Goal: Task Accomplishment & Management: Manage account settings

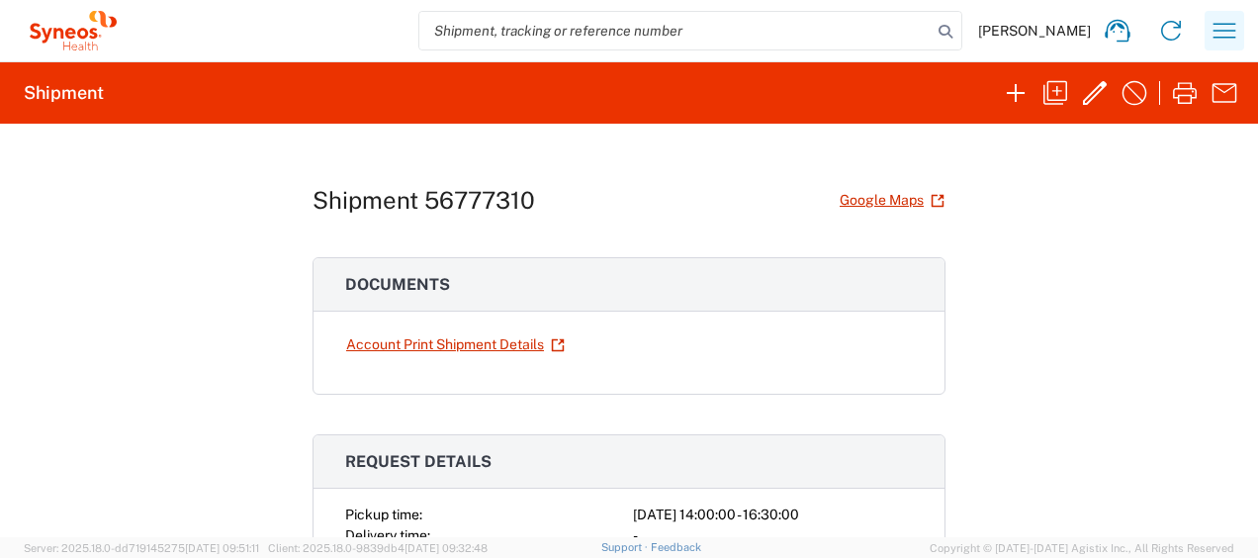
click at [1217, 23] on icon "button" at bounding box center [1225, 31] width 32 height 32
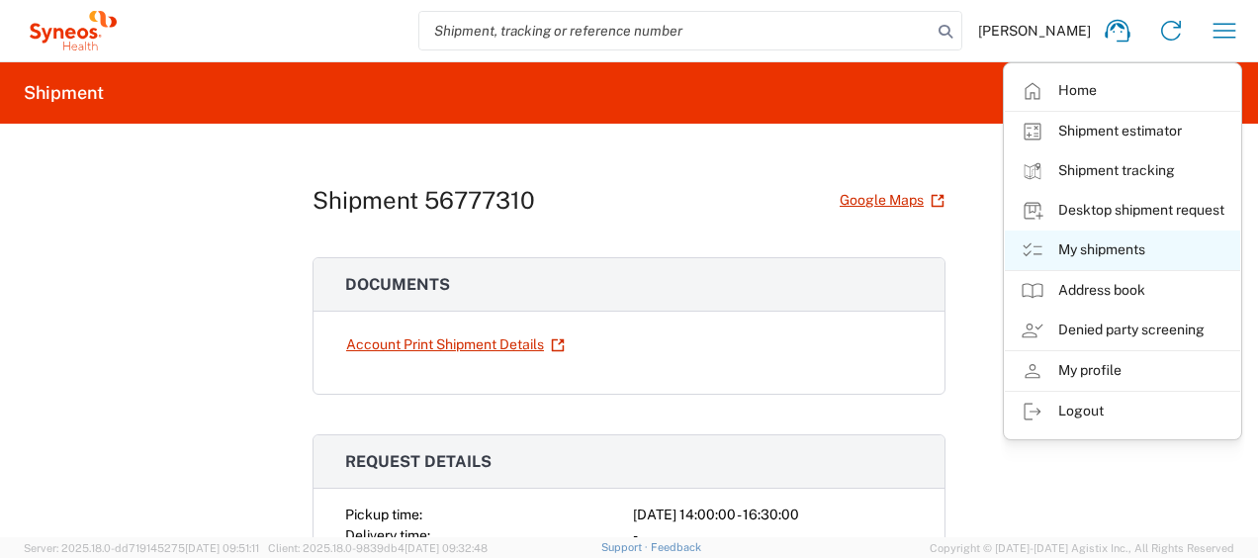
click at [1153, 230] on link "My shipments" at bounding box center [1122, 250] width 235 height 40
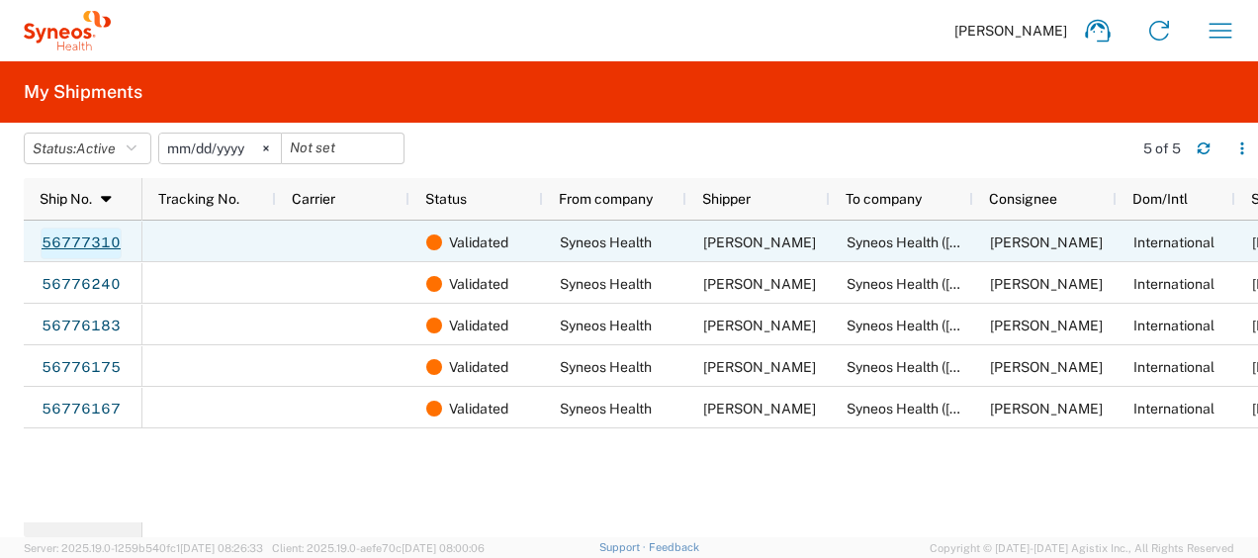
click at [89, 241] on link "56777310" at bounding box center [81, 244] width 81 height 32
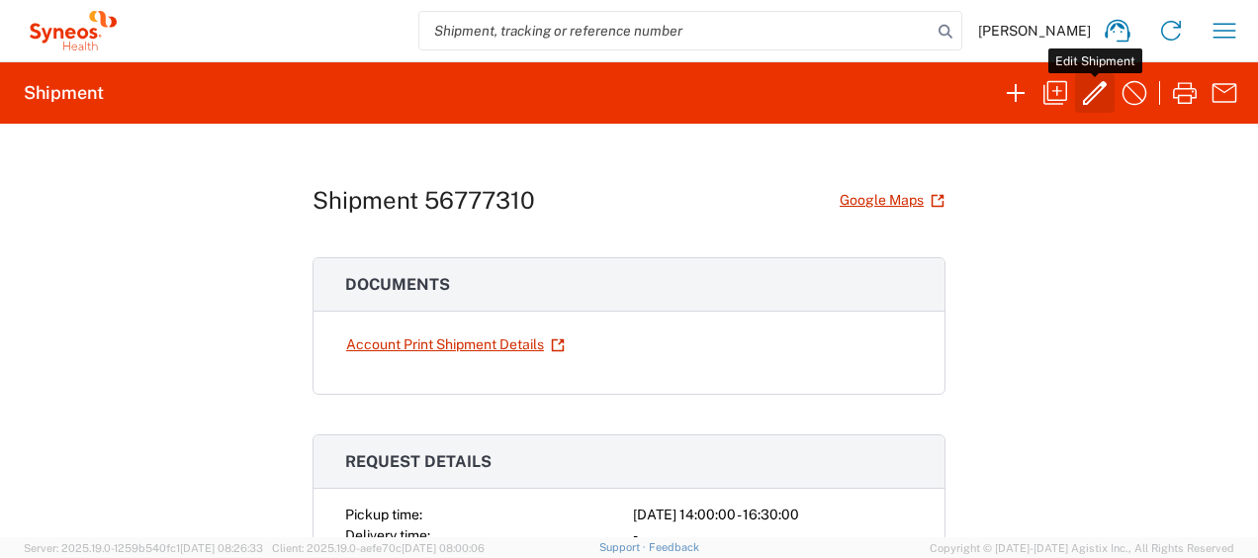
click at [1098, 99] on icon "button" at bounding box center [1095, 93] width 32 height 32
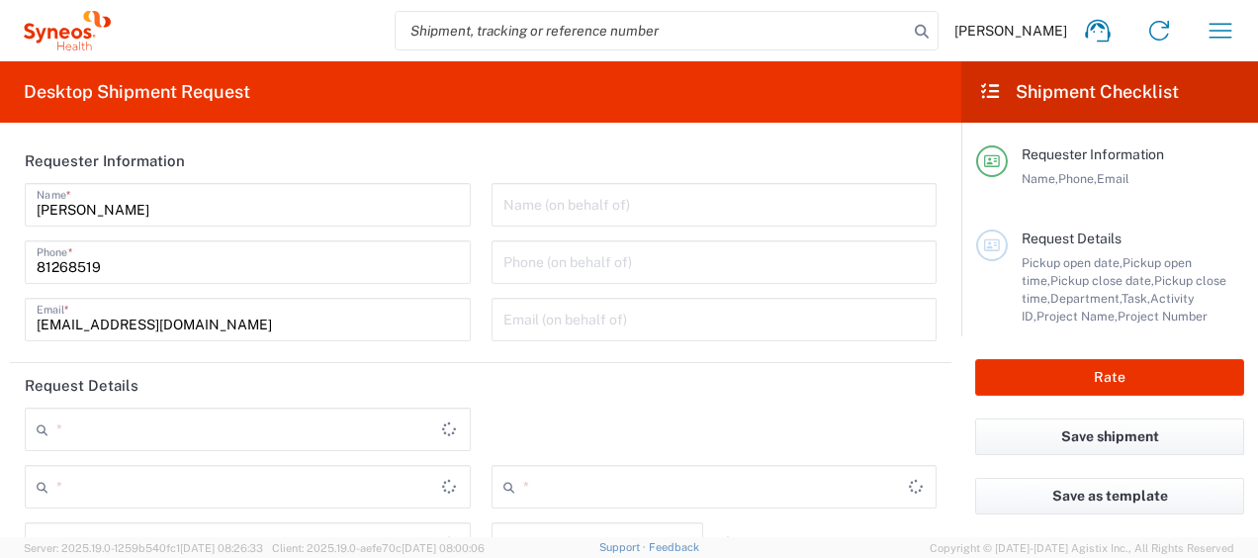
type input "Medium Box"
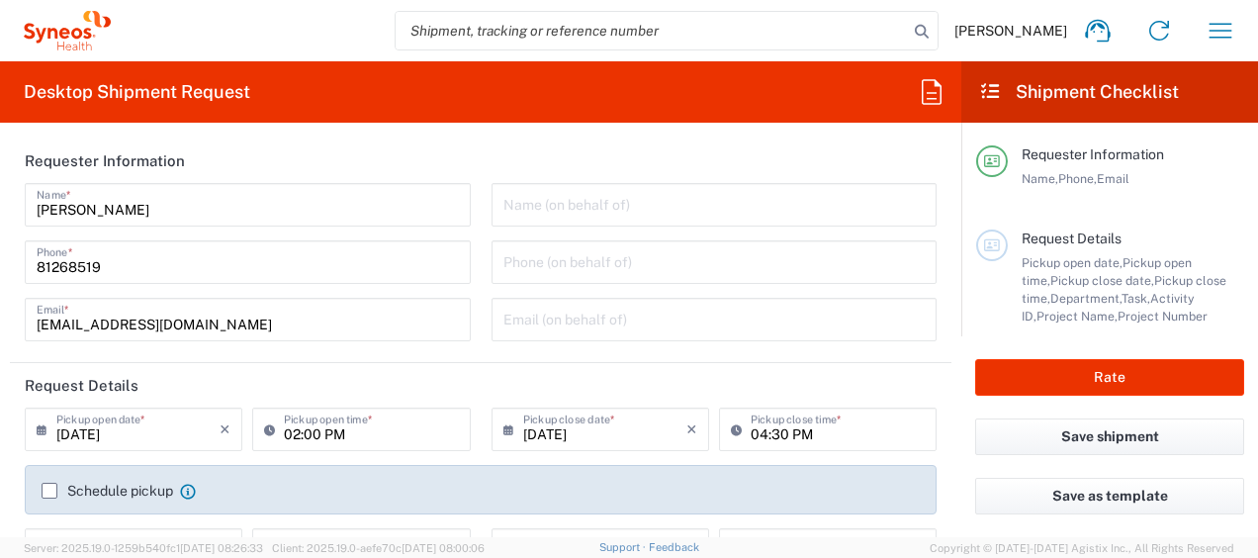
type input "[GEOGRAPHIC_DATA]"
type input "3130 DEPARTMENTAL EXPENSE"
type input "Delivery Duty Paid"
type input "[GEOGRAPHIC_DATA]"
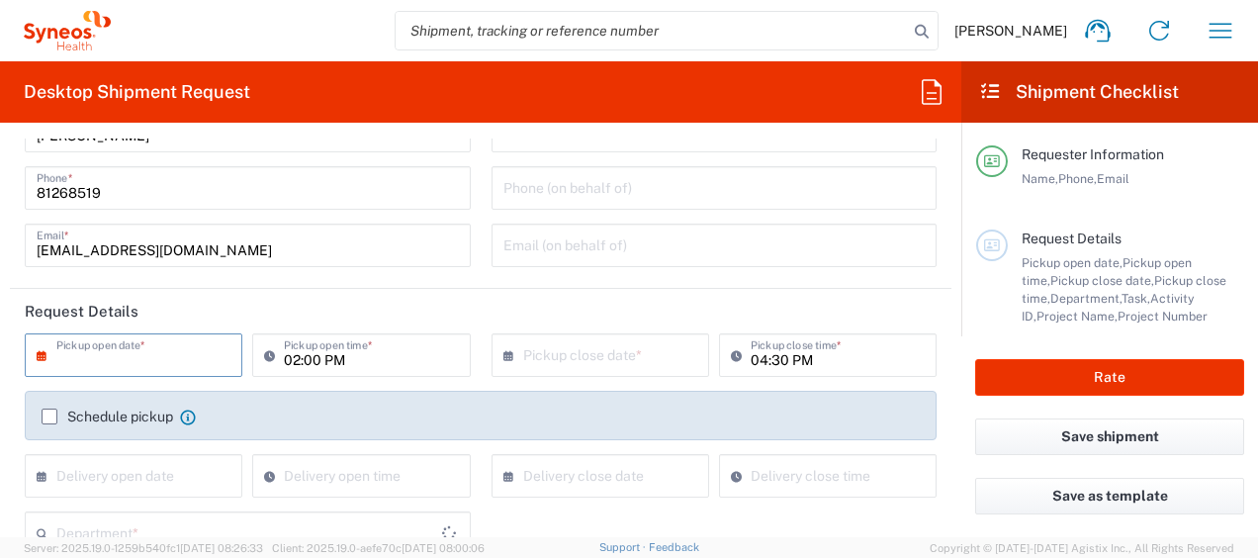
click at [170, 345] on input "text" at bounding box center [137, 353] width 163 height 35
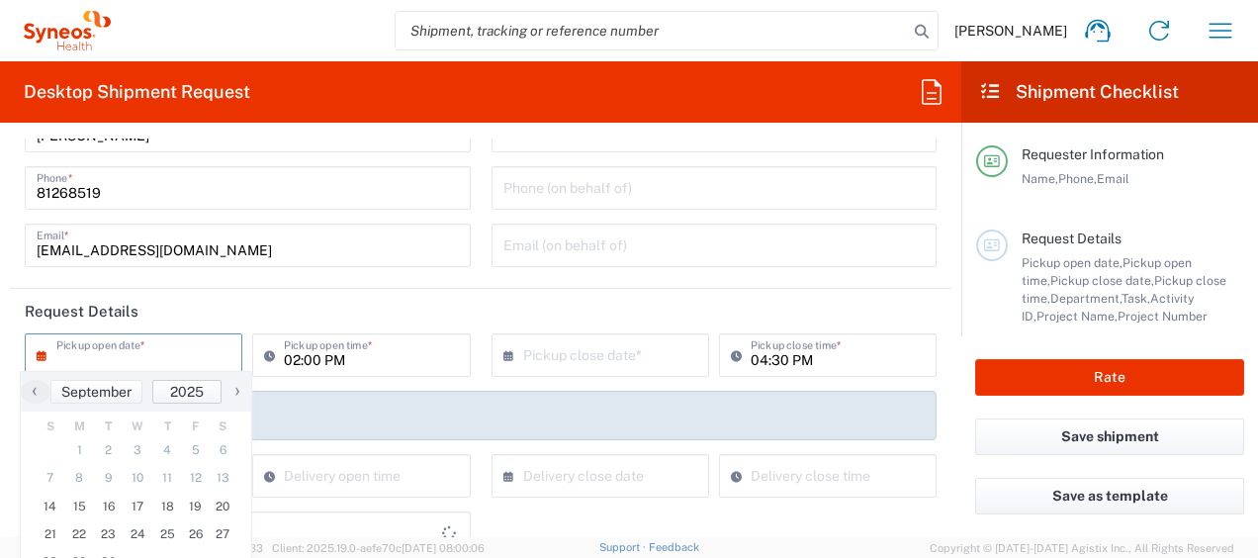
type input "3130 DEPARTMENTAL EXPENSE"
type input "3130"
click at [75, 514] on span "15" at bounding box center [80, 507] width 30 height 28
type input "[DATE]"
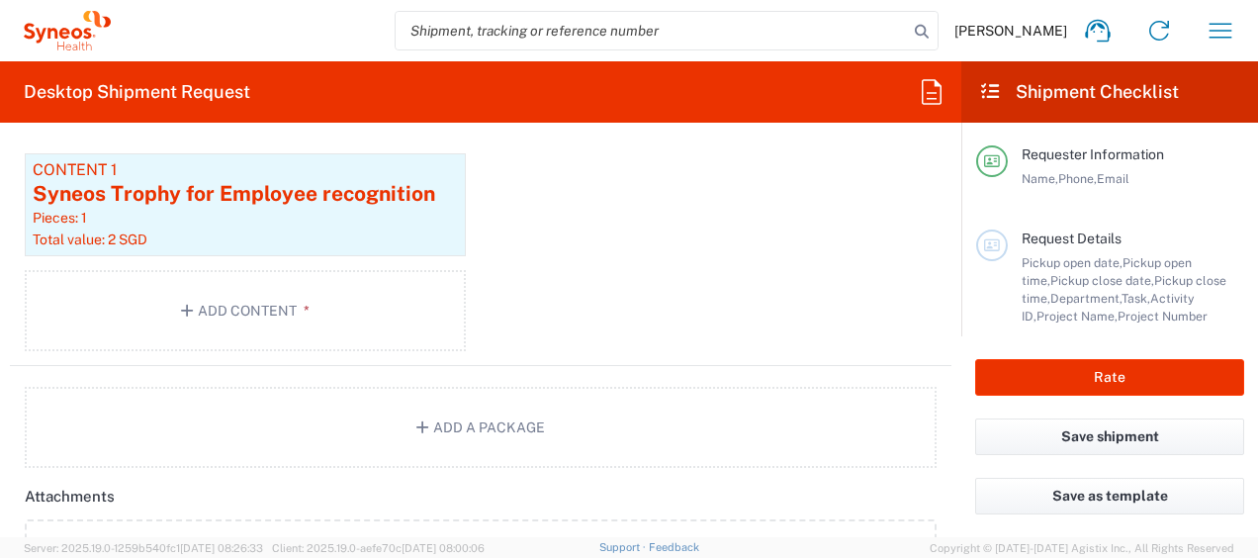
scroll to position [2077, 0]
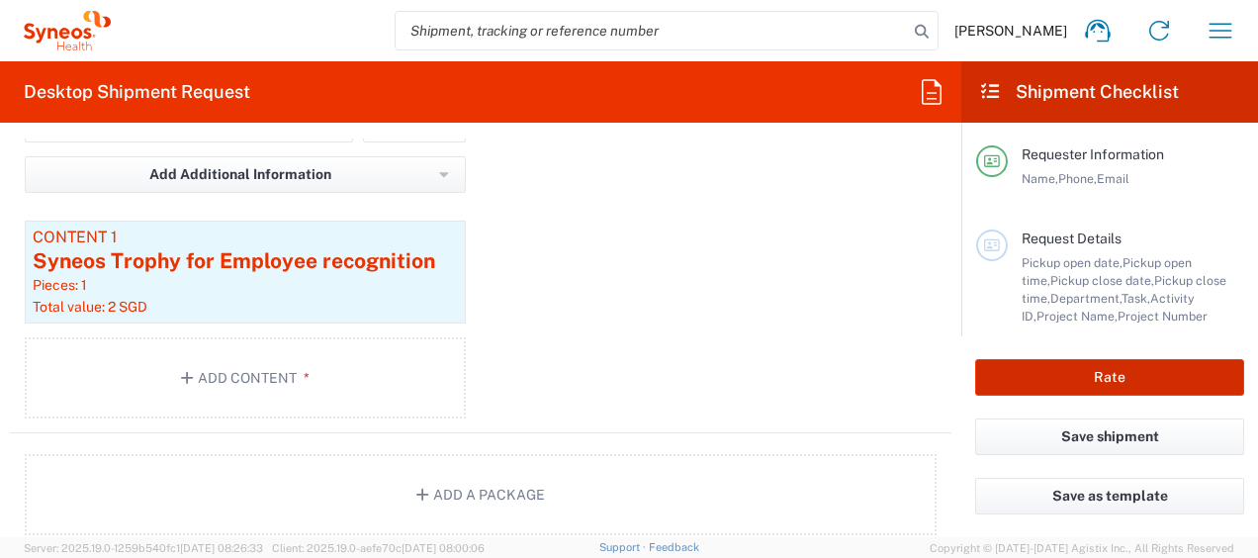
click at [1094, 379] on button "Rate" at bounding box center [1109, 377] width 269 height 37
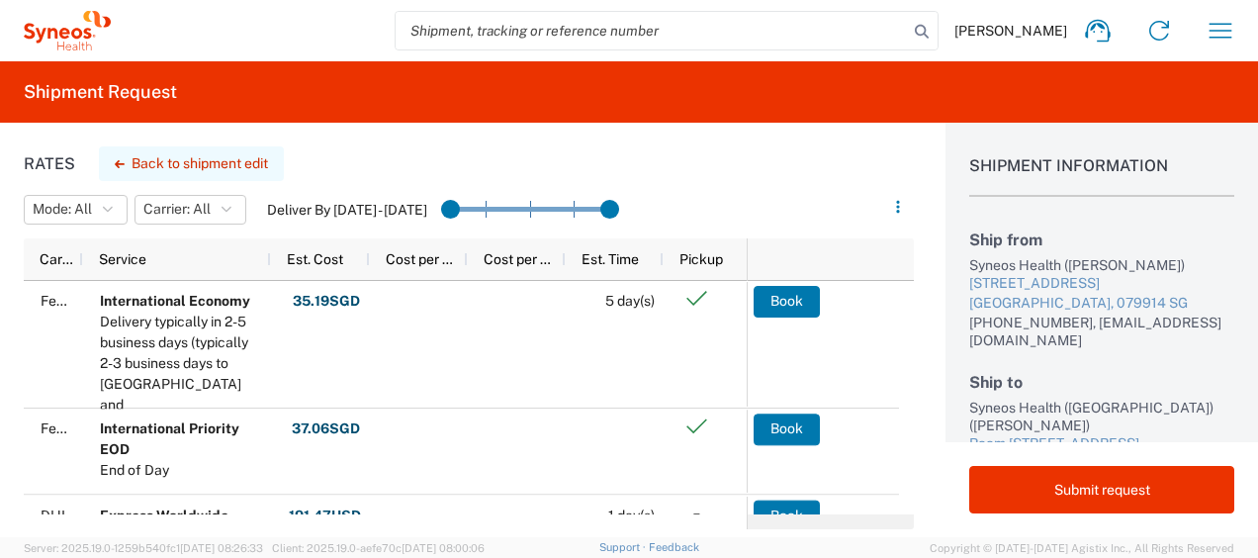
click at [187, 161] on button "Back to shipment edit" at bounding box center [191, 163] width 185 height 35
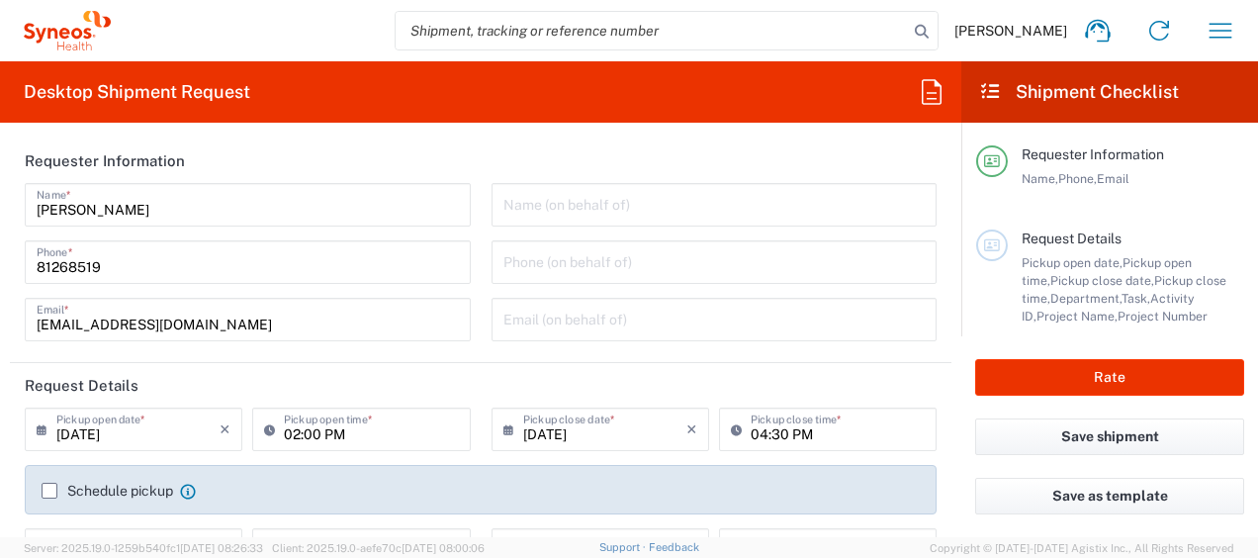
type input "3130"
type input "3130 DEPARTMENTAL EXPENSE"
type input "Medium Box"
click at [1135, 433] on button "Save shipment" at bounding box center [1109, 436] width 269 height 37
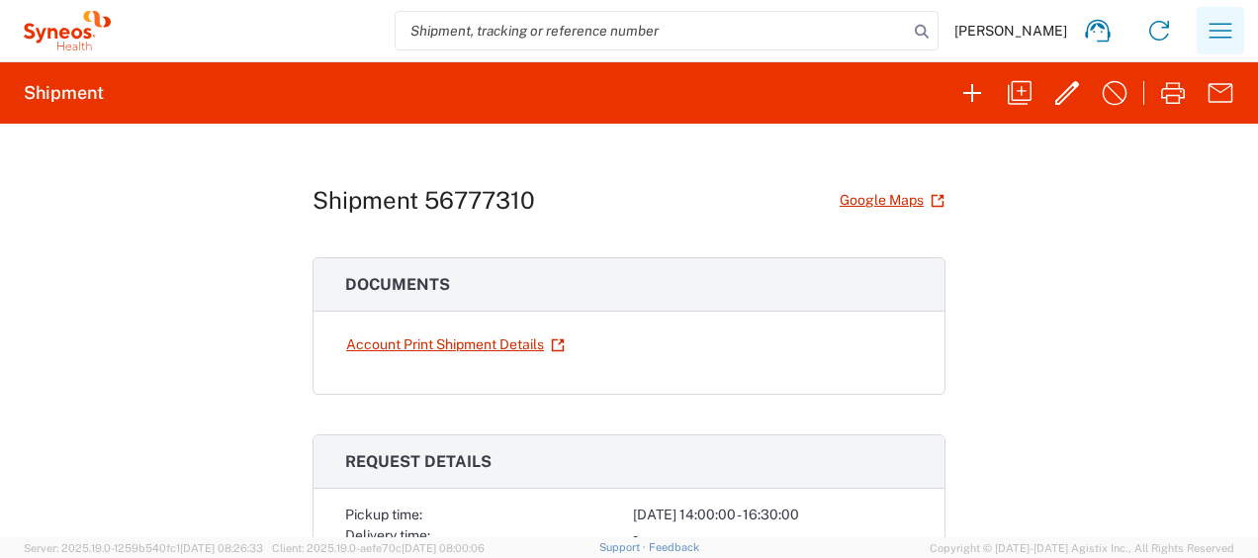
click at [1227, 37] on icon "button" at bounding box center [1221, 30] width 23 height 15
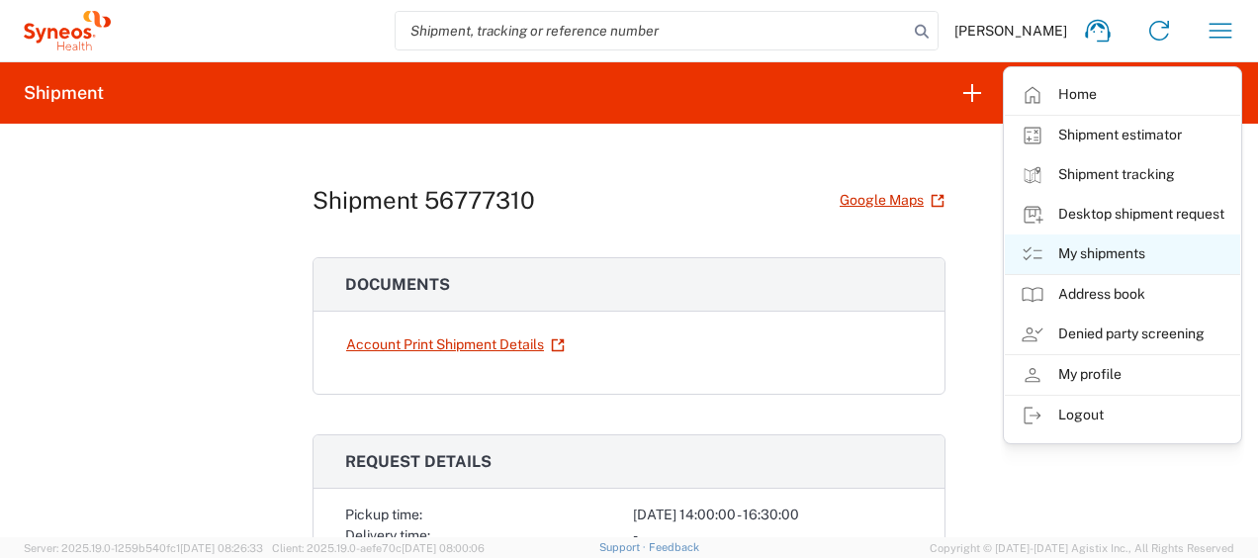
click at [1100, 259] on link "My shipments" at bounding box center [1122, 254] width 235 height 40
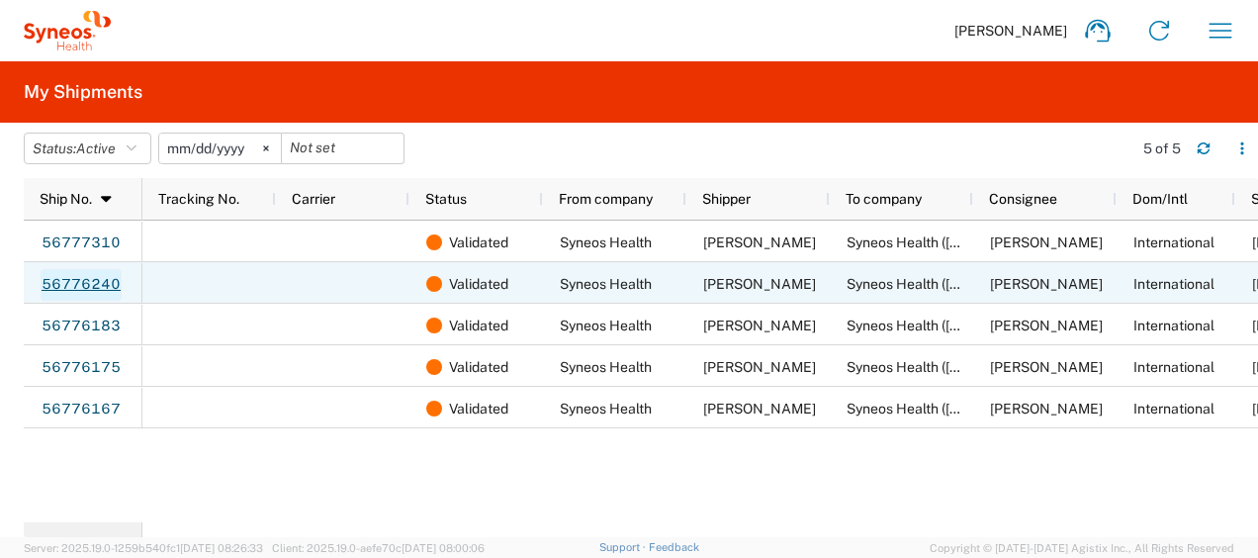
click at [92, 293] on link "56776240" at bounding box center [81, 285] width 81 height 32
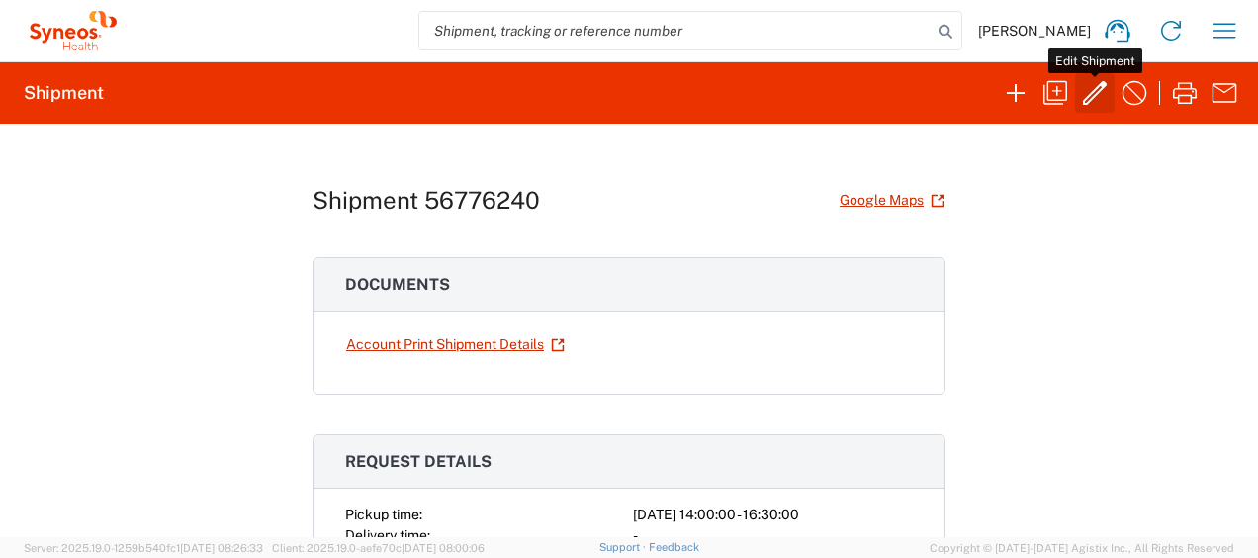
click at [1095, 92] on icon "button" at bounding box center [1095, 93] width 32 height 32
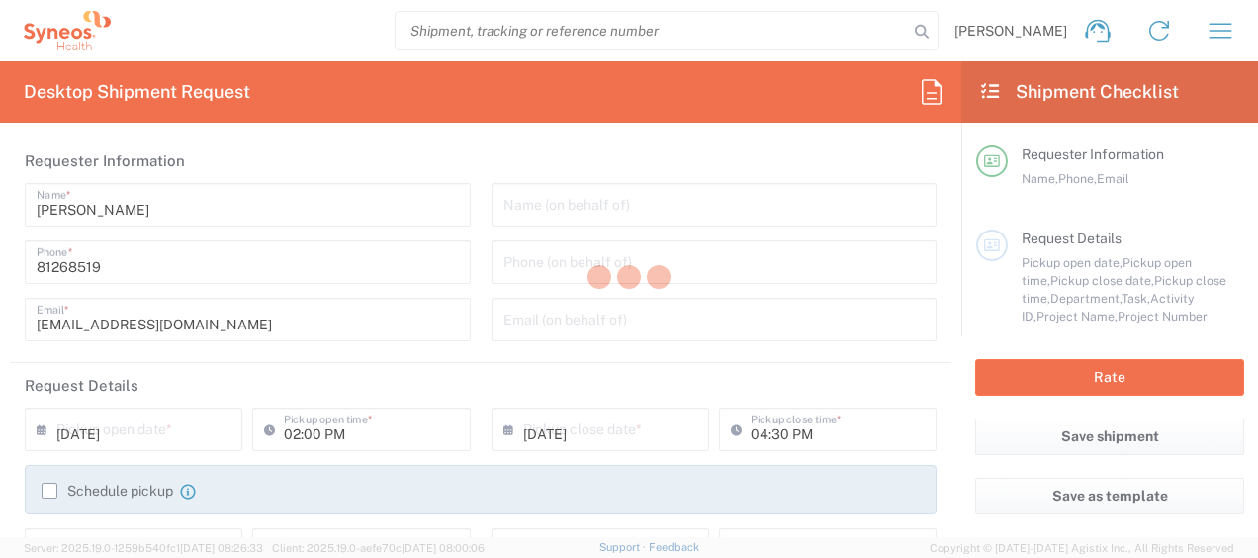
type input "3130 DEPARTMENTAL EXPENSE"
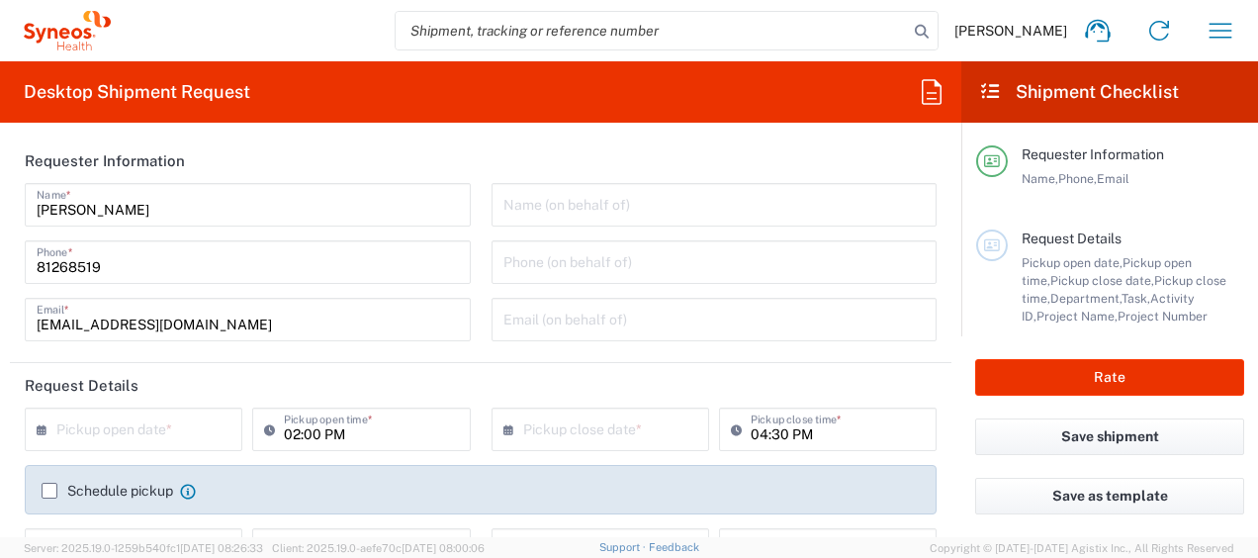
type input "3130"
type input "Large Box"
click at [135, 423] on input "text" at bounding box center [137, 428] width 163 height 35
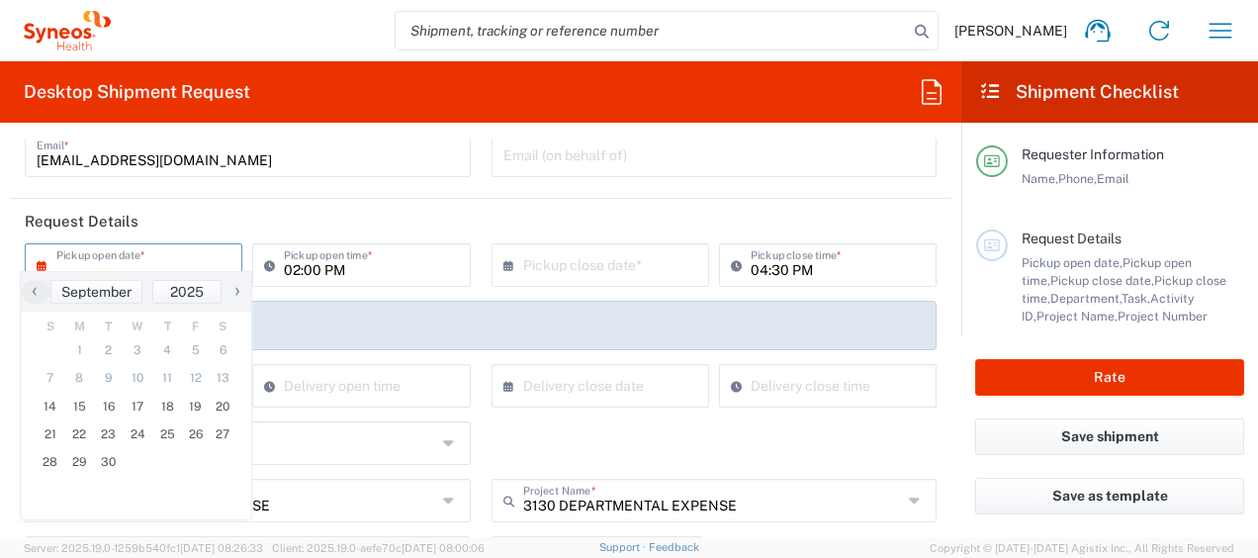
scroll to position [198, 0]
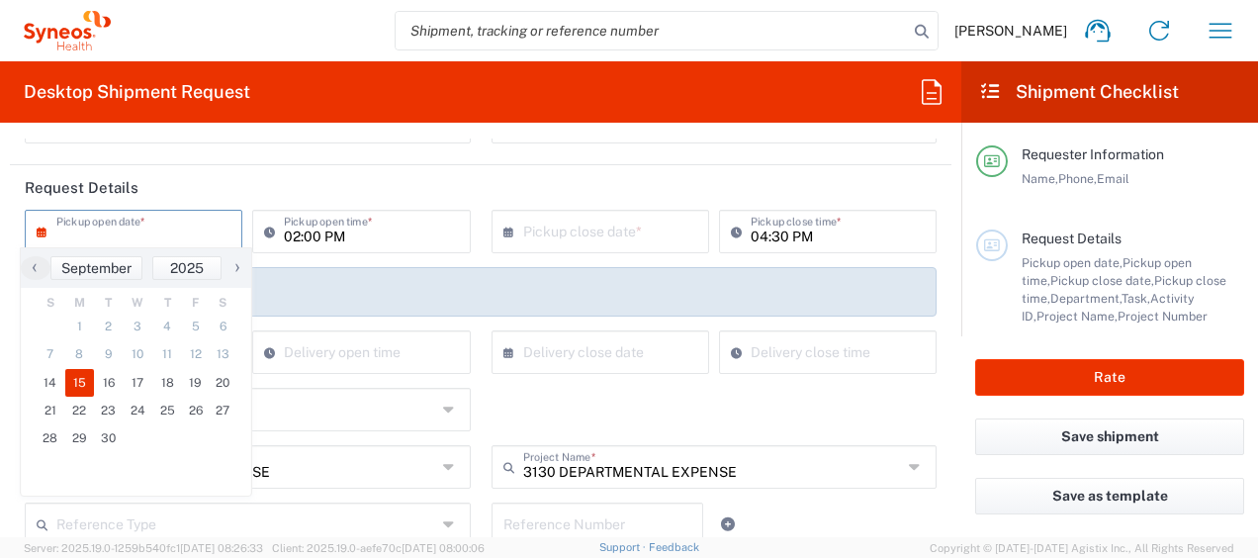
click at [71, 382] on span "15" at bounding box center [80, 383] width 30 height 28
type input "[DATE]"
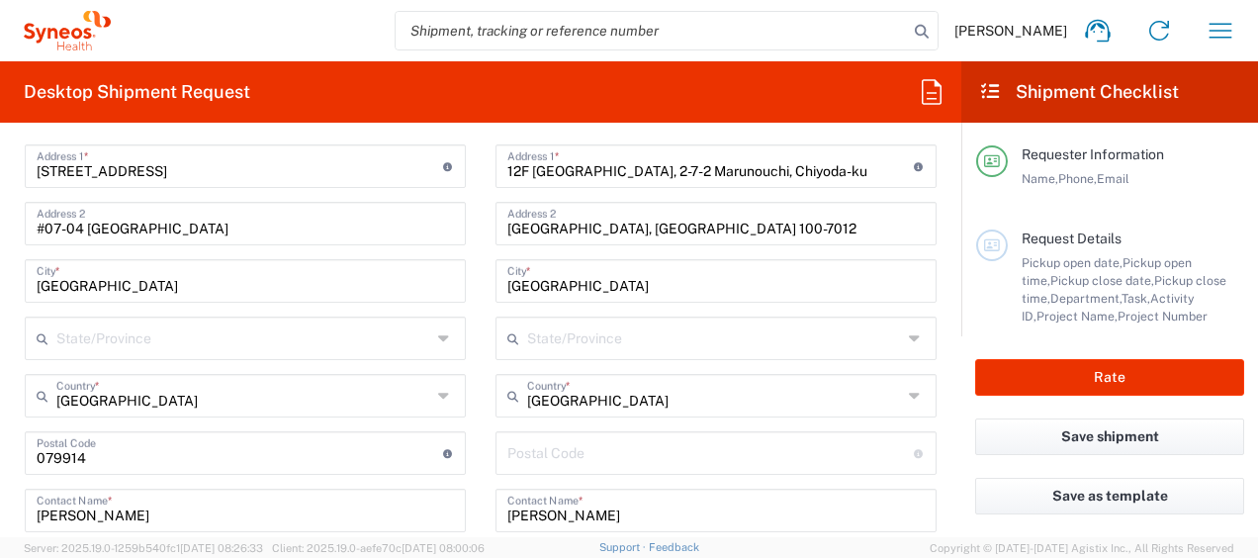
scroll to position [866, 0]
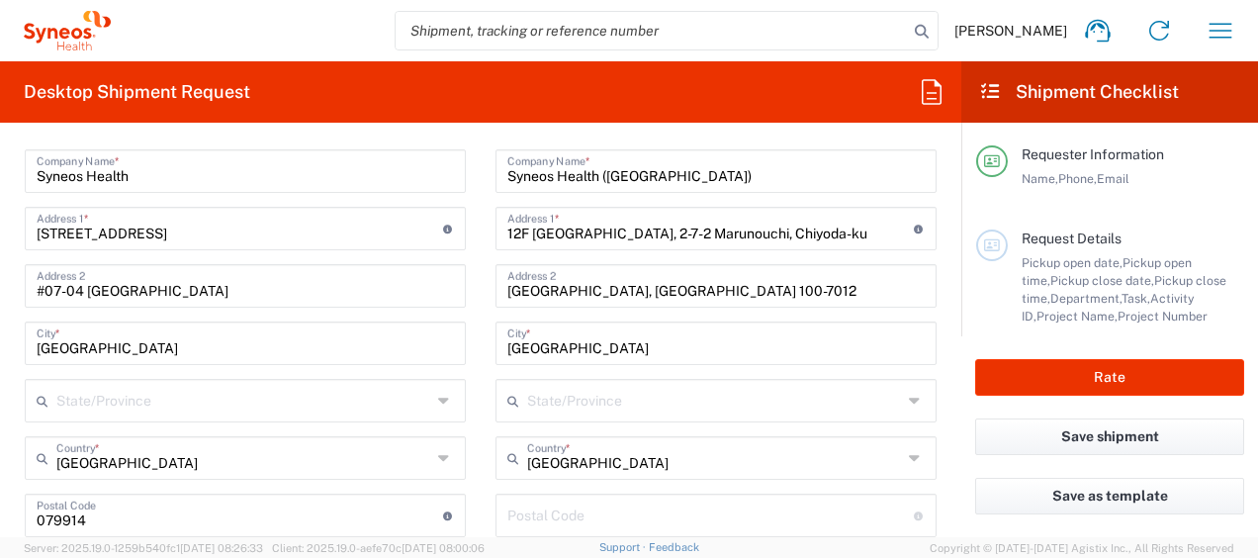
click at [584, 284] on input "[GEOGRAPHIC_DATA], [GEOGRAPHIC_DATA] 100-7012" at bounding box center [715, 284] width 417 height 35
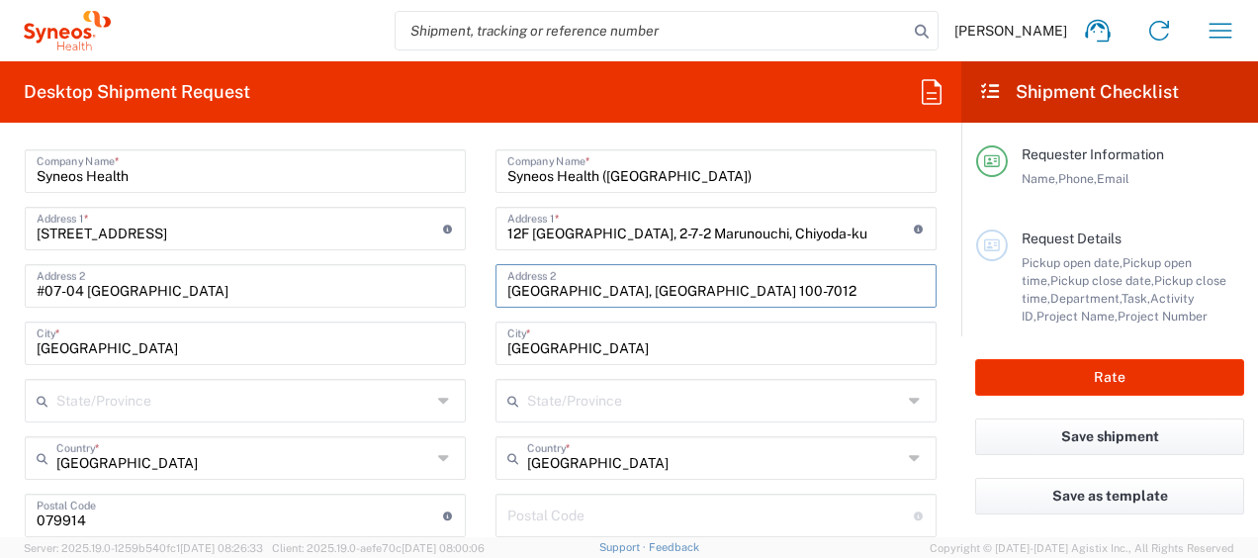
click at [586, 284] on input "[GEOGRAPHIC_DATA], [GEOGRAPHIC_DATA] 100-7012" at bounding box center [715, 284] width 417 height 35
drag, startPoint x: 585, startPoint y: 289, endPoint x: 644, endPoint y: 287, distance: 59.4
click at [644, 287] on input "[GEOGRAPHIC_DATA], [GEOGRAPHIC_DATA] 100-7012" at bounding box center [715, 284] width 417 height 35
click at [570, 505] on input "undefined" at bounding box center [710, 514] width 407 height 35
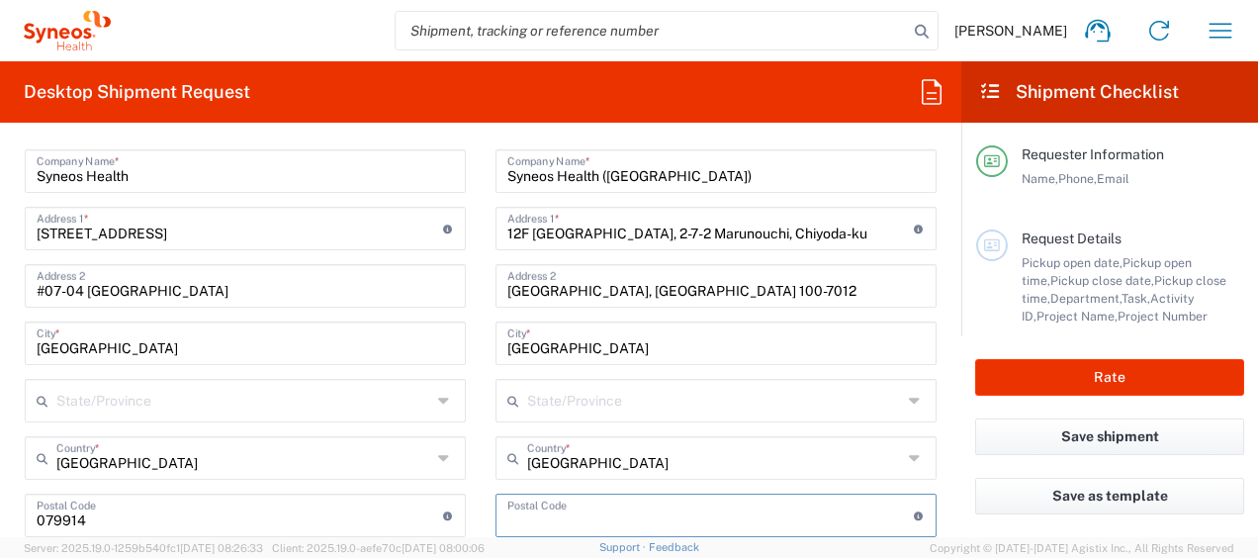
paste input "100-7012"
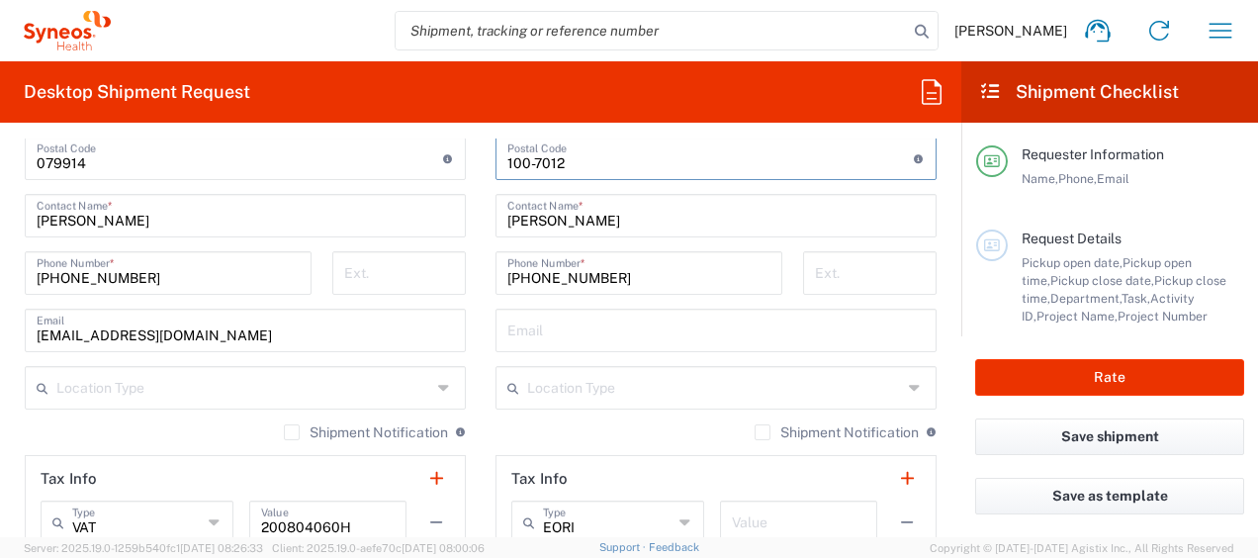
scroll to position [1237, 0]
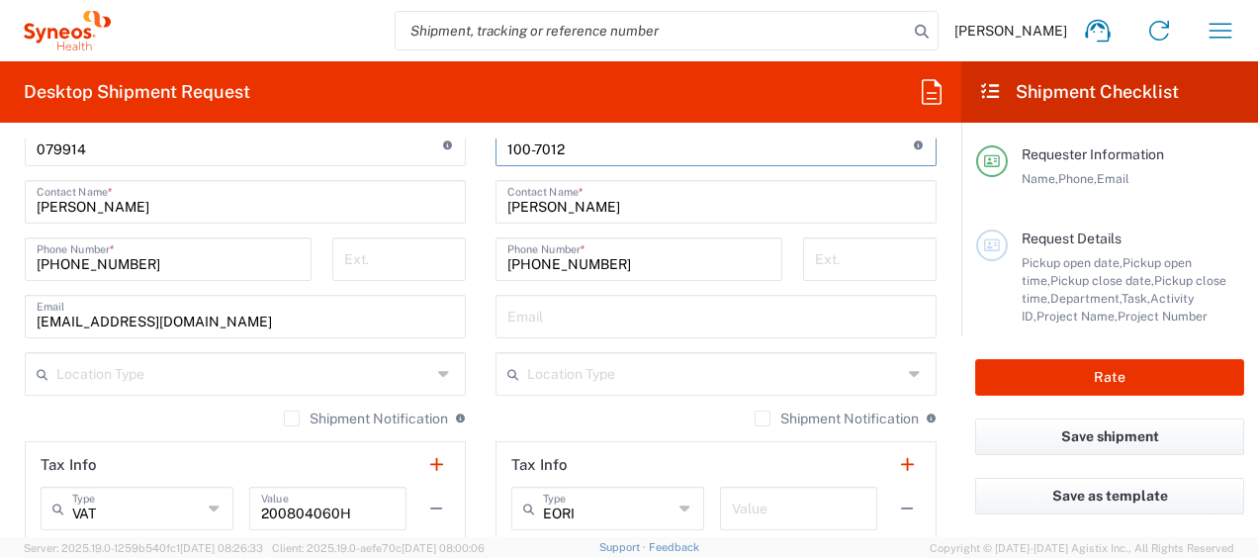
type input "100-7012"
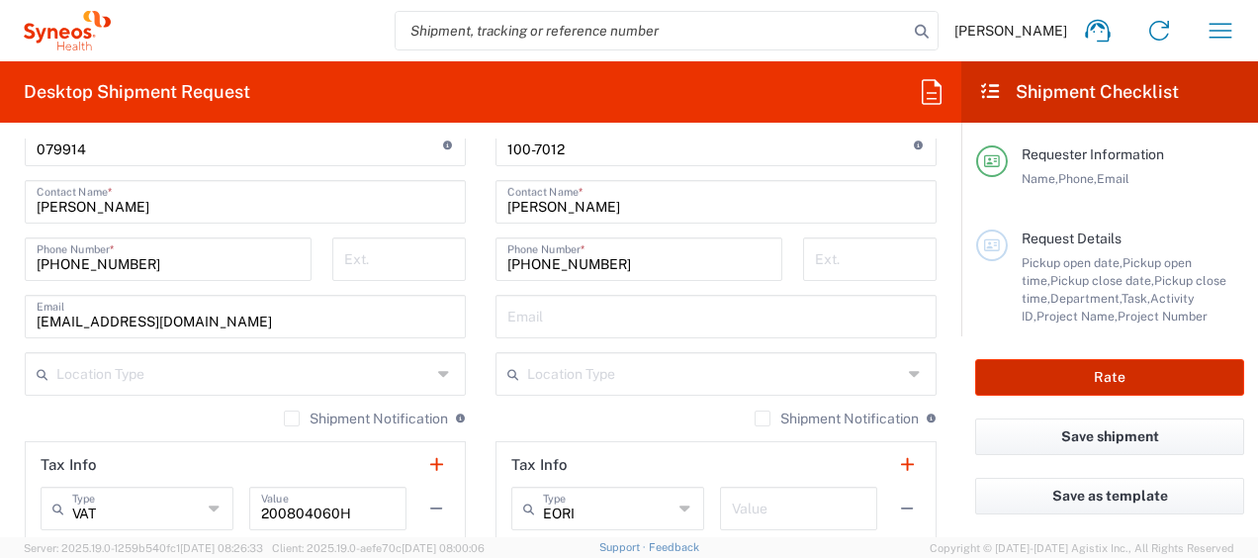
click at [1050, 376] on button "Rate" at bounding box center [1109, 377] width 269 height 37
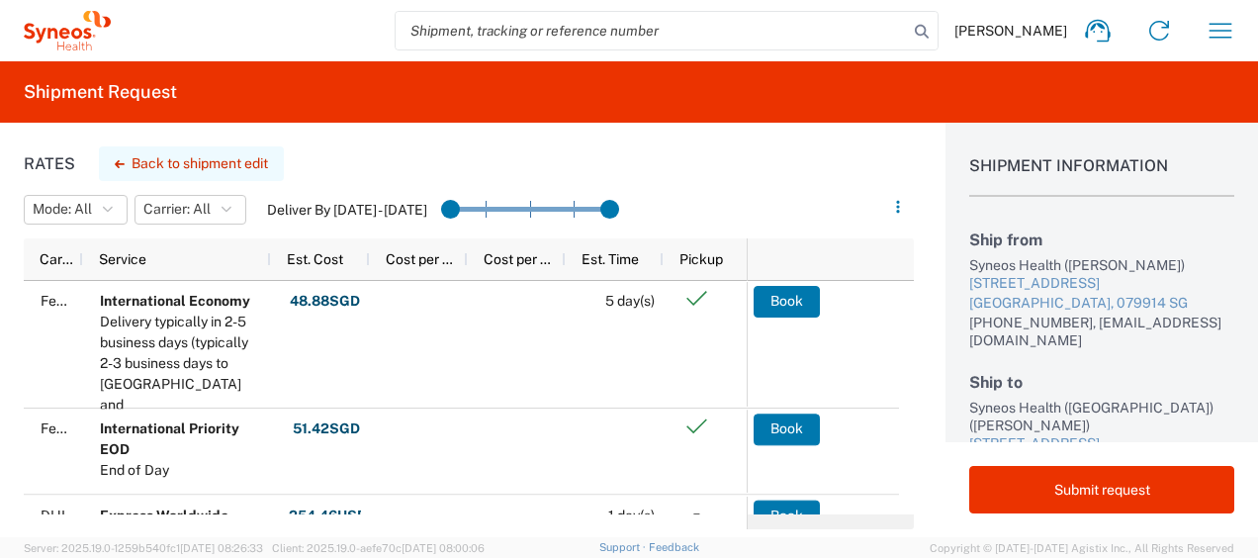
click at [238, 154] on button "Back to shipment edit" at bounding box center [191, 163] width 185 height 35
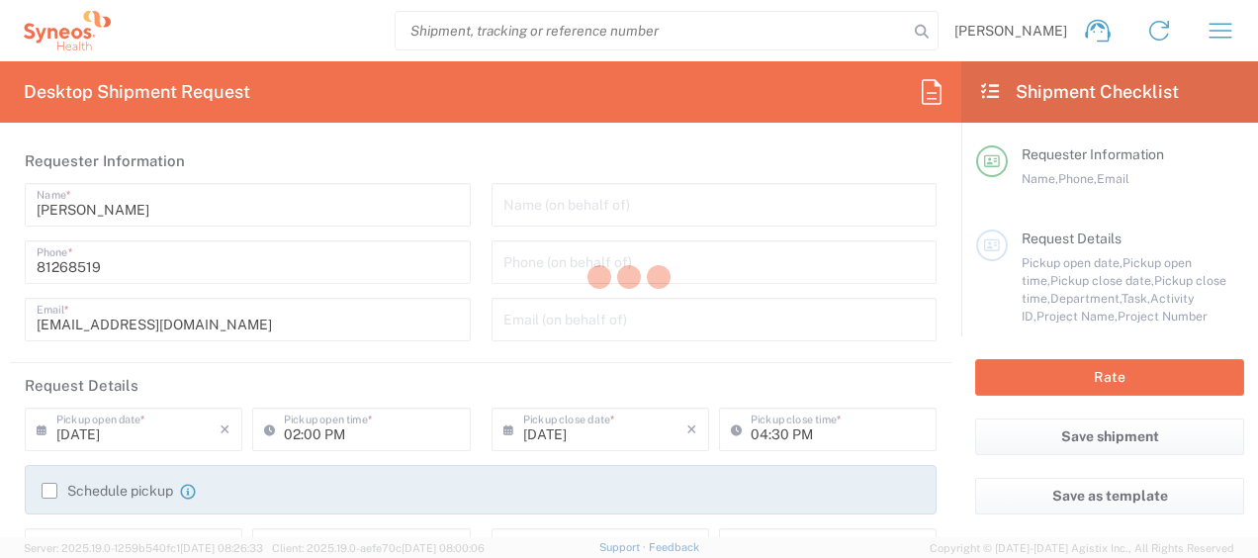
type input "3130 DEPARTMENTAL EXPENSE"
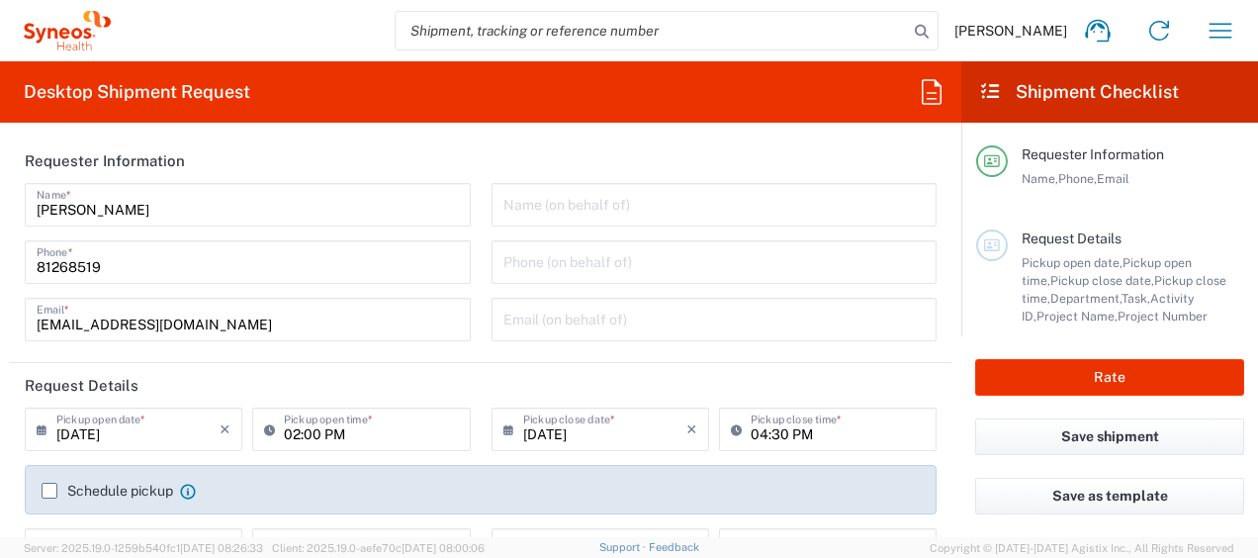
type input "3130 DEPARTMENTAL EXPENSE"
type input "Large Box"
type input "3130"
click at [1112, 443] on button "Save shipment" at bounding box center [1109, 436] width 269 height 37
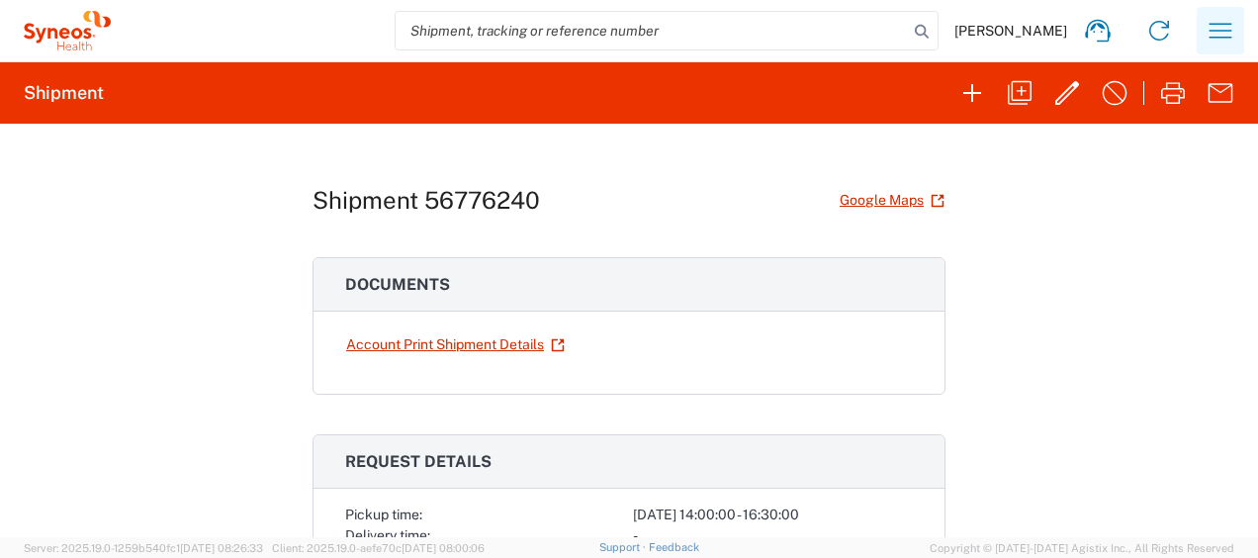
click at [1223, 39] on icon "button" at bounding box center [1221, 31] width 32 height 32
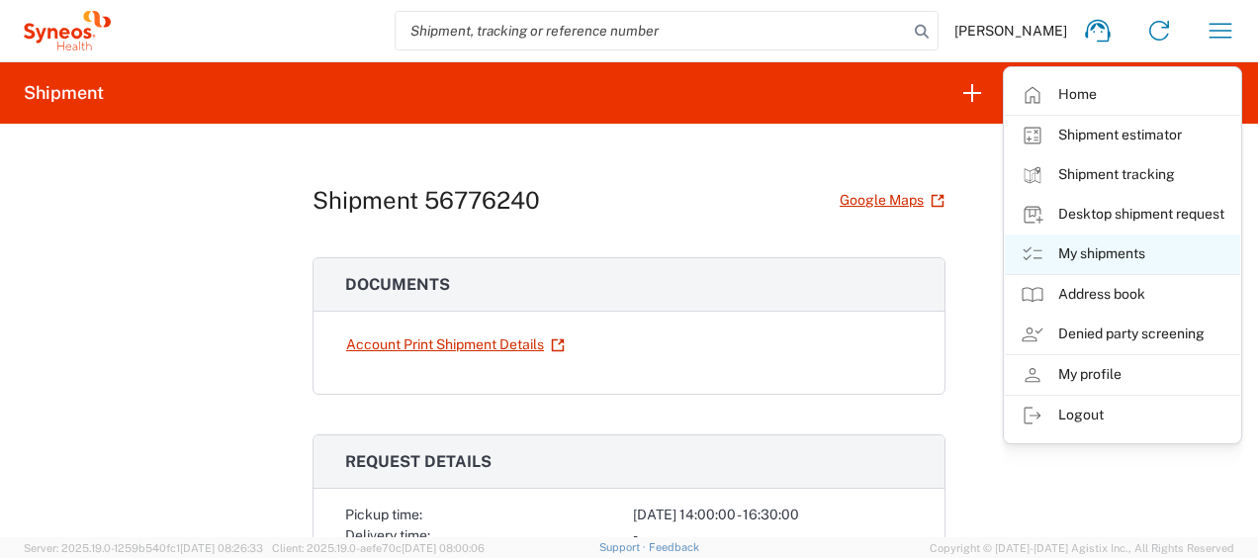
click at [1118, 257] on link "My shipments" at bounding box center [1122, 254] width 235 height 40
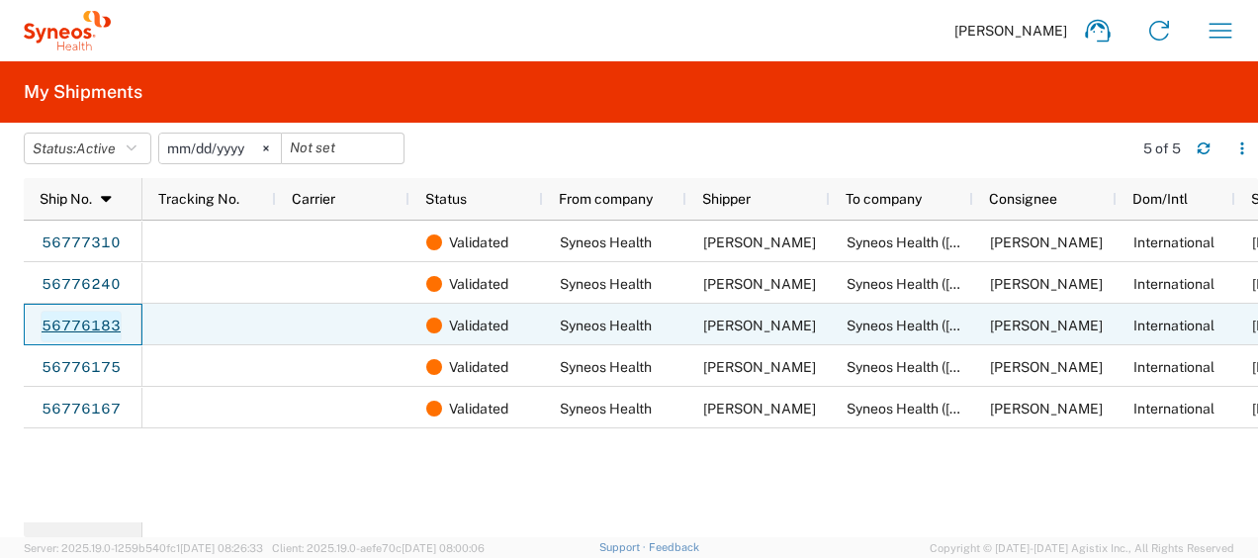
click at [93, 324] on link "56776183" at bounding box center [81, 327] width 81 height 32
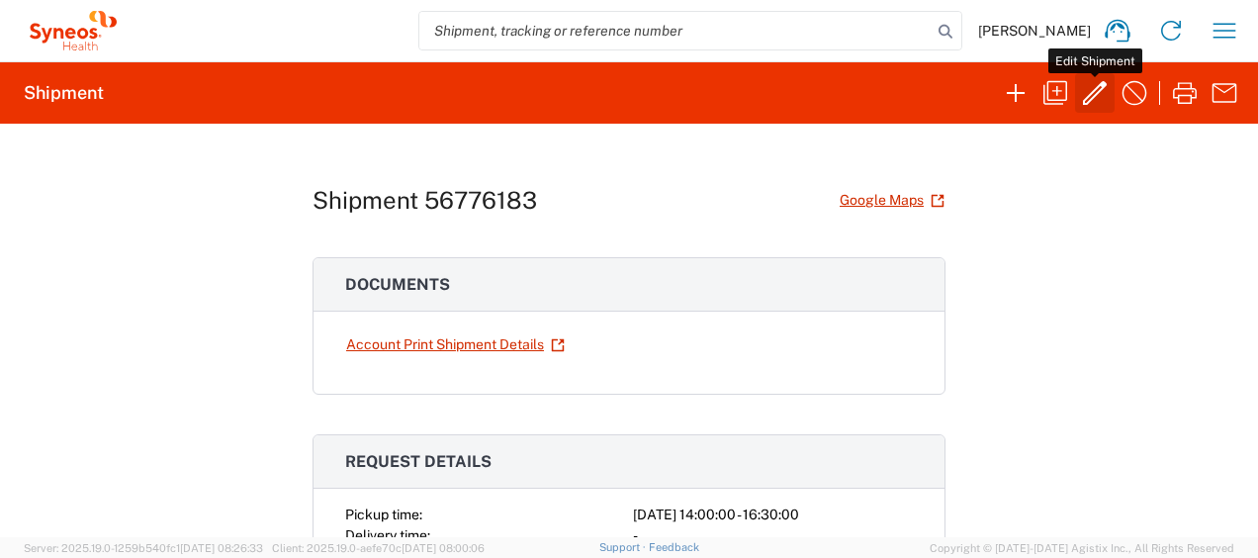
click at [1110, 78] on icon "button" at bounding box center [1095, 93] width 32 height 32
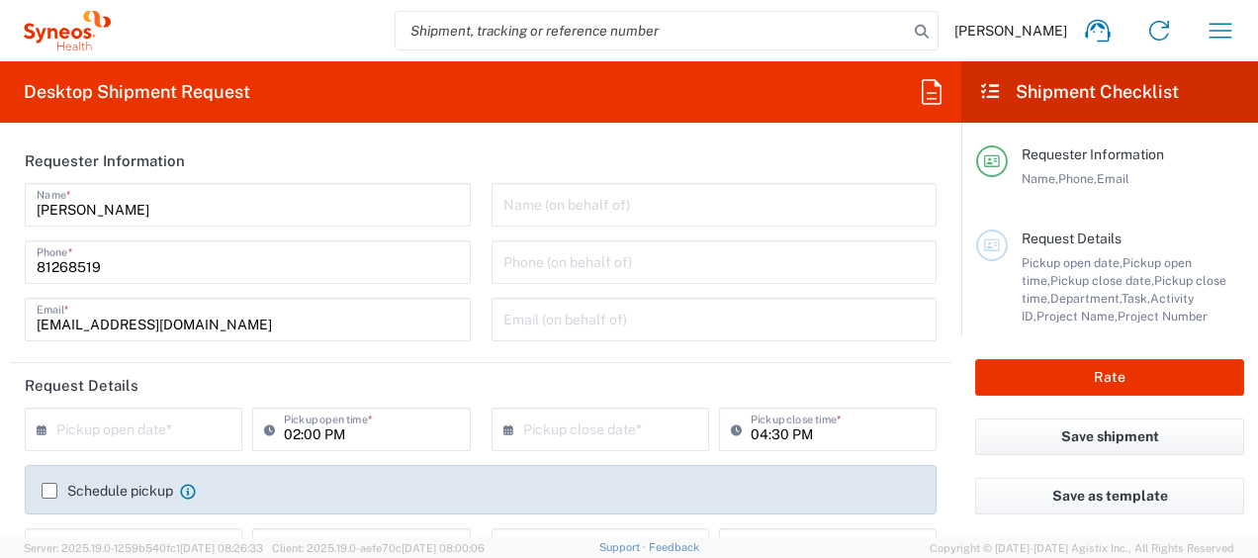
type input "3130"
type input "3130 DEPARTMENTAL EXPENSE"
type input "Large Box"
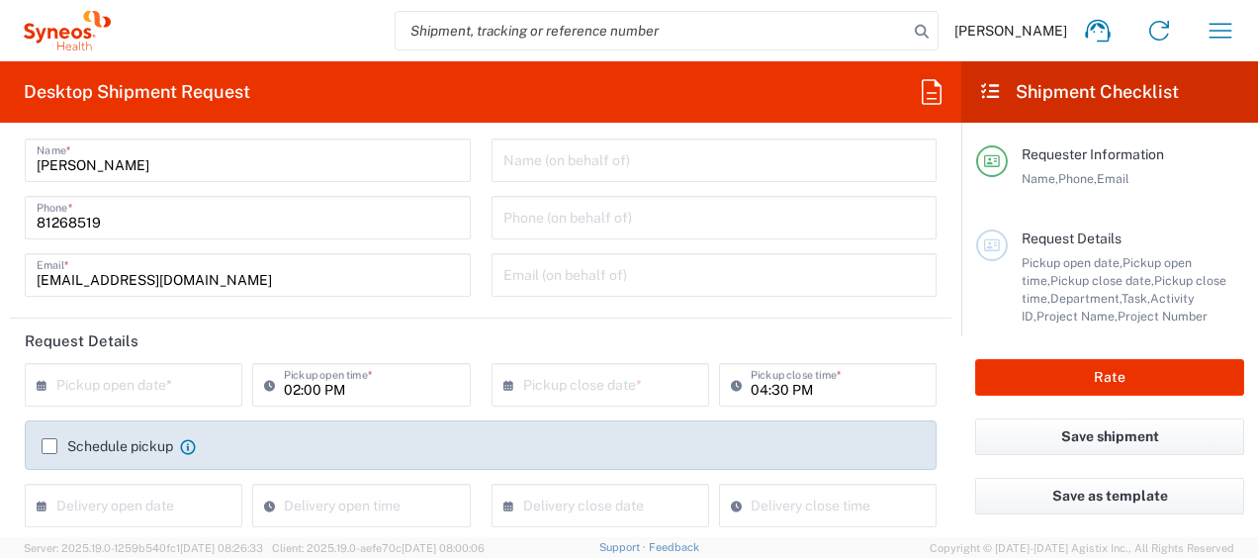
scroll to position [49, 0]
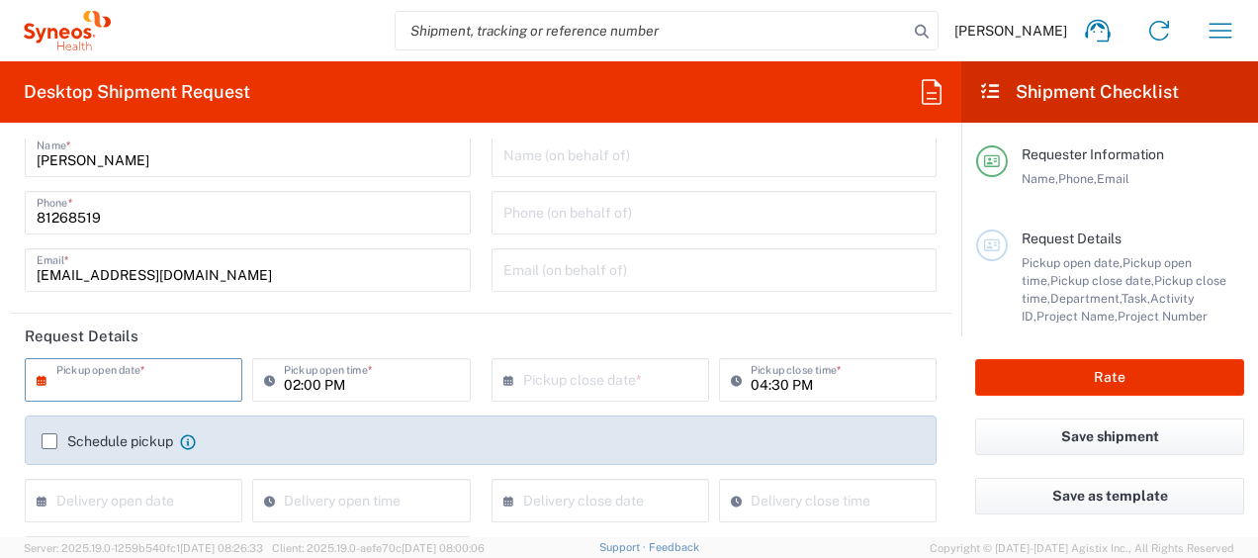
click at [212, 374] on input "text" at bounding box center [137, 378] width 163 height 35
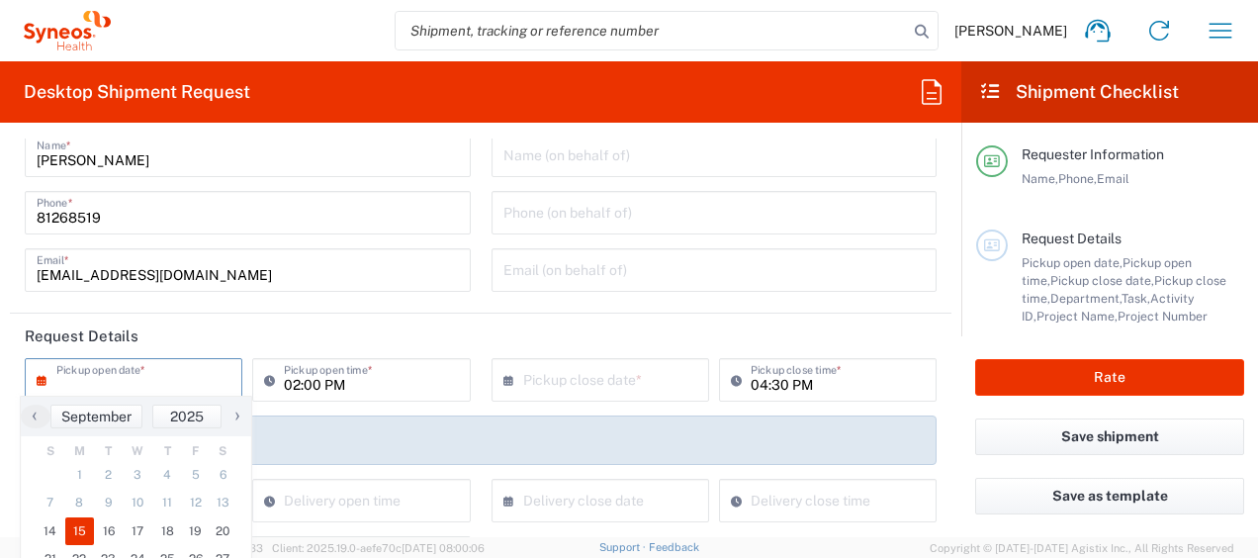
click at [79, 523] on span "15" at bounding box center [80, 531] width 30 height 28
type input "[DATE]"
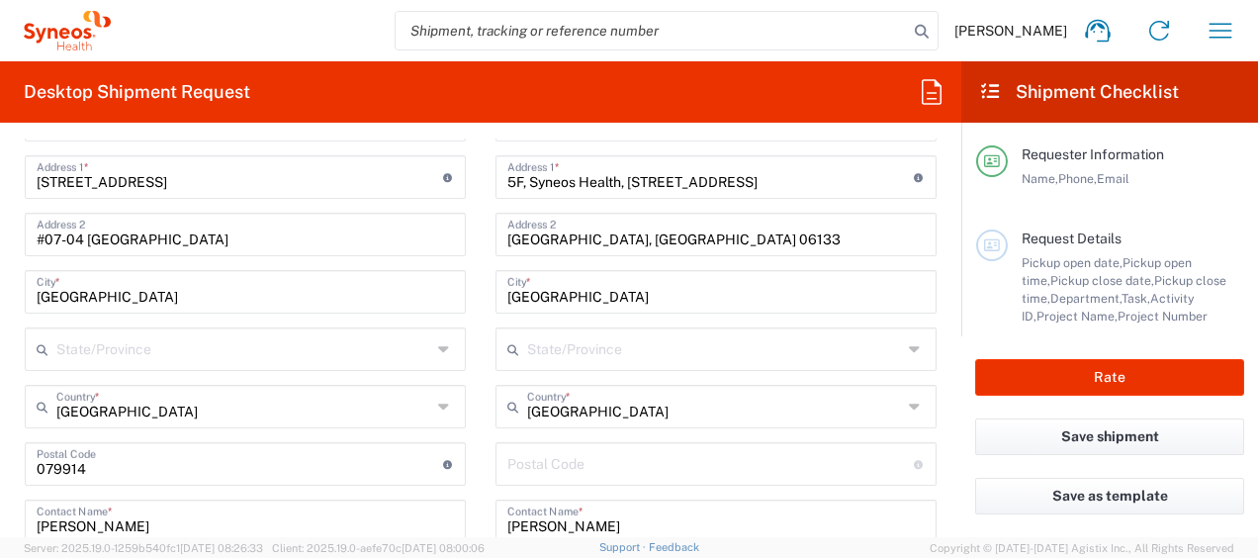
scroll to position [915, 0]
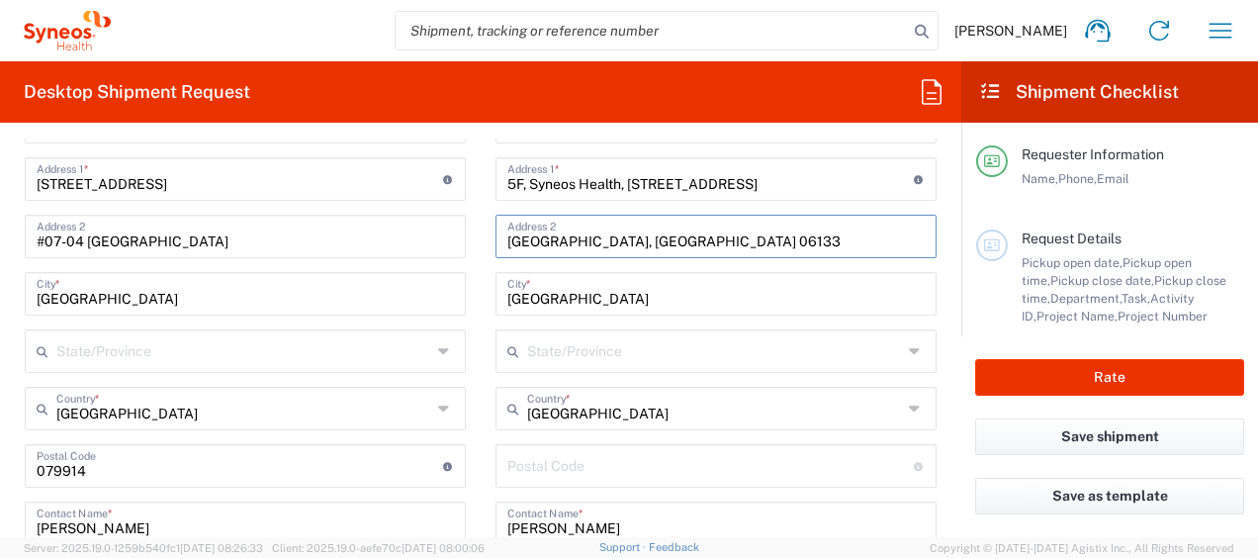
drag, startPoint x: 627, startPoint y: 238, endPoint x: 668, endPoint y: 238, distance: 40.6
click at [668, 238] on input "[GEOGRAPHIC_DATA], [GEOGRAPHIC_DATA] 06133" at bounding box center [715, 235] width 417 height 35
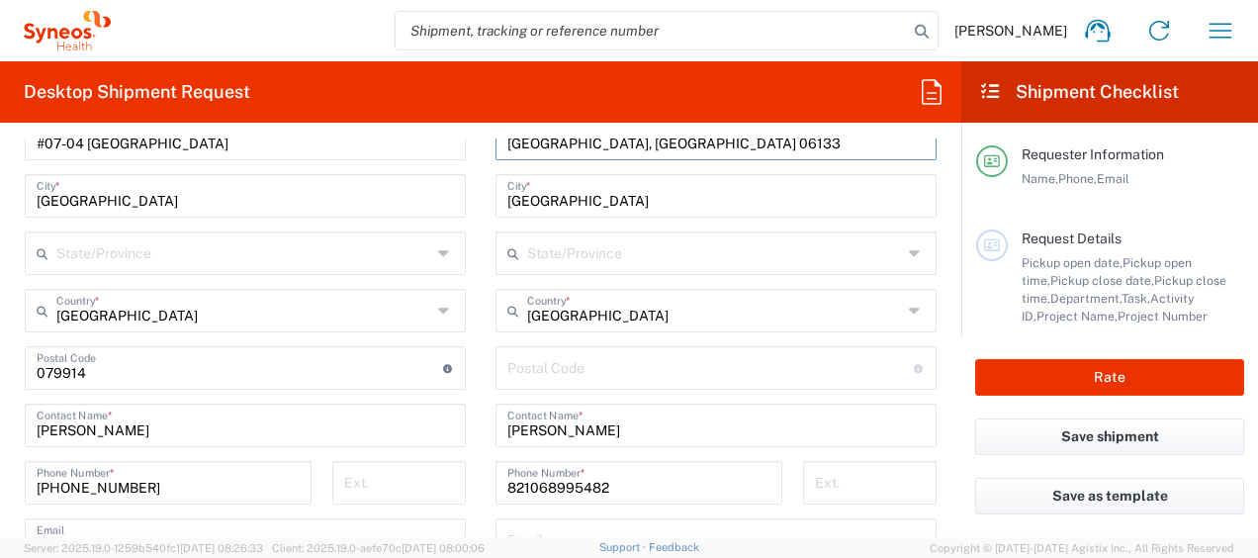
scroll to position [1014, 0]
drag, startPoint x: 517, startPoint y: 370, endPoint x: 527, endPoint y: 371, distance: 9.9
click at [517, 370] on input "undefined" at bounding box center [710, 365] width 407 height 35
paste input "06133"
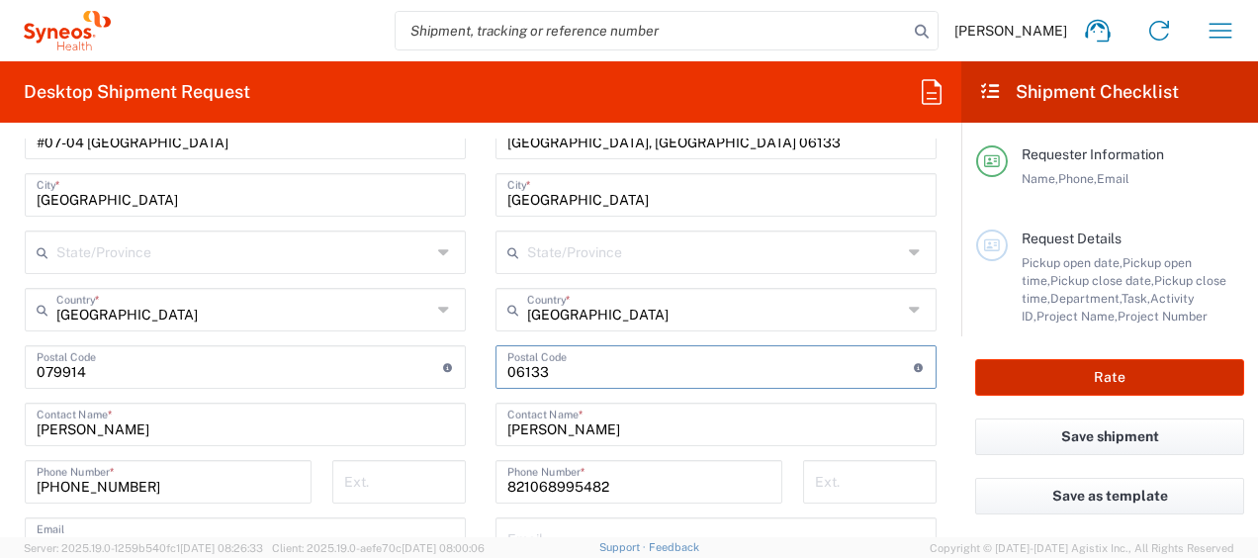
type input "06133"
click at [1041, 374] on button "Rate" at bounding box center [1109, 377] width 269 height 37
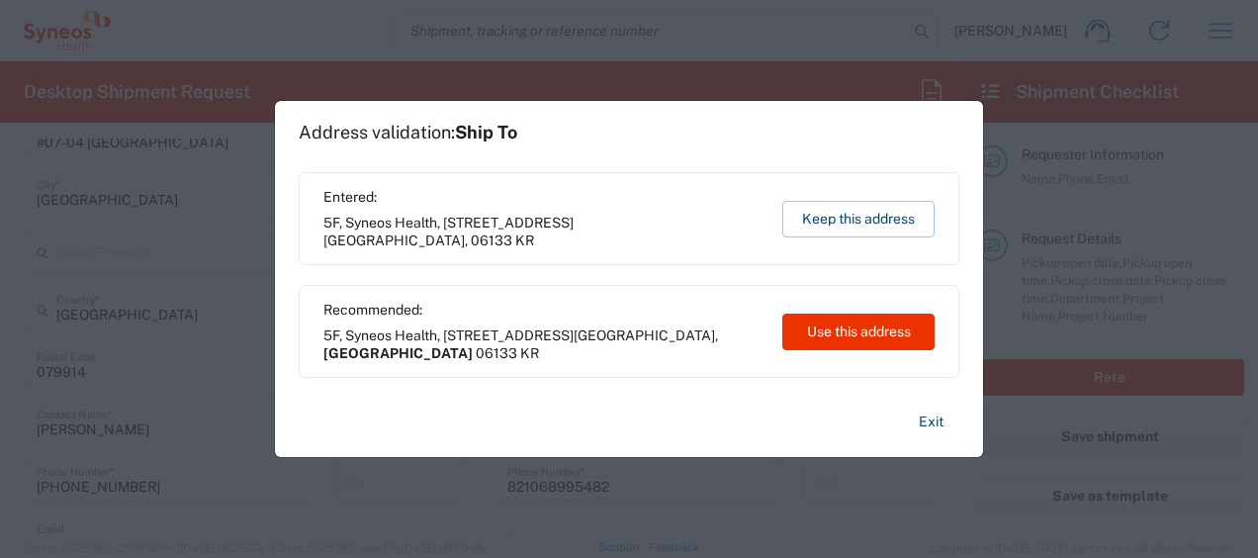
drag, startPoint x: 846, startPoint y: 328, endPoint x: 755, endPoint y: 275, distance: 105.5
click at [846, 328] on button "Use this address" at bounding box center [858, 332] width 152 height 37
type input "[GEOGRAPHIC_DATA]"
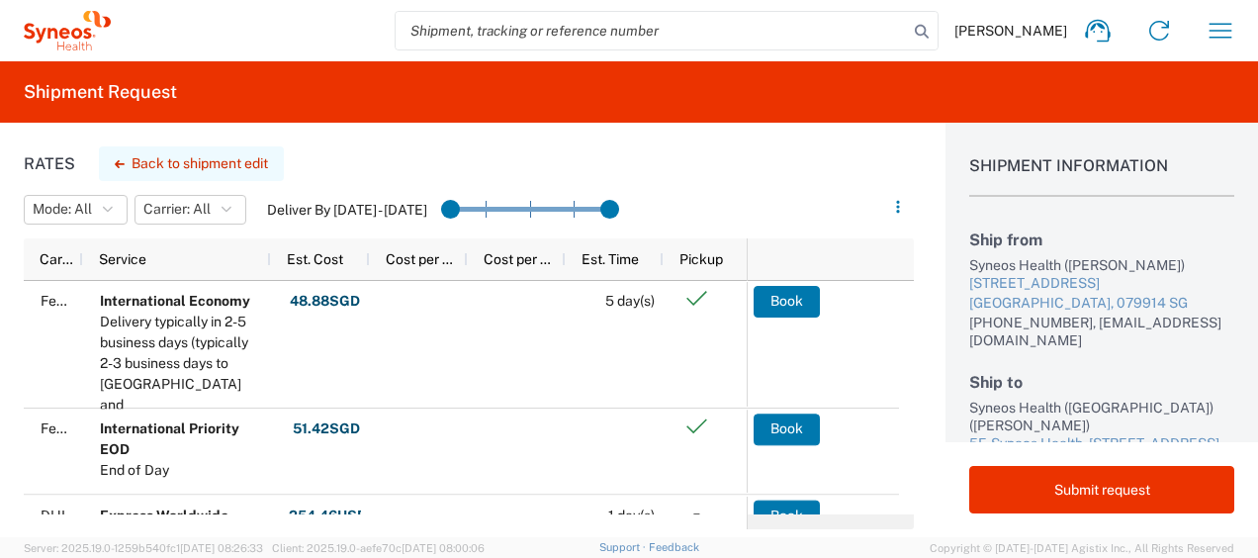
click at [200, 173] on button "Back to shipment edit" at bounding box center [191, 163] width 185 height 35
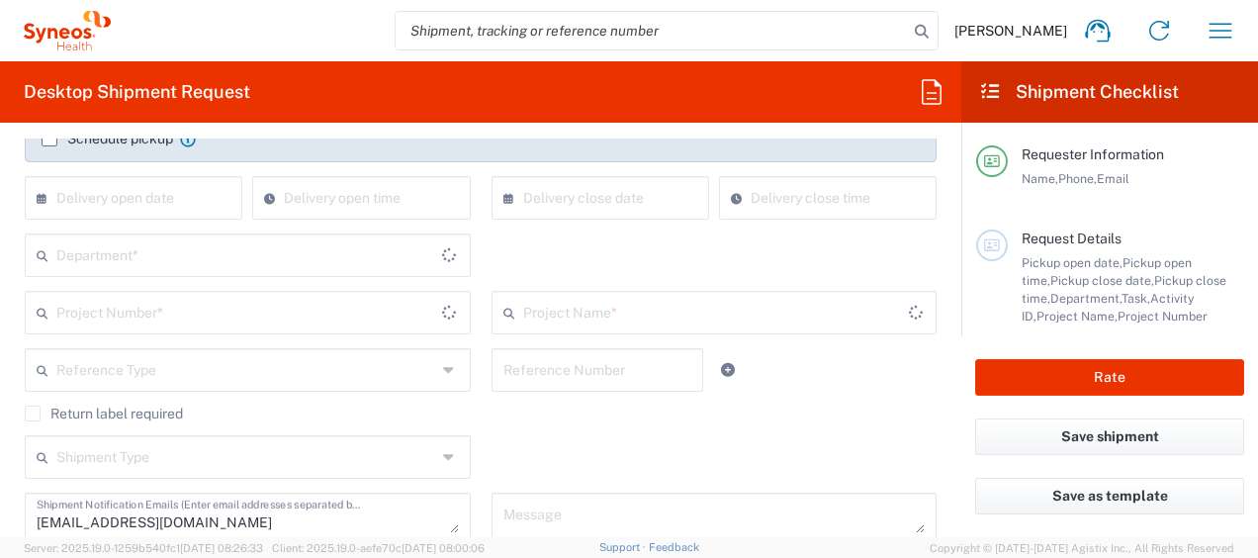
type input "3130 DEPARTMENTAL EXPENSE"
type input "Large Box"
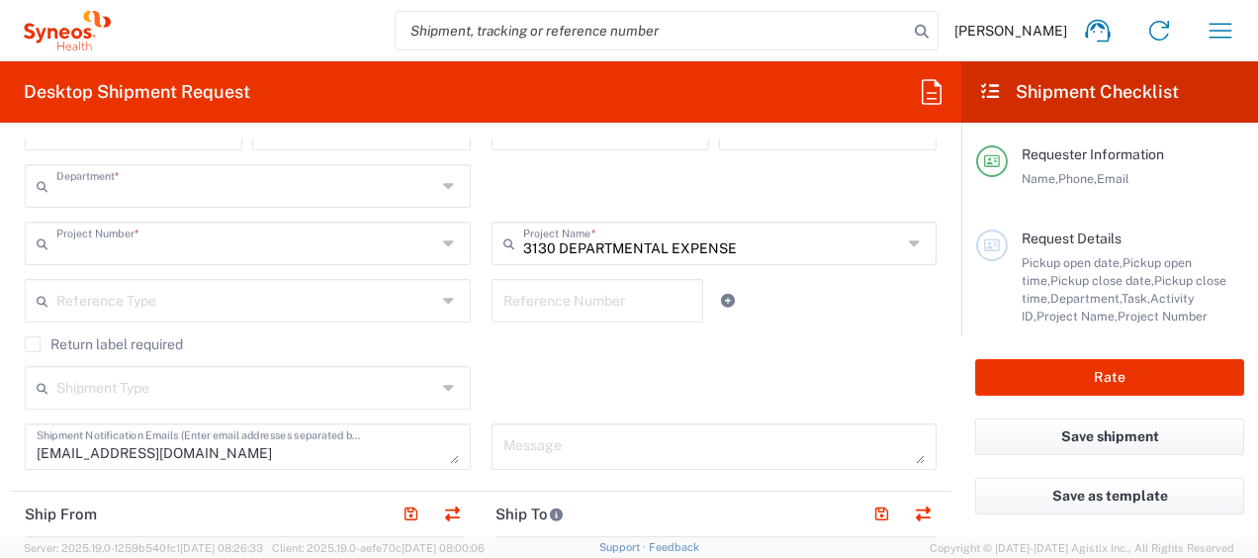
type input "3130"
type input "3130 DEPARTMENTAL EXPENSE"
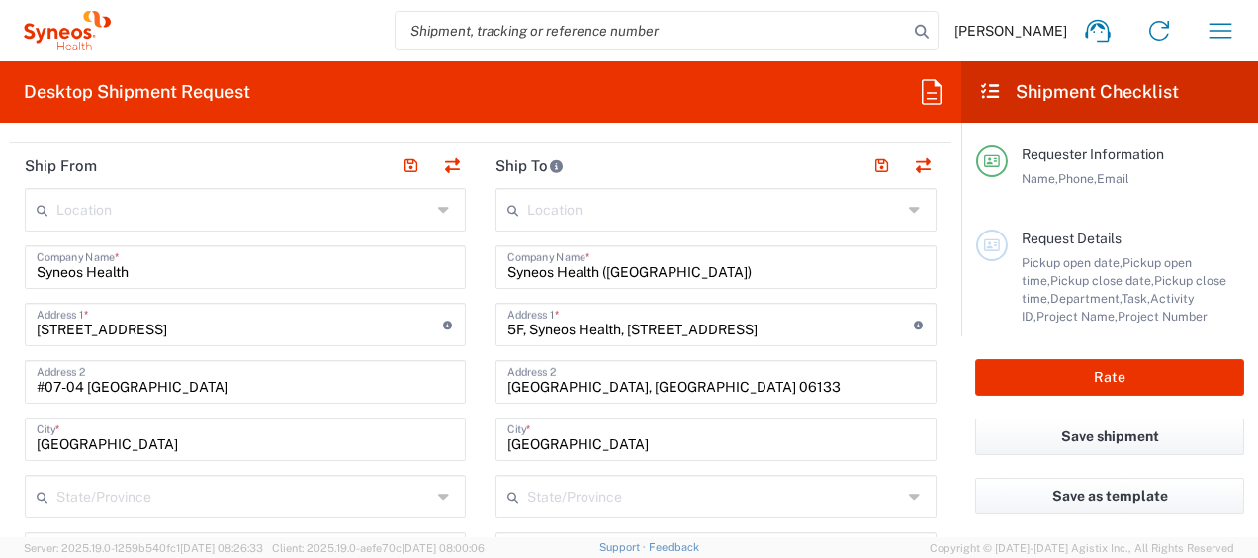
scroll to position [890, 0]
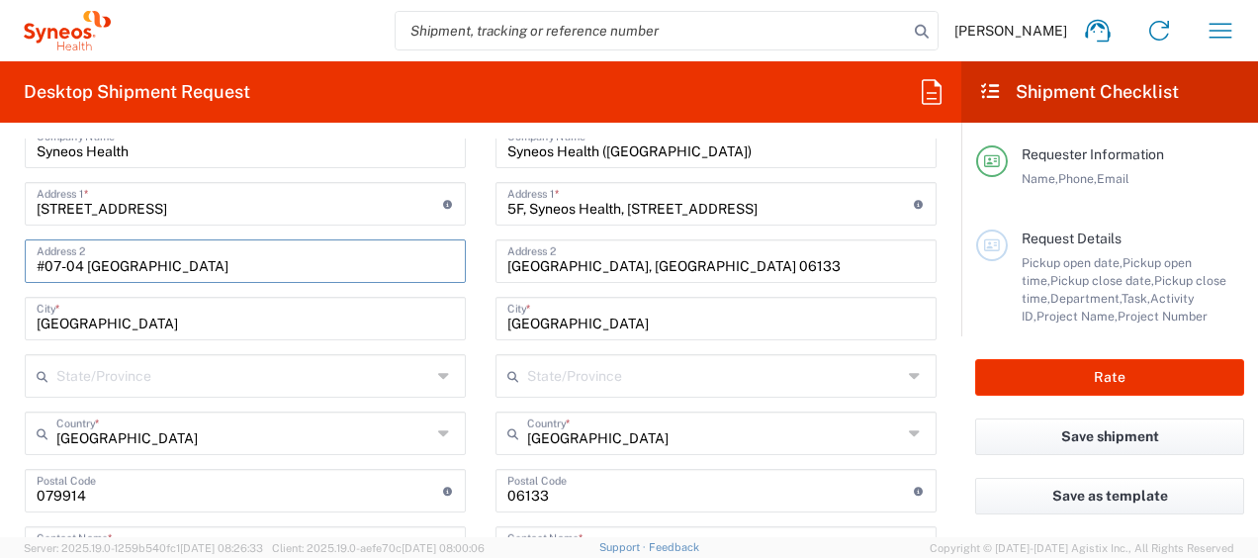
drag, startPoint x: 85, startPoint y: 261, endPoint x: 174, endPoint y: 264, distance: 89.1
click at [174, 264] on input "#07-04 [GEOGRAPHIC_DATA]" at bounding box center [245, 259] width 417 height 35
type input "#07-04"
click at [1039, 437] on button "Save shipment" at bounding box center [1109, 436] width 269 height 37
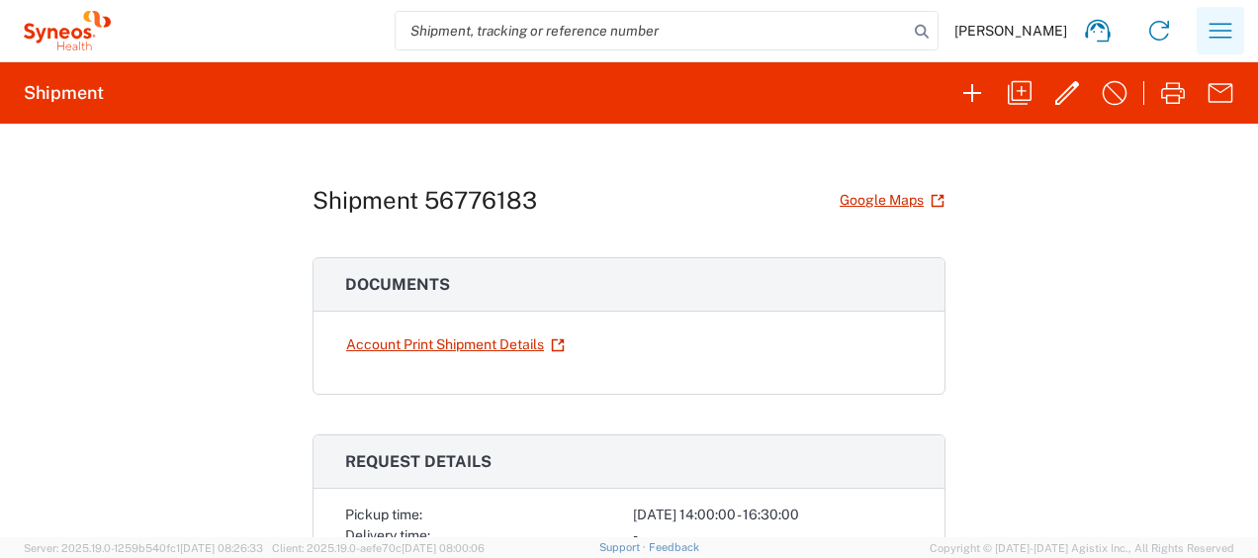
click at [1214, 42] on icon "button" at bounding box center [1221, 31] width 32 height 32
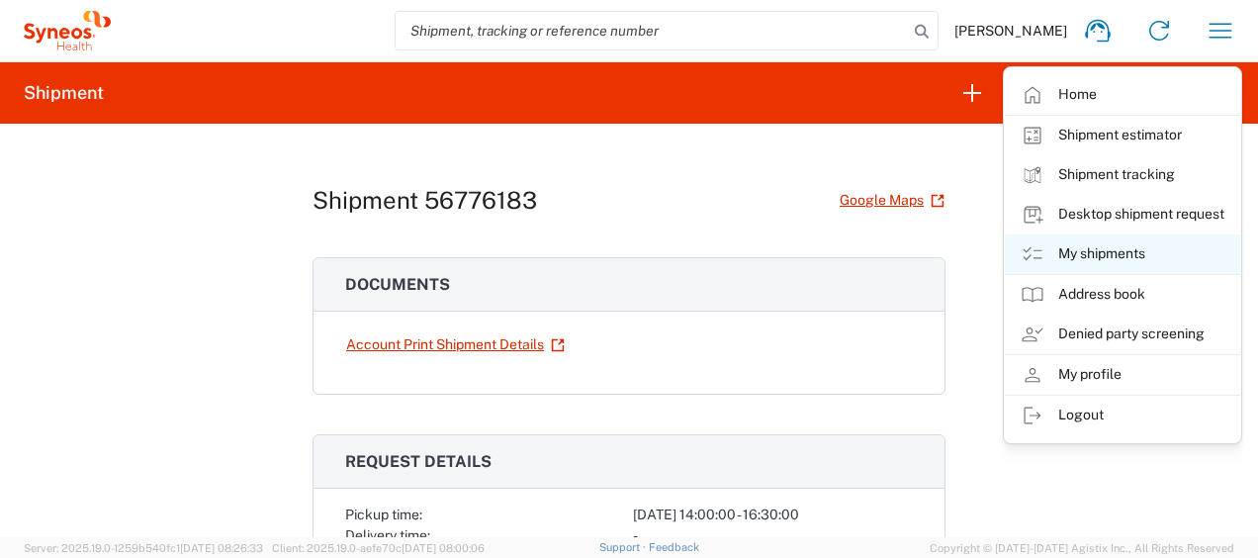
click at [1149, 245] on link "My shipments" at bounding box center [1122, 254] width 235 height 40
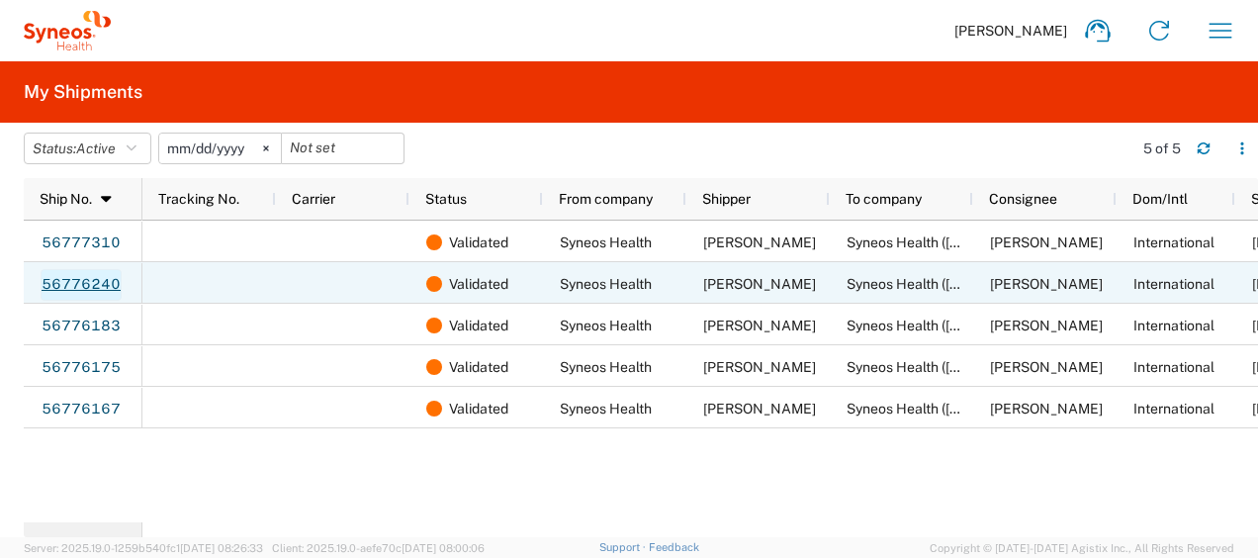
click at [93, 273] on link "56776240" at bounding box center [81, 285] width 81 height 32
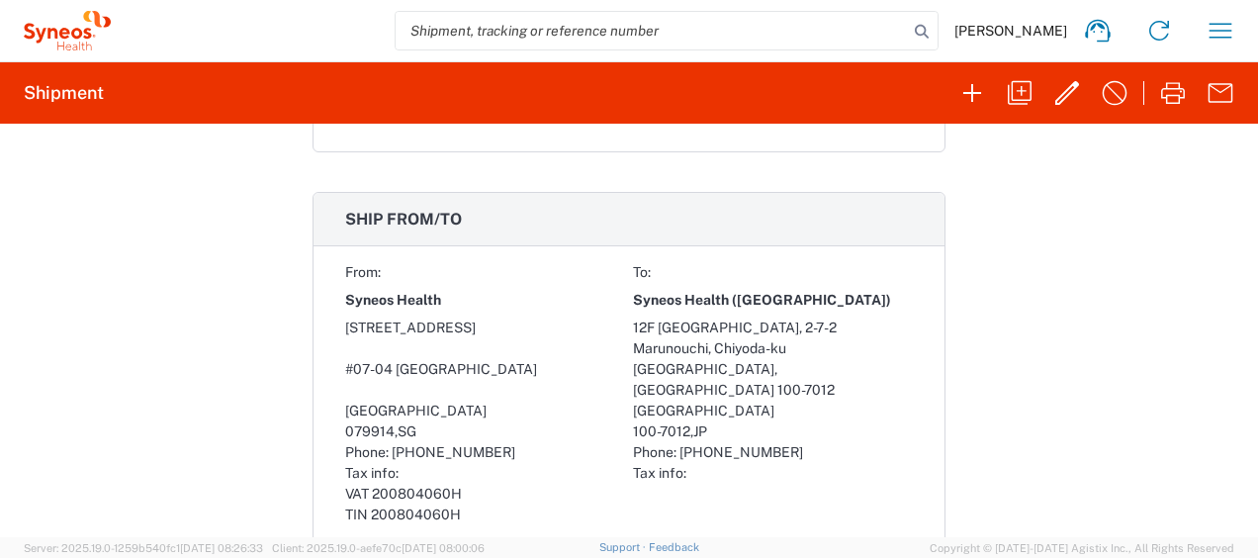
scroll to position [791, 0]
click at [1067, 91] on icon "button" at bounding box center [1068, 93] width 32 height 32
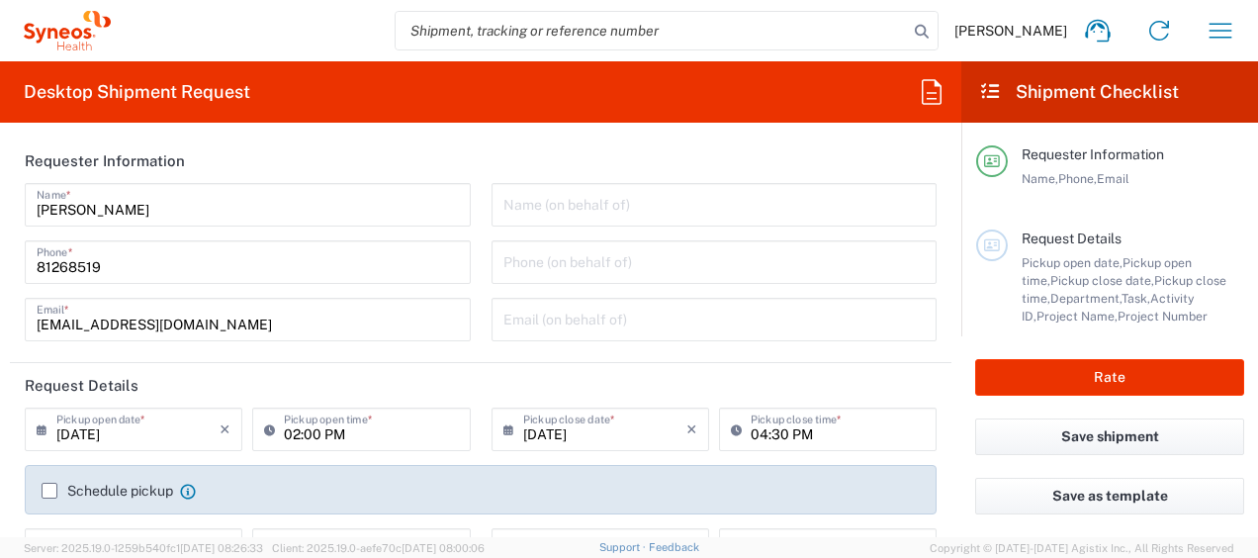
type input "3130"
type input "3130 DEPARTMENTAL EXPENSE"
type input "Large Box"
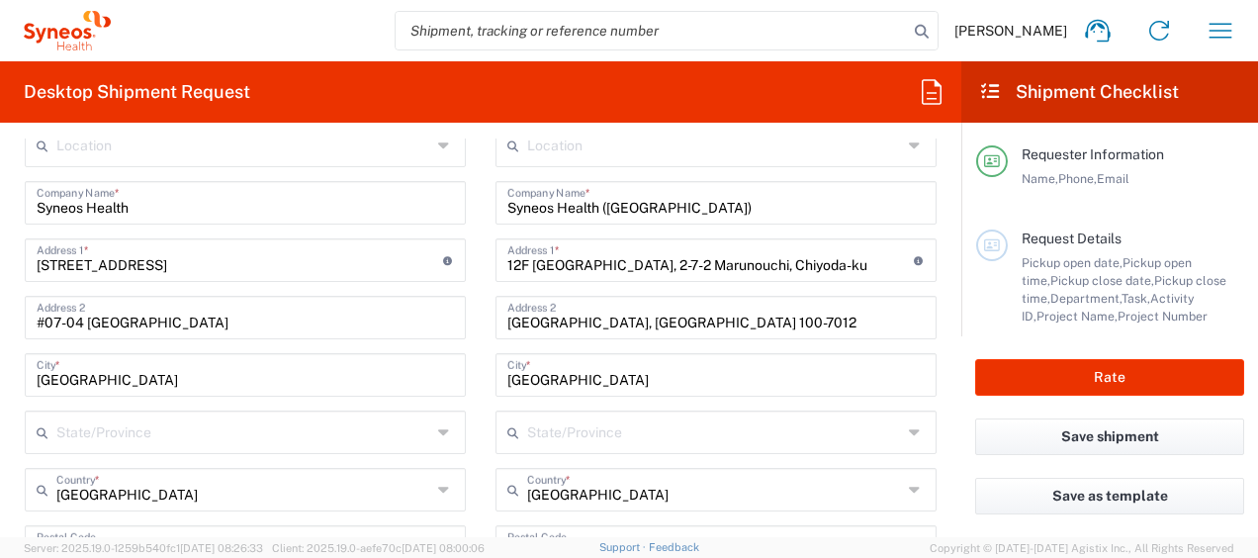
scroll to position [841, 0]
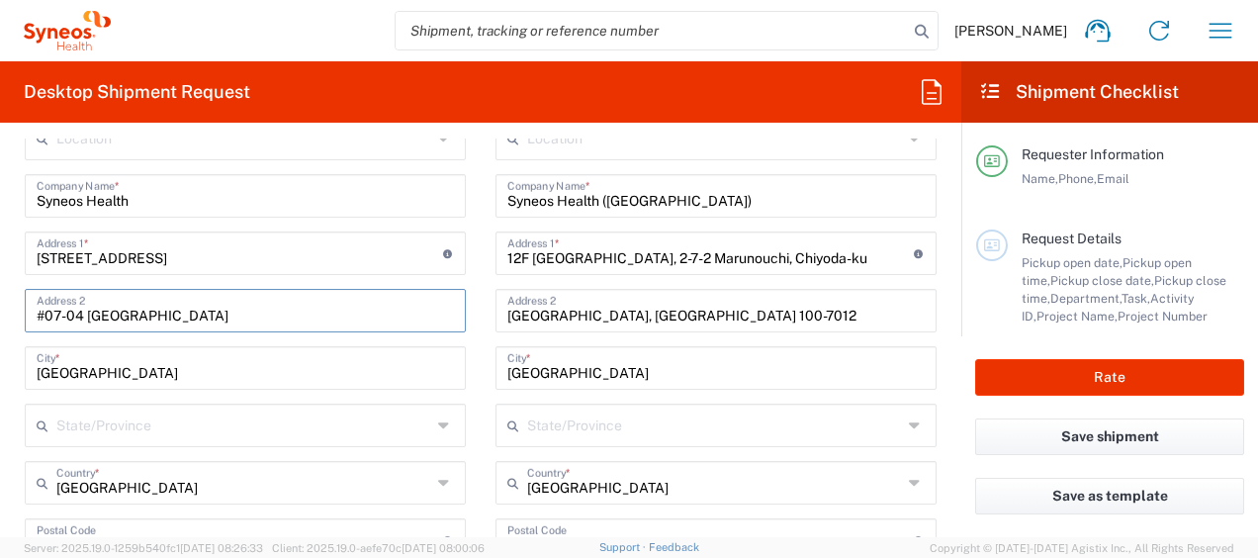
drag, startPoint x: 87, startPoint y: 312, endPoint x: 170, endPoint y: 312, distance: 83.1
click at [170, 312] on input "#07-04 [GEOGRAPHIC_DATA]" at bounding box center [245, 309] width 417 height 35
type input "#07-04"
click at [1110, 427] on button "Save shipment" at bounding box center [1109, 436] width 269 height 37
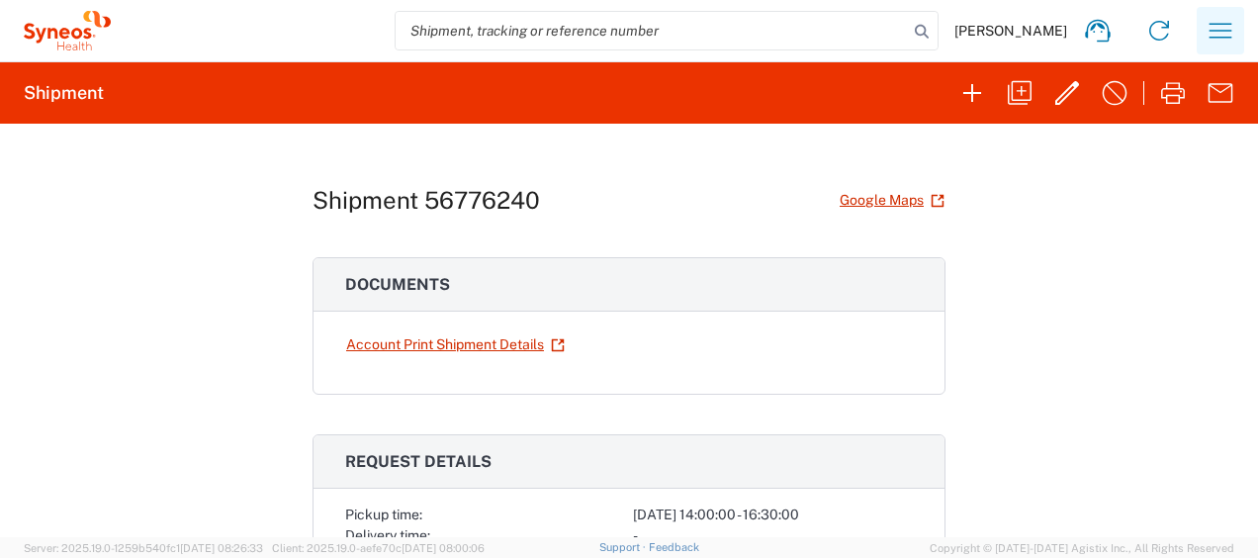
click at [1217, 37] on icon "button" at bounding box center [1221, 30] width 23 height 15
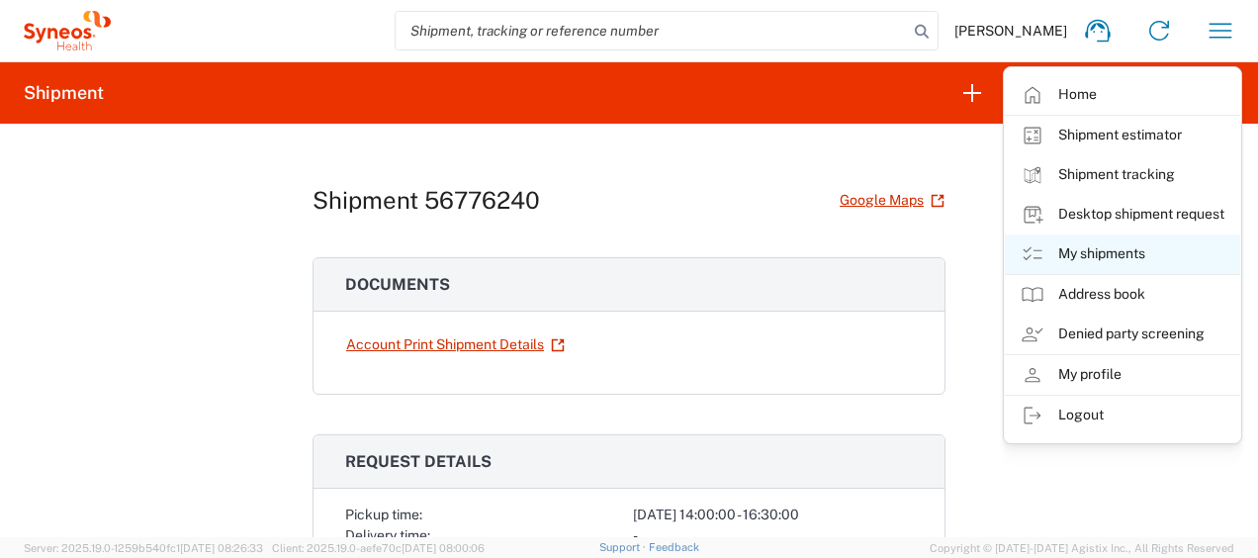
click at [1151, 235] on link "My shipments" at bounding box center [1122, 254] width 235 height 40
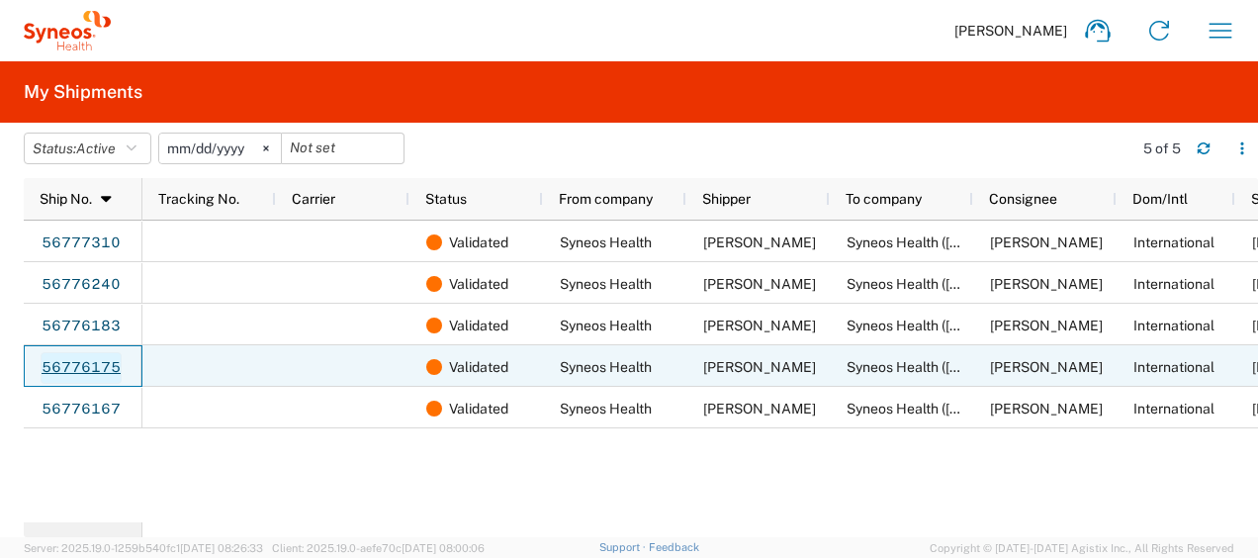
click at [115, 372] on link "56776175" at bounding box center [81, 368] width 81 height 32
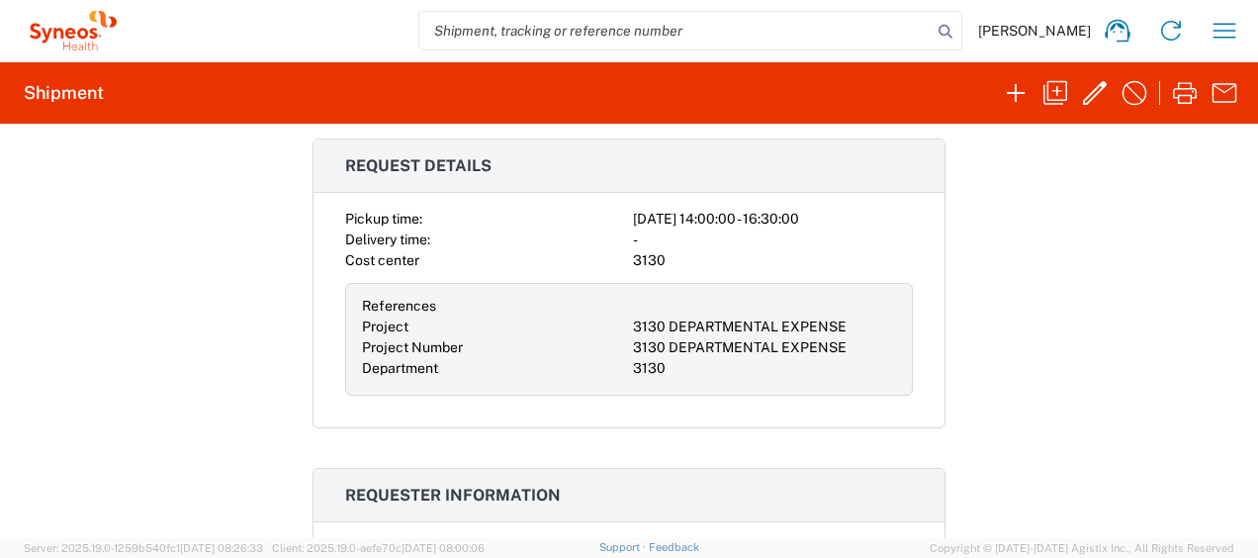
scroll to position [272, 0]
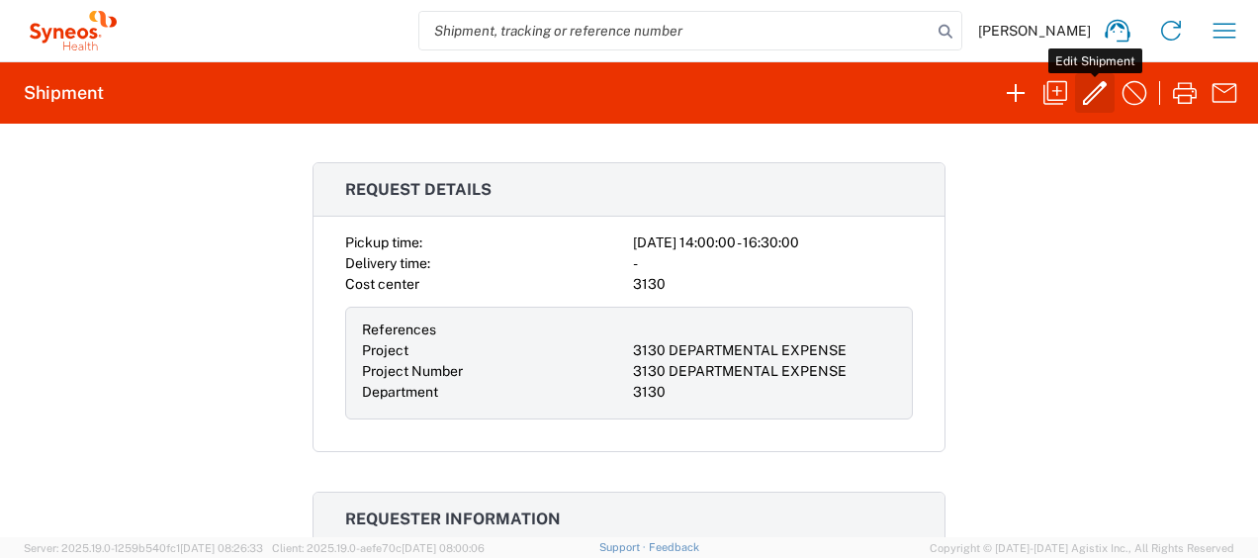
click at [1108, 73] on button "button" at bounding box center [1095, 93] width 40 height 40
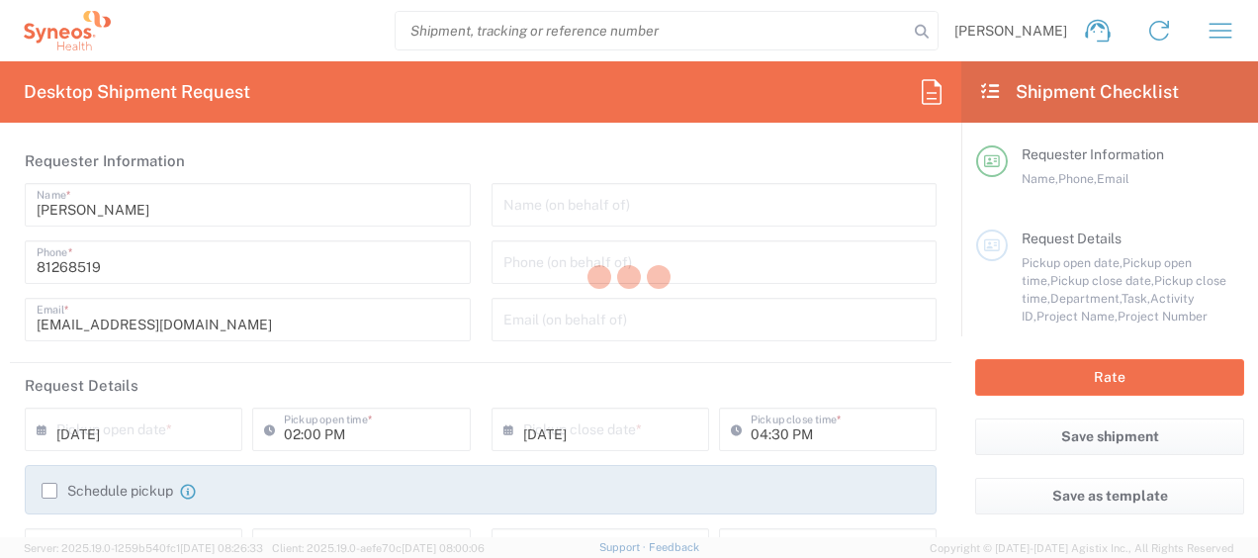
type input "3130"
type input "3130 DEPARTMENTAL EXPENSE"
type input "Medium Box"
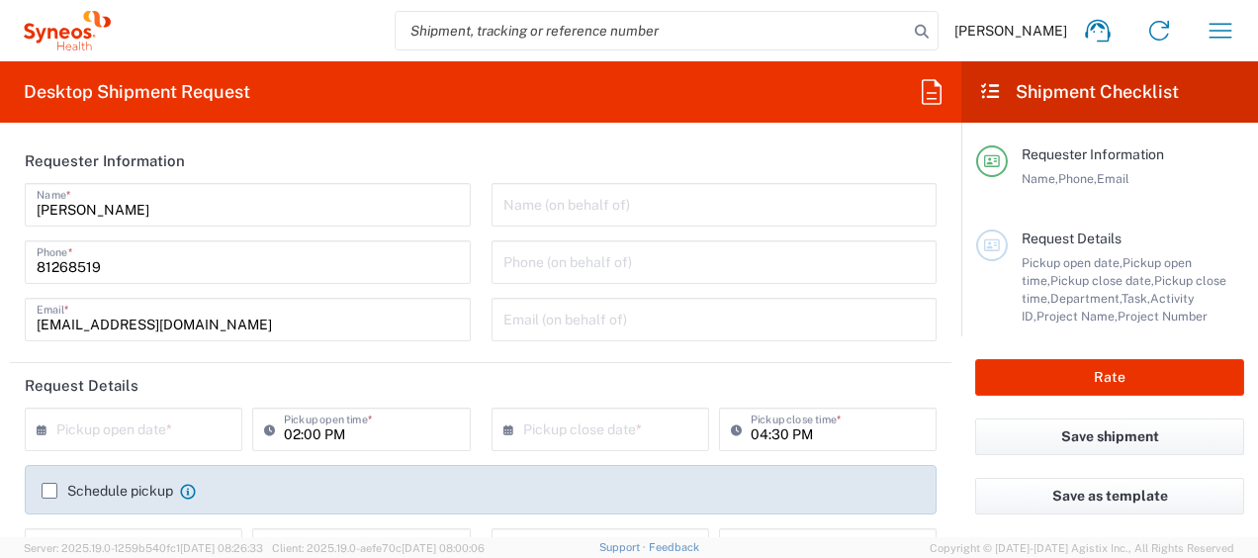
click at [156, 433] on input "text" at bounding box center [137, 428] width 163 height 35
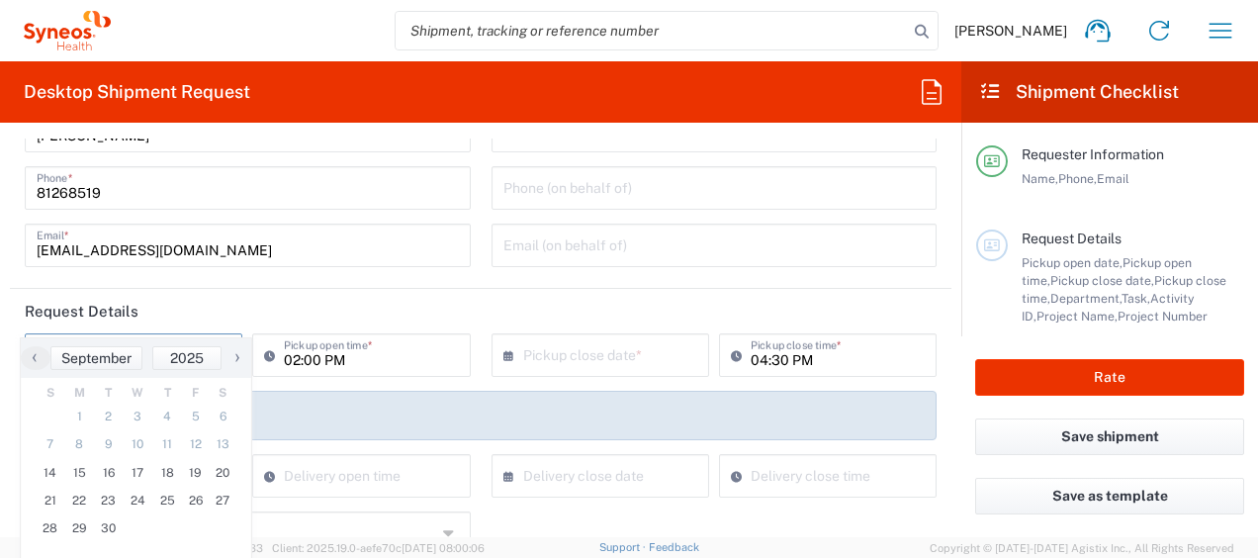
scroll to position [124, 0]
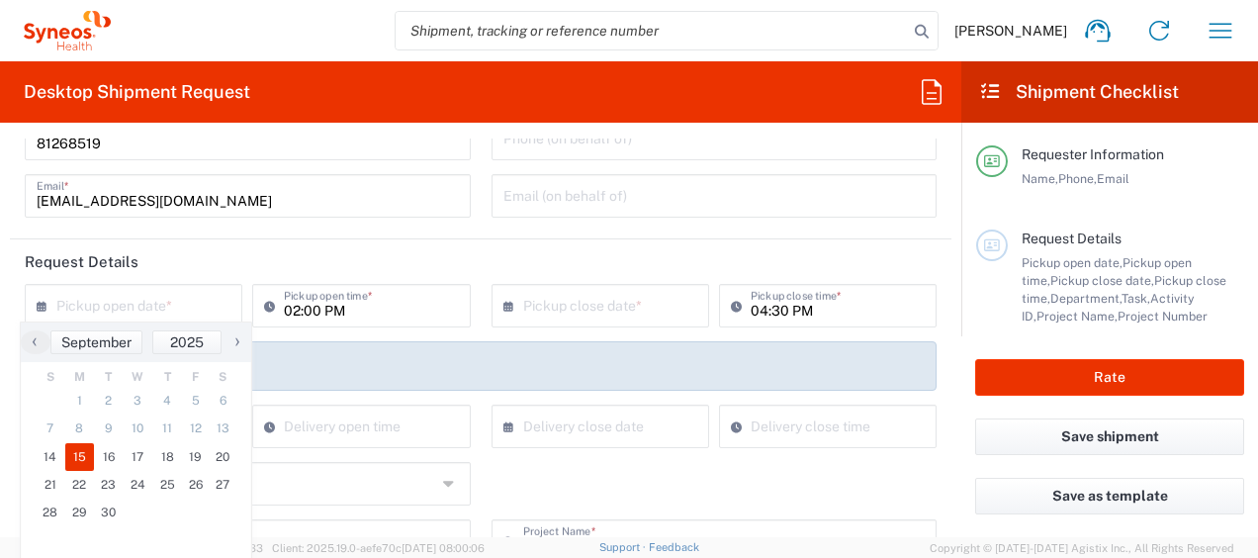
click at [85, 461] on span "15" at bounding box center [80, 457] width 30 height 28
type input "[DATE]"
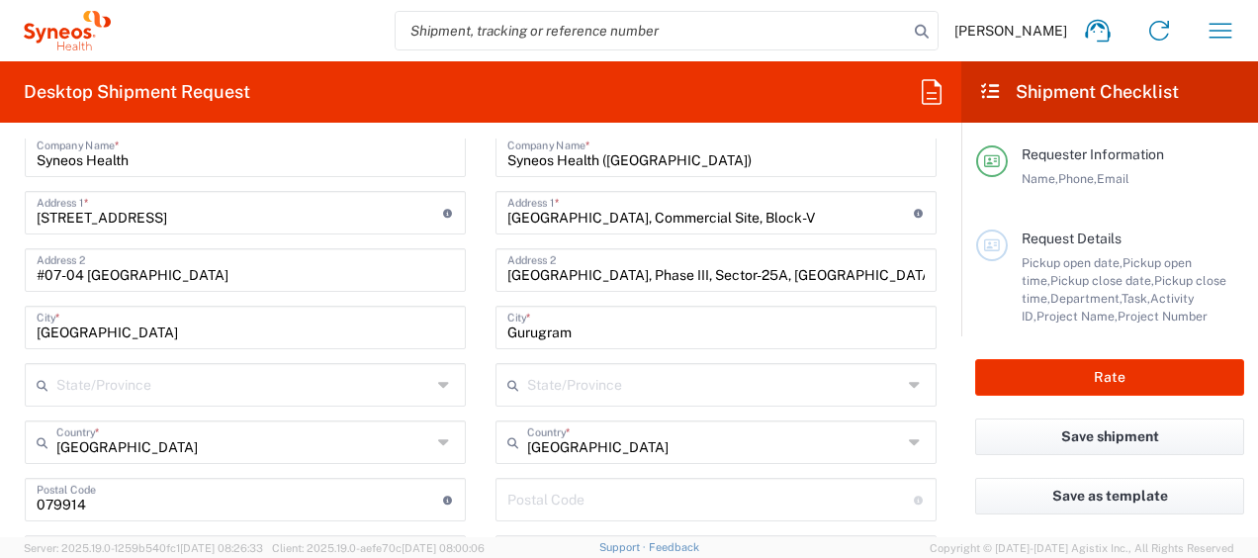
scroll to position [890, 0]
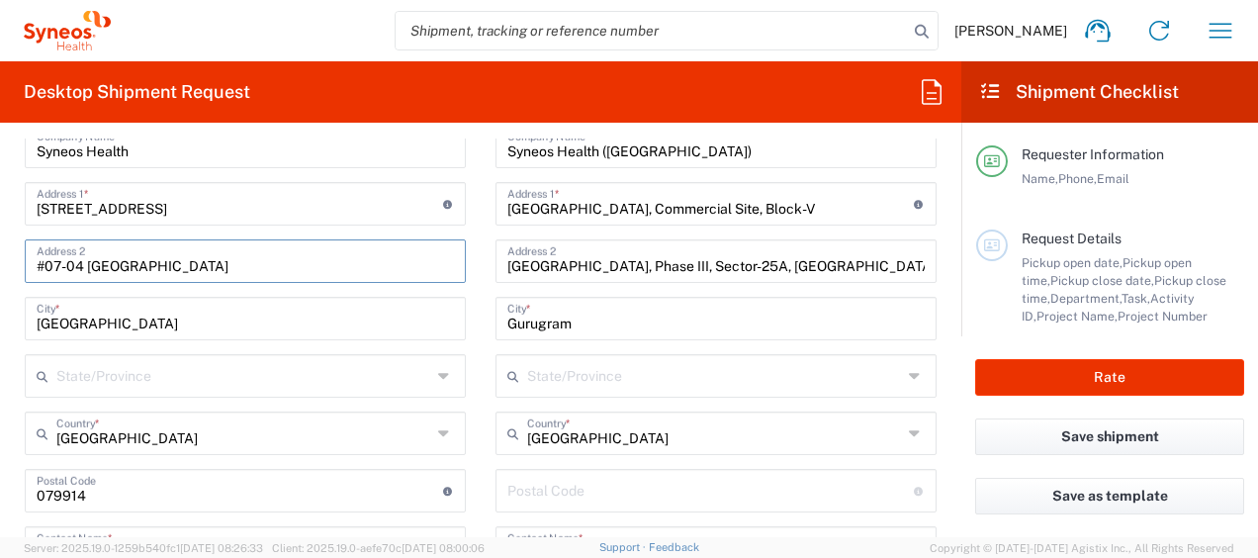
drag, startPoint x: 83, startPoint y: 265, endPoint x: 196, endPoint y: 267, distance: 112.8
click at [196, 267] on input "#07-04 [GEOGRAPHIC_DATA]" at bounding box center [245, 259] width 417 height 35
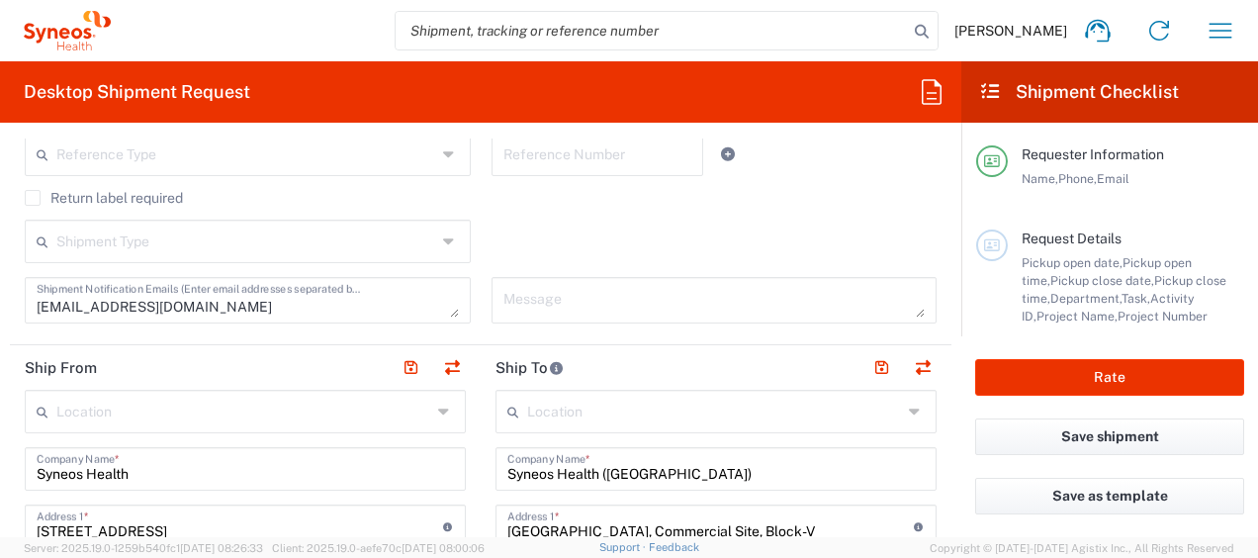
scroll to position [569, 0]
type input "#07-04"
click at [398, 358] on button "button" at bounding box center [411, 367] width 28 height 28
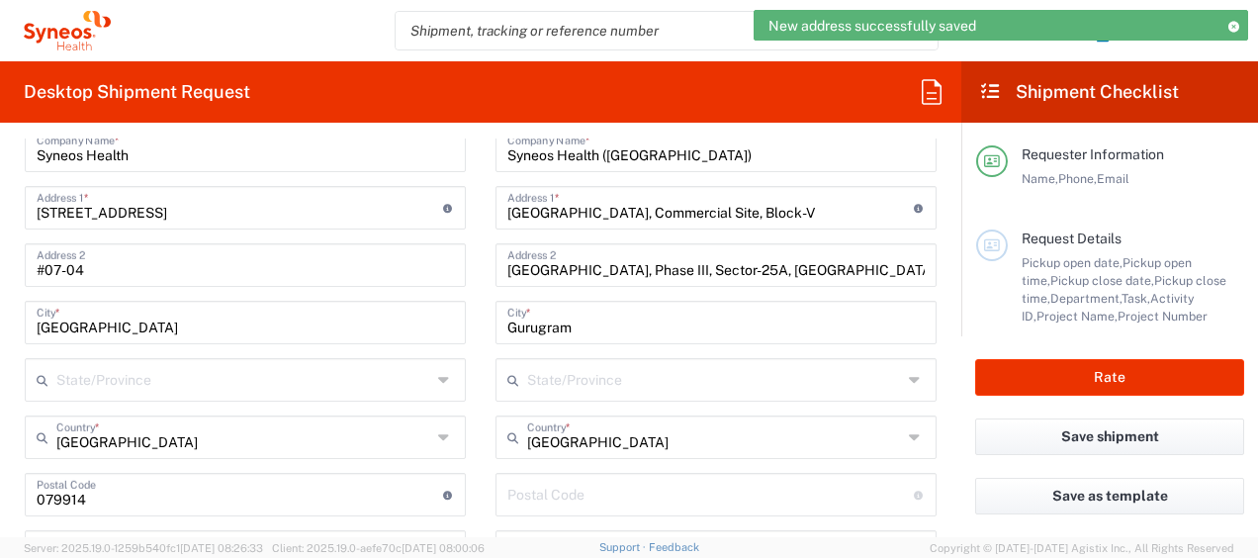
scroll to position [890, 0]
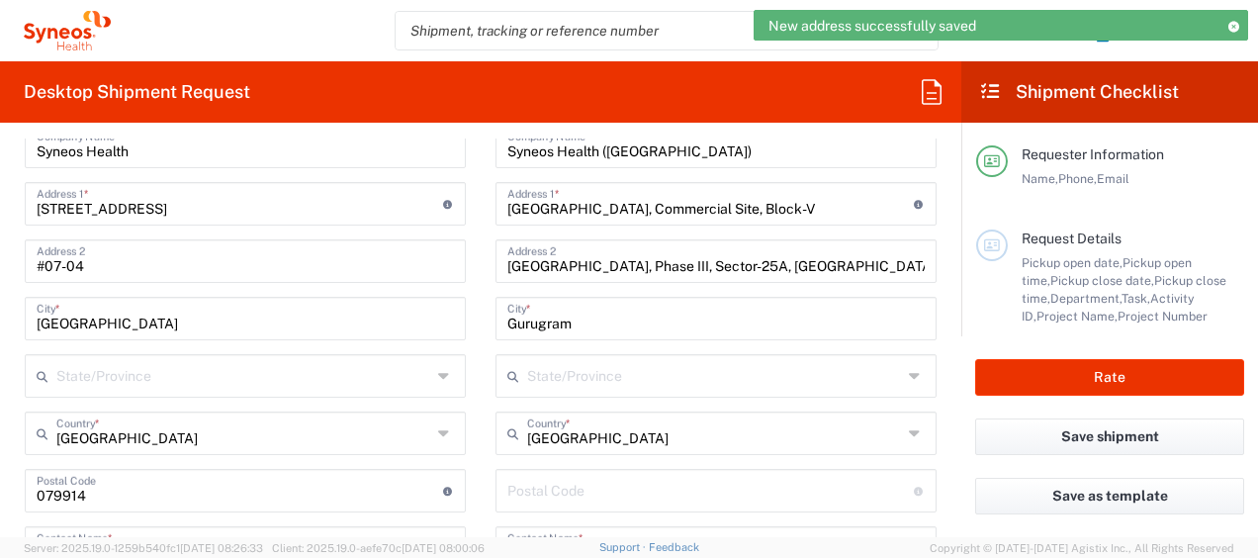
click at [894, 262] on input "[GEOGRAPHIC_DATA], Phase III, Sector-25A, [GEOGRAPHIC_DATA], [GEOGRAPHIC_DATA],…" at bounding box center [715, 259] width 417 height 35
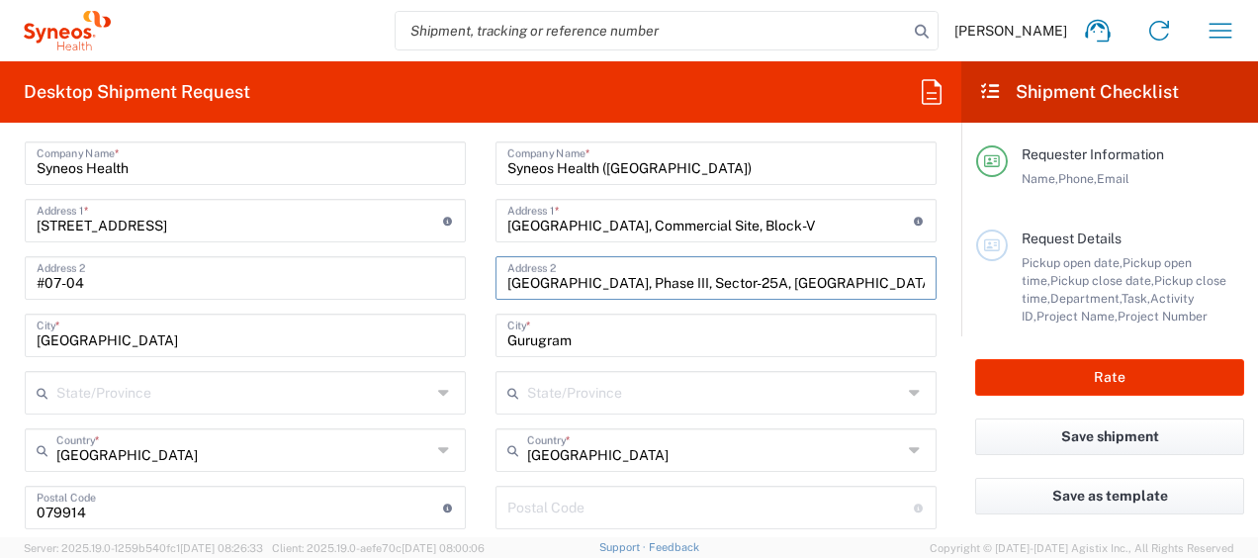
scroll to position [866, 0]
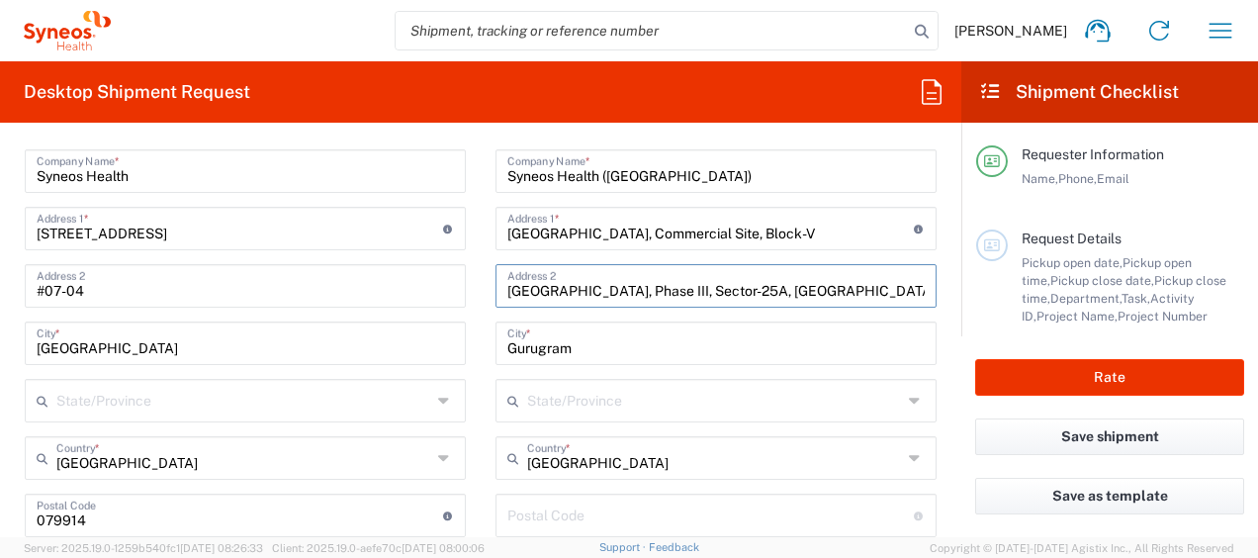
drag, startPoint x: 897, startPoint y: 284, endPoint x: 868, endPoint y: 284, distance: 29.7
click at [868, 284] on input "[GEOGRAPHIC_DATA], Phase III, Sector-25A, [GEOGRAPHIC_DATA], [GEOGRAPHIC_DATA],…" at bounding box center [715, 284] width 417 height 35
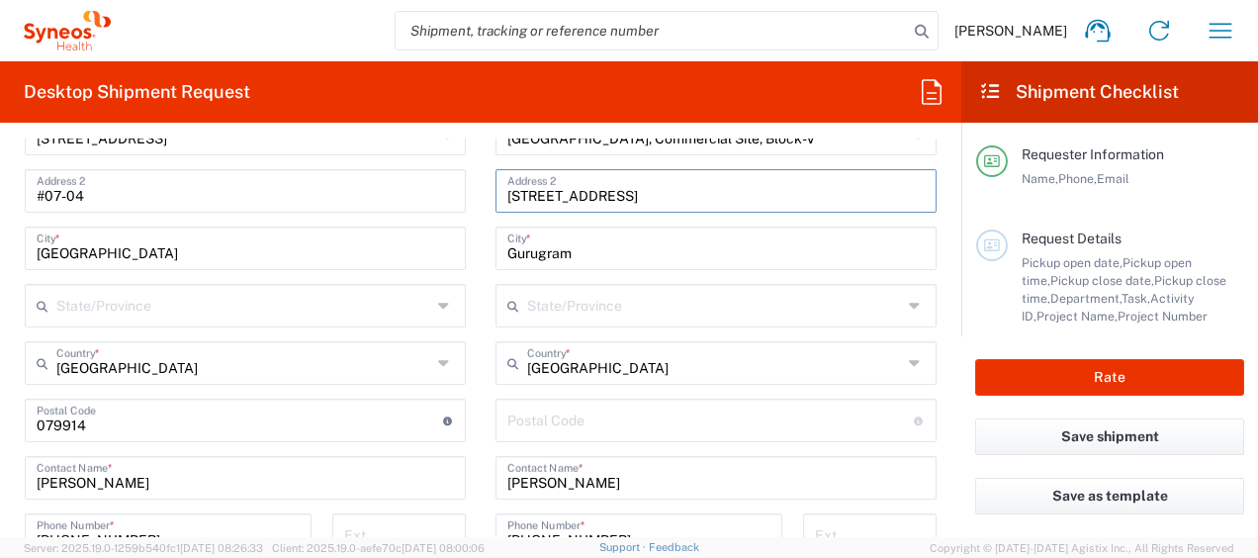
scroll to position [965, 0]
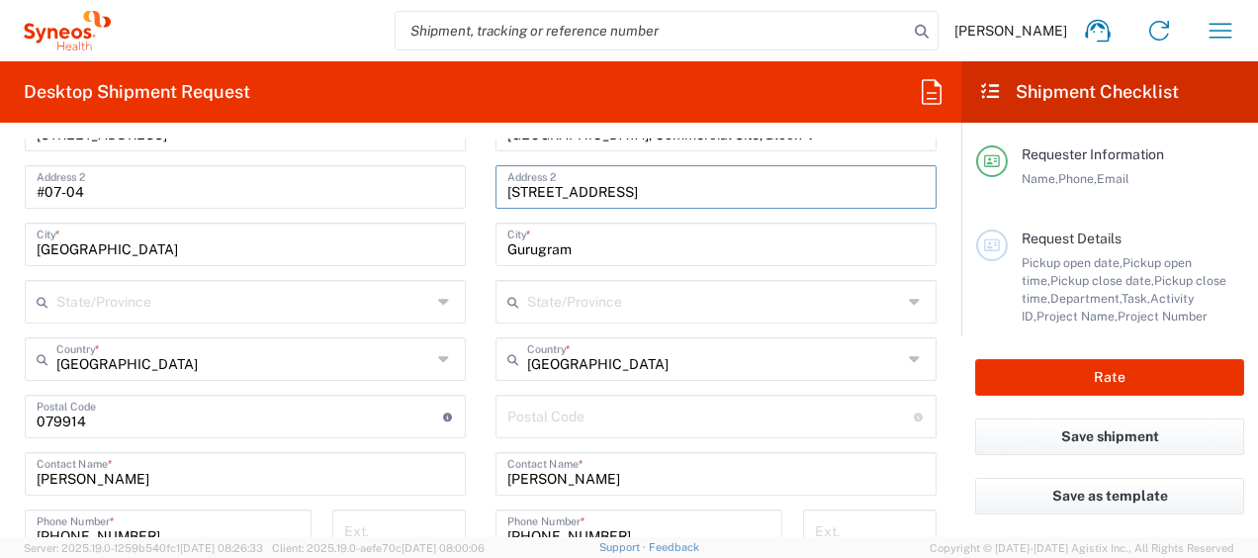
type input "[STREET_ADDRESS]"
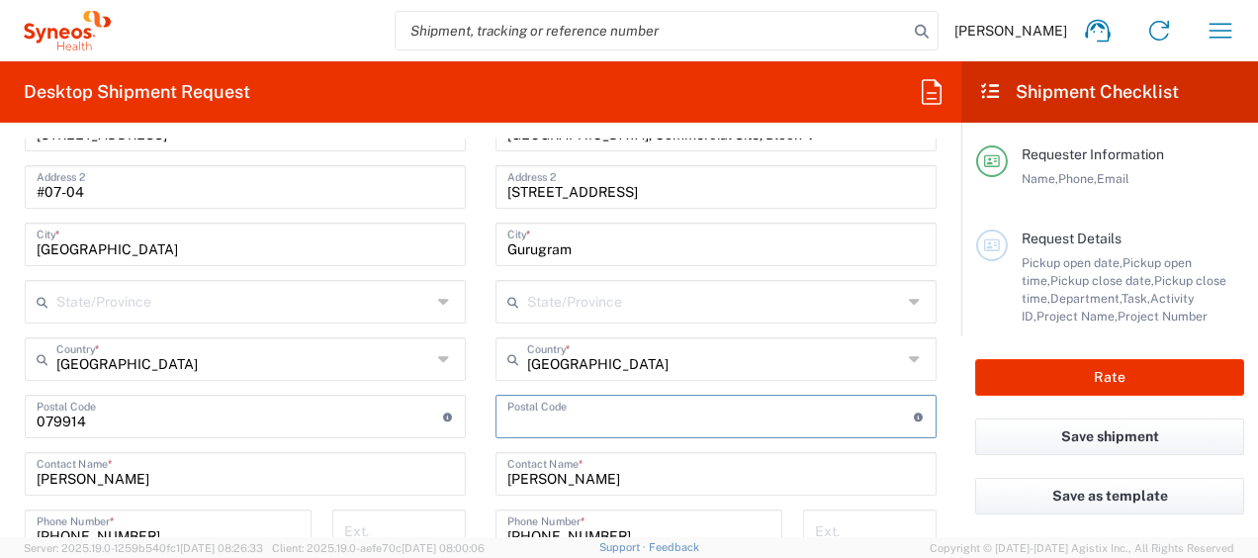
click at [584, 427] on input "undefined" at bounding box center [710, 415] width 407 height 35
paste input "122022"
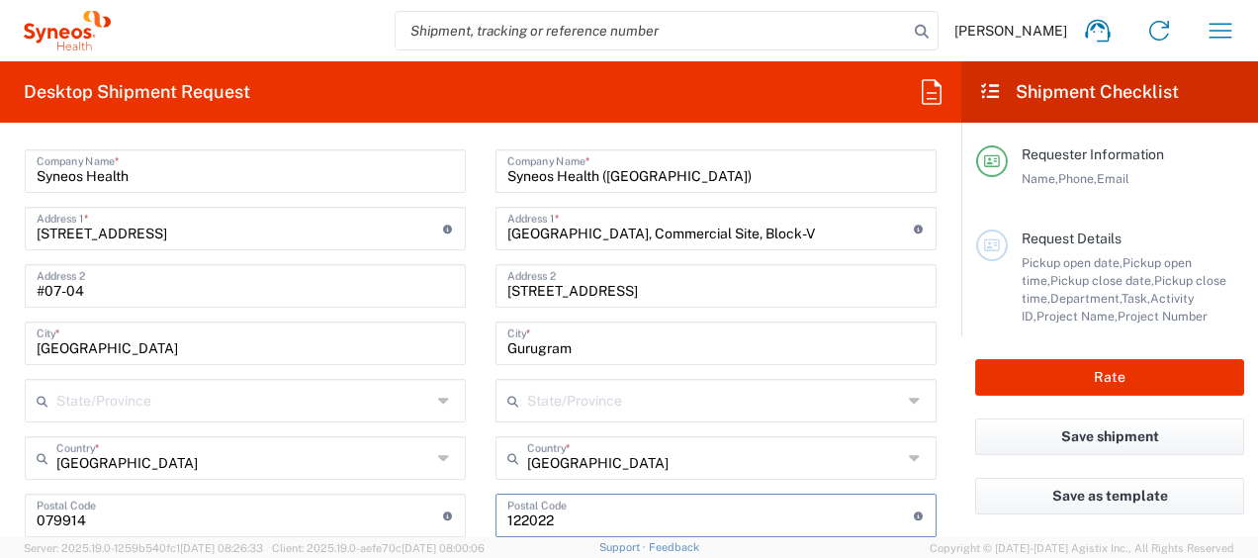
scroll to position [1212, 0]
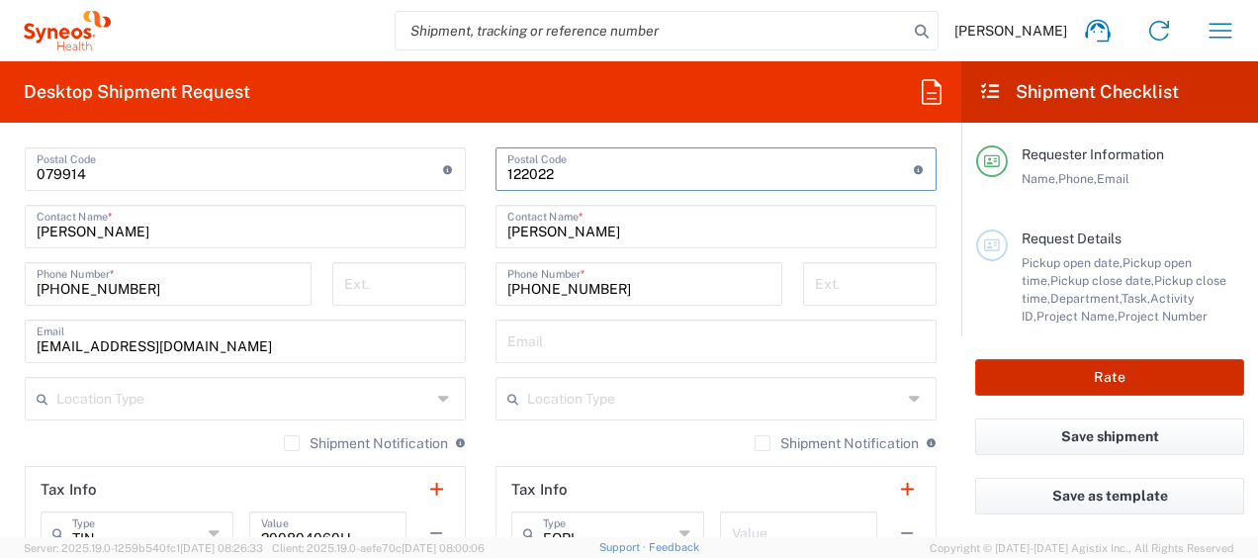
type input "122022"
drag, startPoint x: 1021, startPoint y: 371, endPoint x: 818, endPoint y: 350, distance: 203.9
click at [1021, 371] on button "Rate" at bounding box center [1109, 377] width 269 height 37
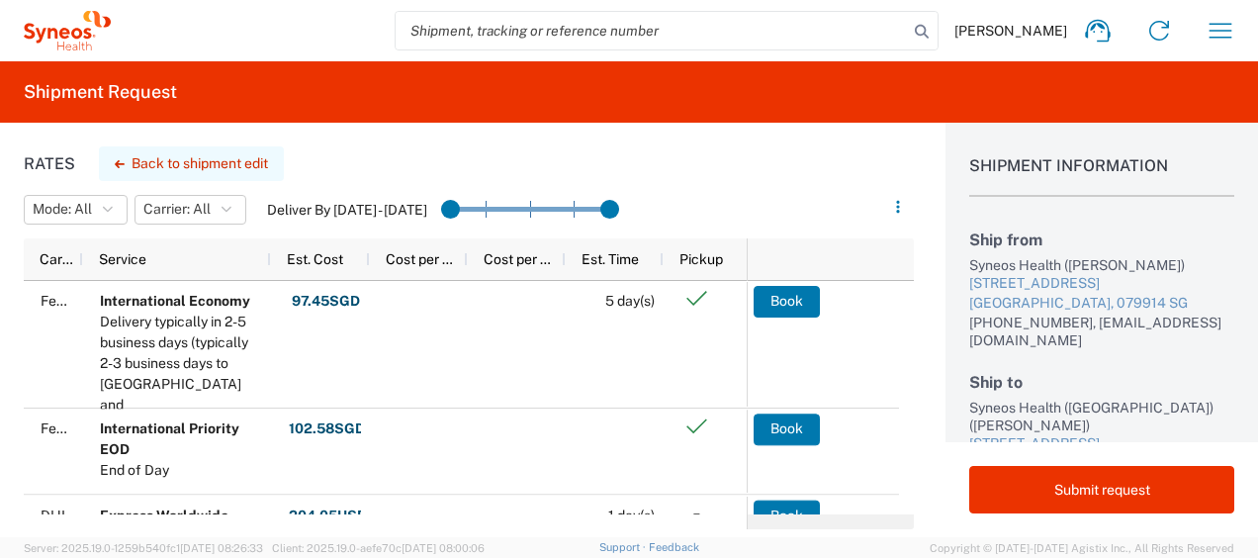
click at [172, 156] on button "Back to shipment edit" at bounding box center [191, 163] width 185 height 35
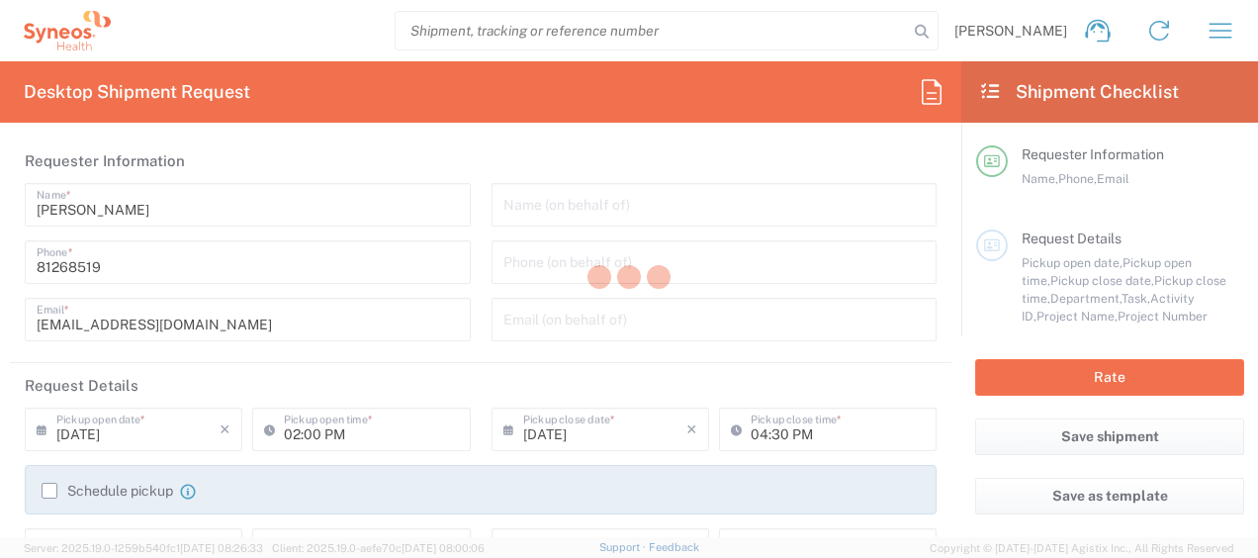
type input "Medium Box"
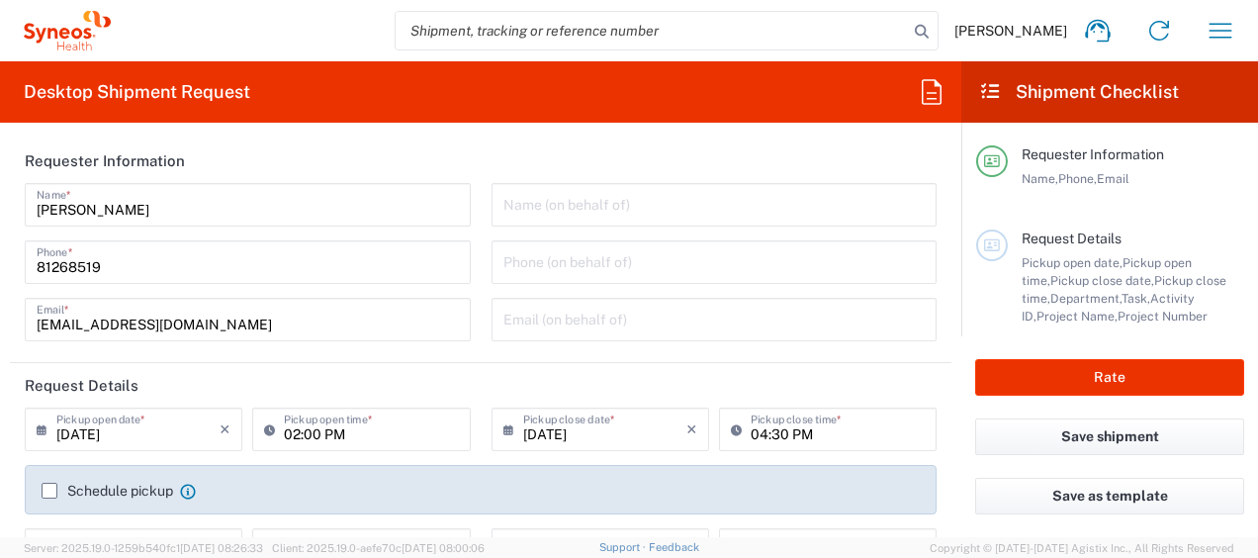
type input "3130 DEPARTMENTAL EXPENSE"
type input "3130"
type input "3130 DEPARTMENTAL EXPENSE"
click at [1021, 446] on button "Save shipment" at bounding box center [1109, 436] width 269 height 37
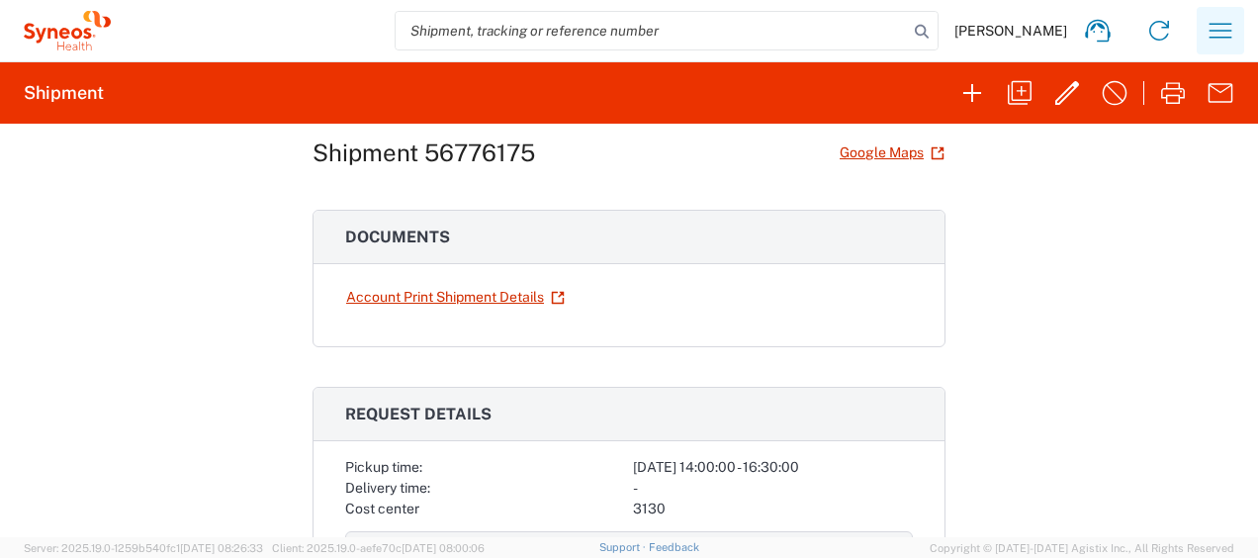
scroll to position [49, 0]
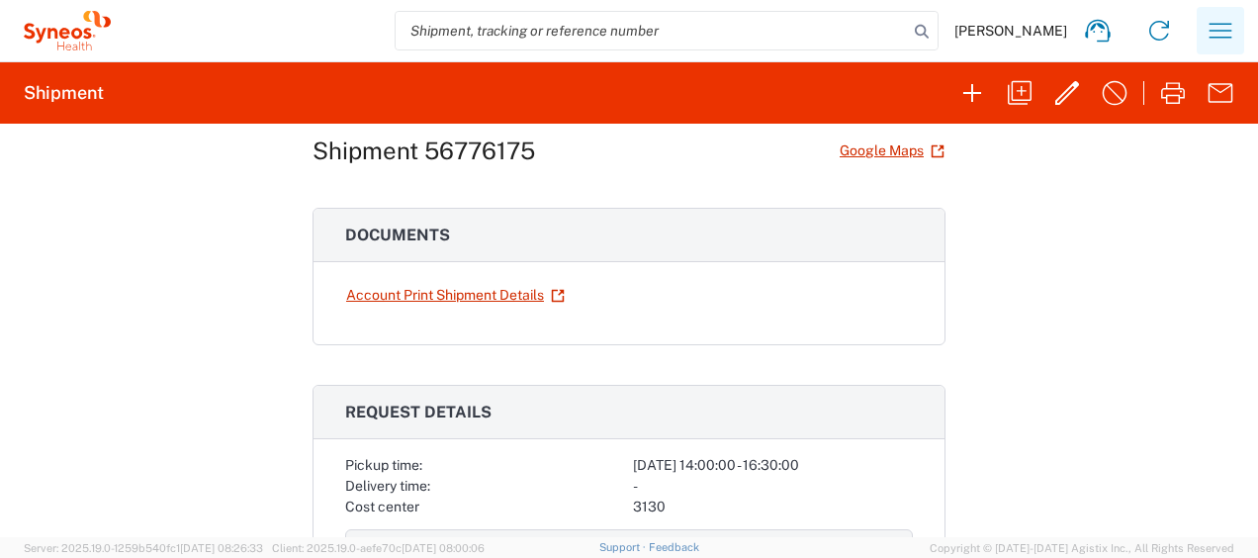
click at [1225, 35] on icon "button" at bounding box center [1221, 31] width 32 height 32
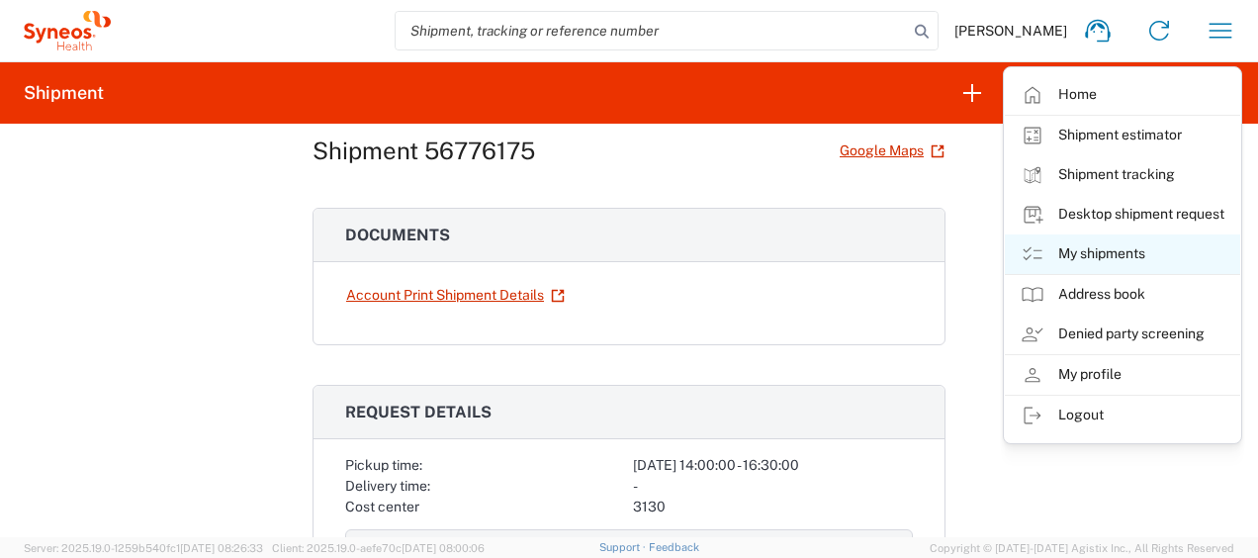
click at [1150, 241] on link "My shipments" at bounding box center [1122, 254] width 235 height 40
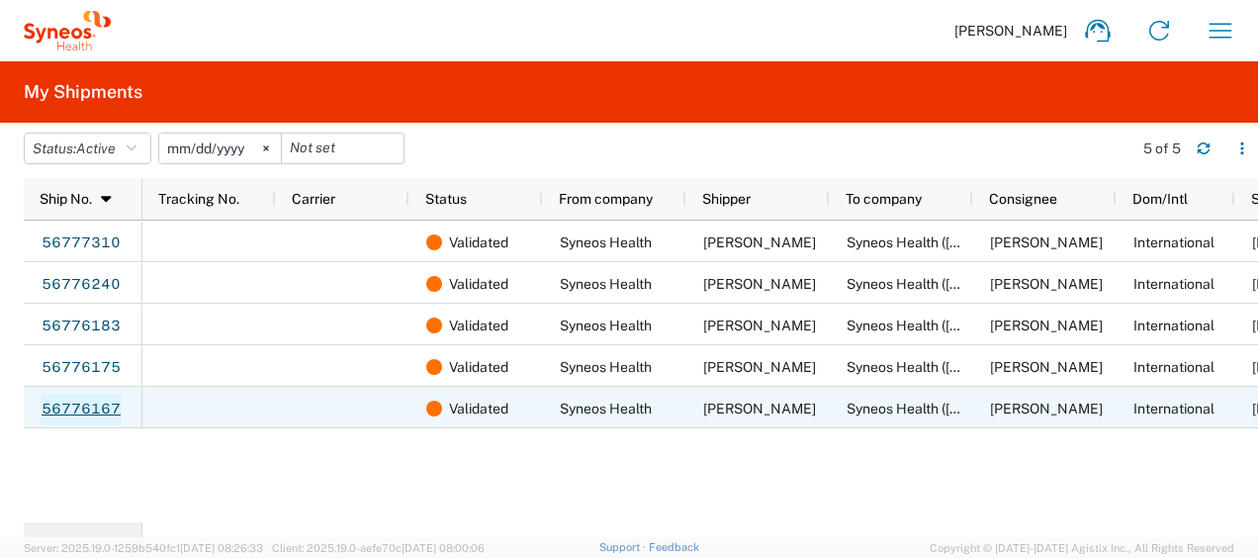
click at [99, 401] on link "56776167" at bounding box center [81, 410] width 81 height 32
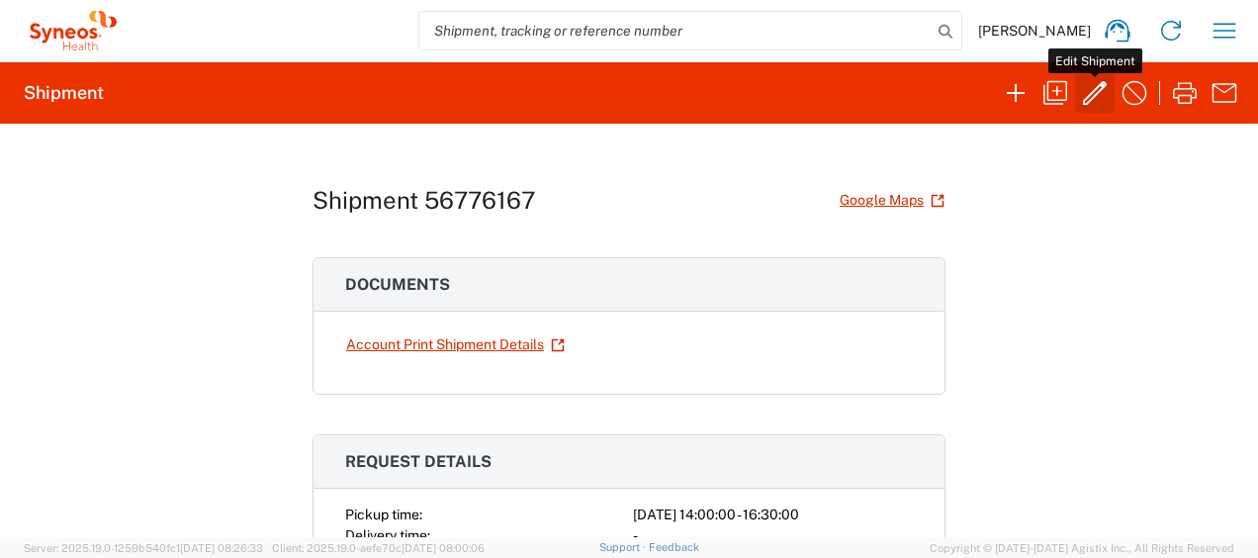
click at [1097, 96] on icon "button" at bounding box center [1095, 93] width 32 height 32
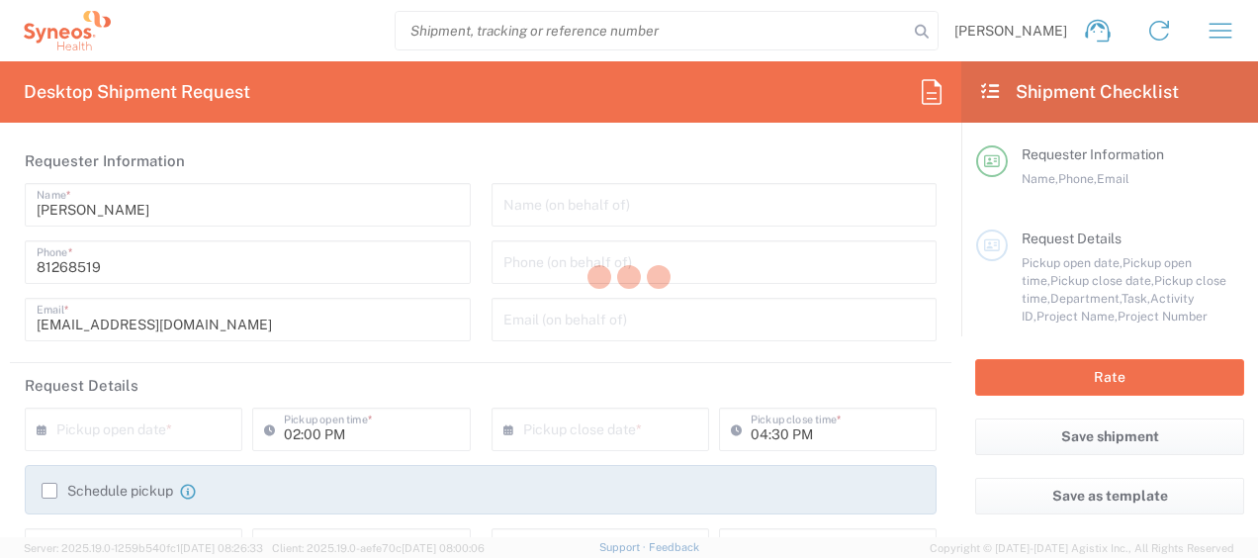
type input "3130 DEPARTMENTAL EXPENSE"
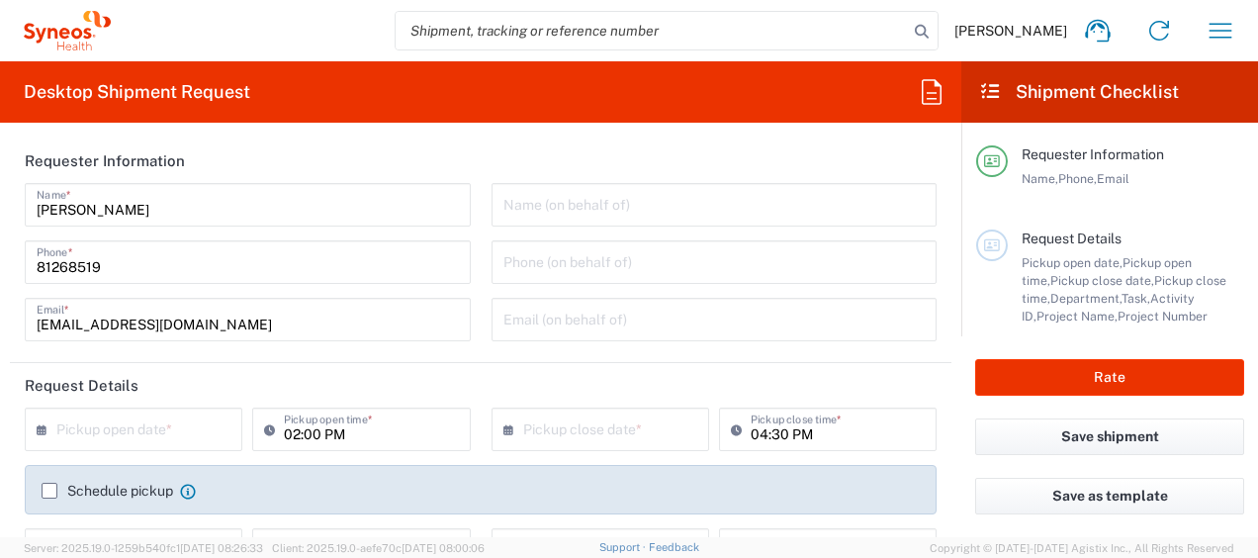
type input "3130"
type input "Medium Box"
type input "3130 DEPARTMENTAL EXPENSE"
drag, startPoint x: 196, startPoint y: 437, endPoint x: 219, endPoint y: 430, distance: 23.8
click at [197, 438] on input "text" at bounding box center [137, 428] width 163 height 35
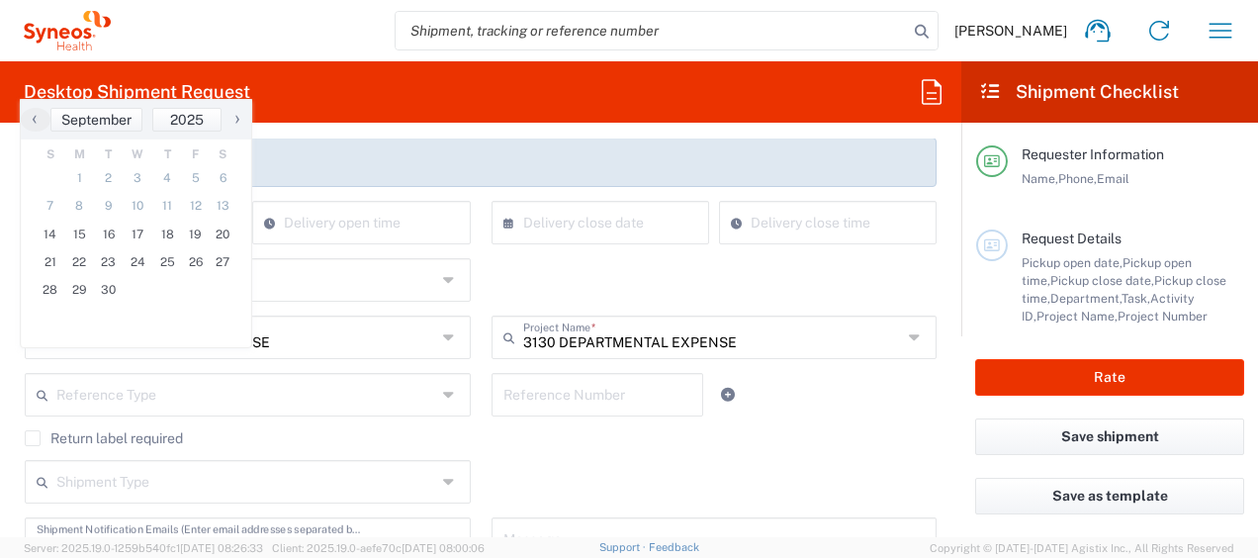
scroll to position [346, 0]
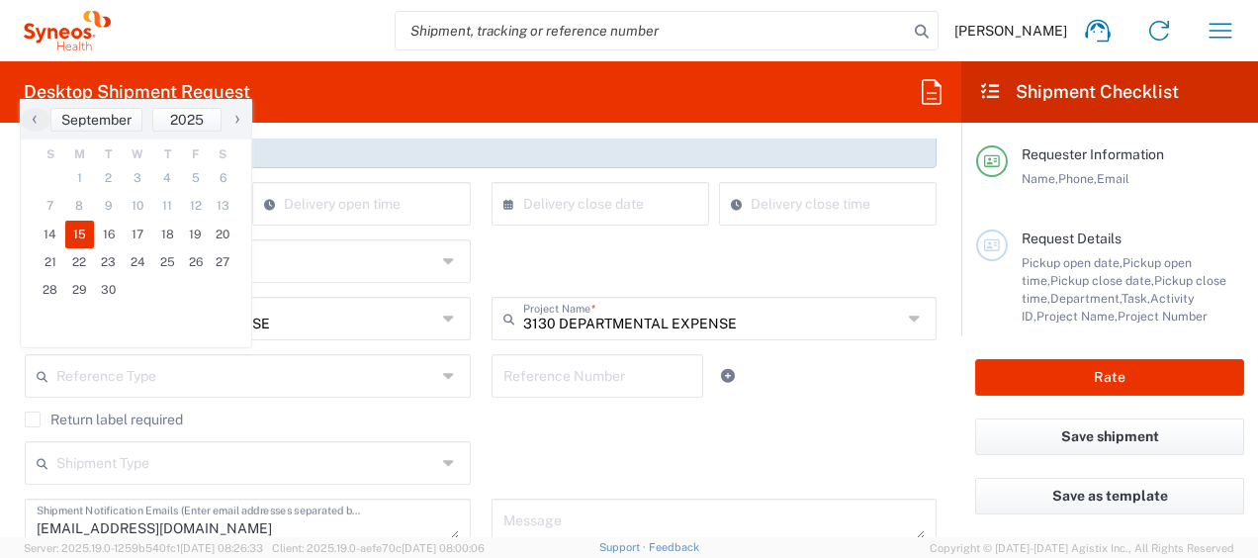
click at [79, 231] on span "15" at bounding box center [80, 235] width 30 height 28
type input "[DATE]"
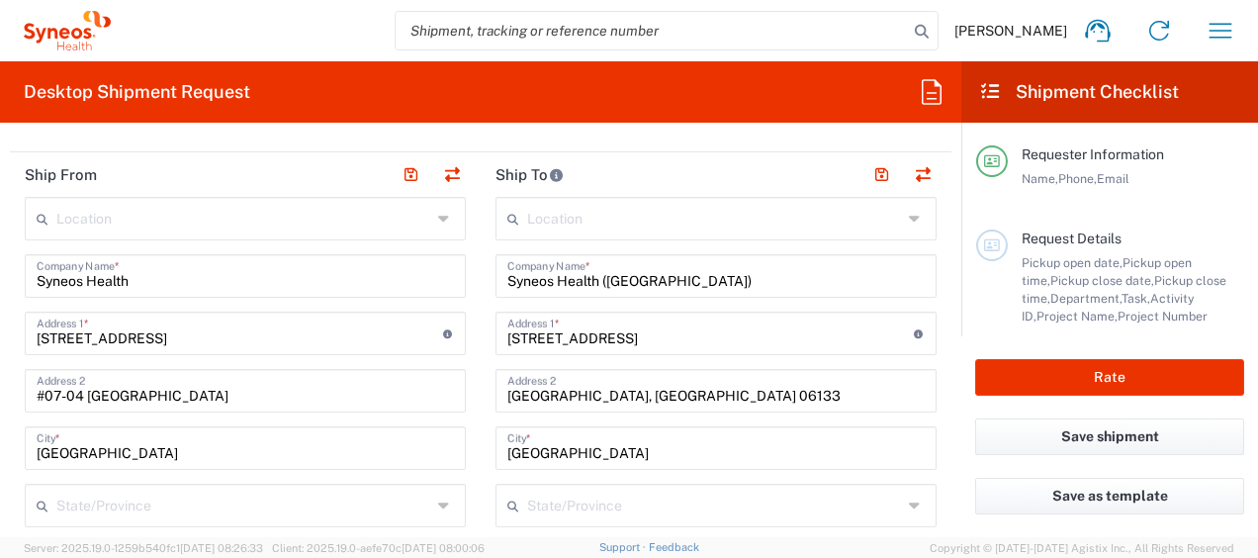
scroll to position [767, 0]
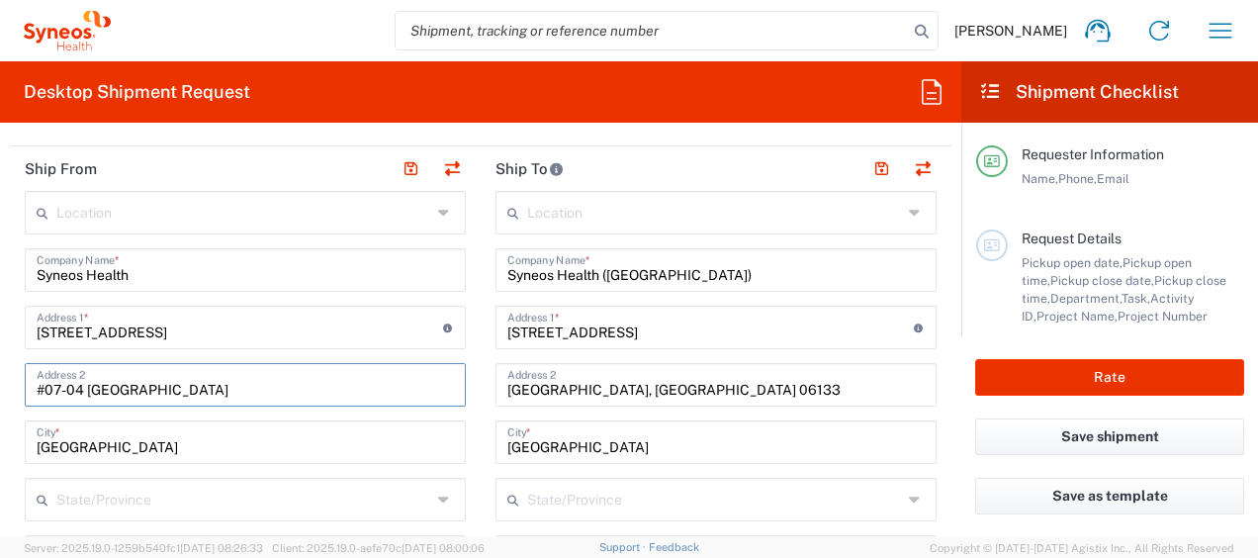
drag, startPoint x: 91, startPoint y: 385, endPoint x: 173, endPoint y: 387, distance: 82.1
click at [173, 387] on input "#07-04 [GEOGRAPHIC_DATA]" at bounding box center [245, 383] width 417 height 35
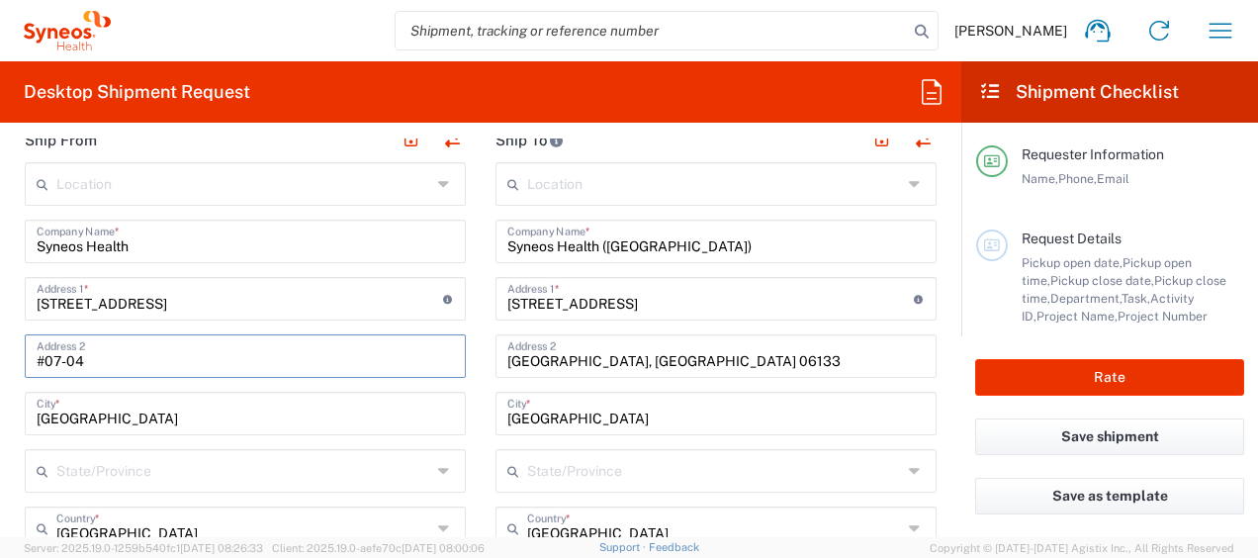
scroll to position [841, 0]
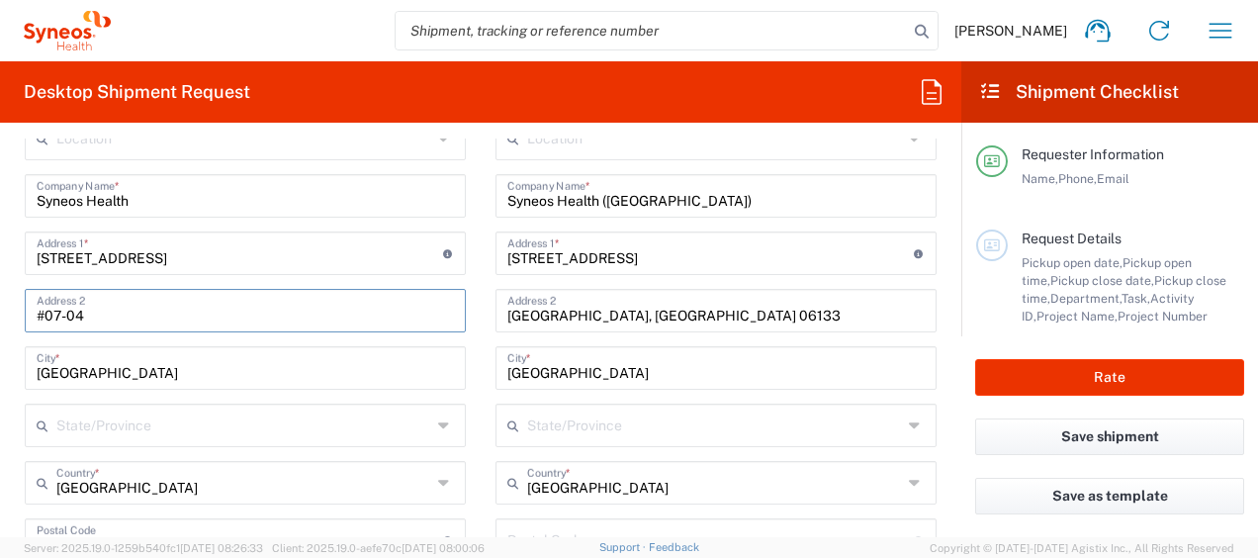
type input "#07-04"
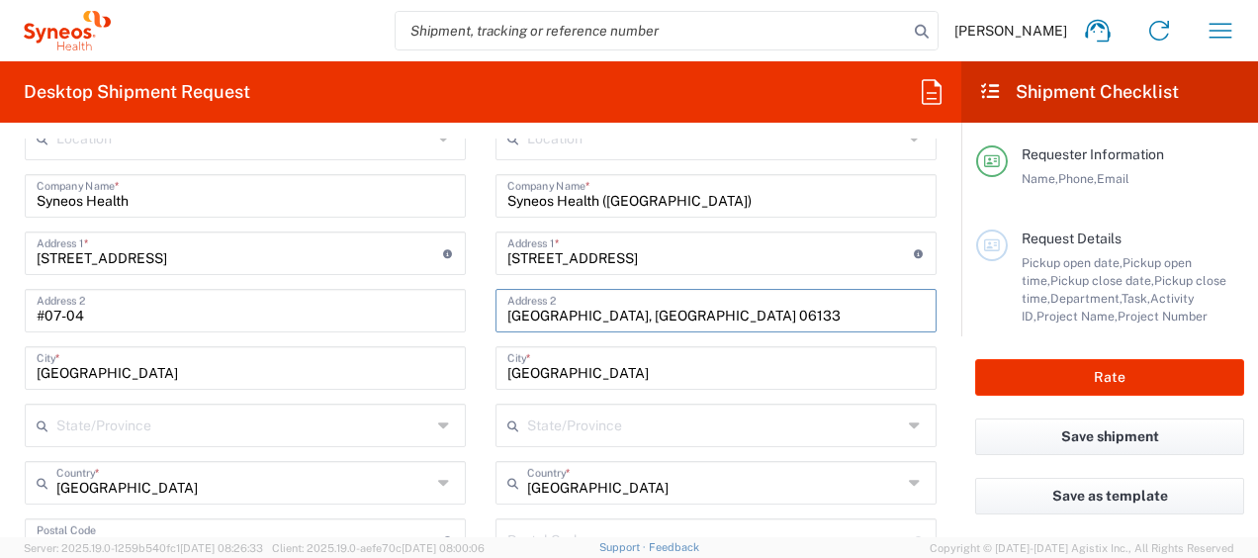
drag, startPoint x: 626, startPoint y: 315, endPoint x: 670, endPoint y: 315, distance: 43.5
click at [670, 315] on input "[GEOGRAPHIC_DATA], [GEOGRAPHIC_DATA] 06133" at bounding box center [715, 309] width 417 height 35
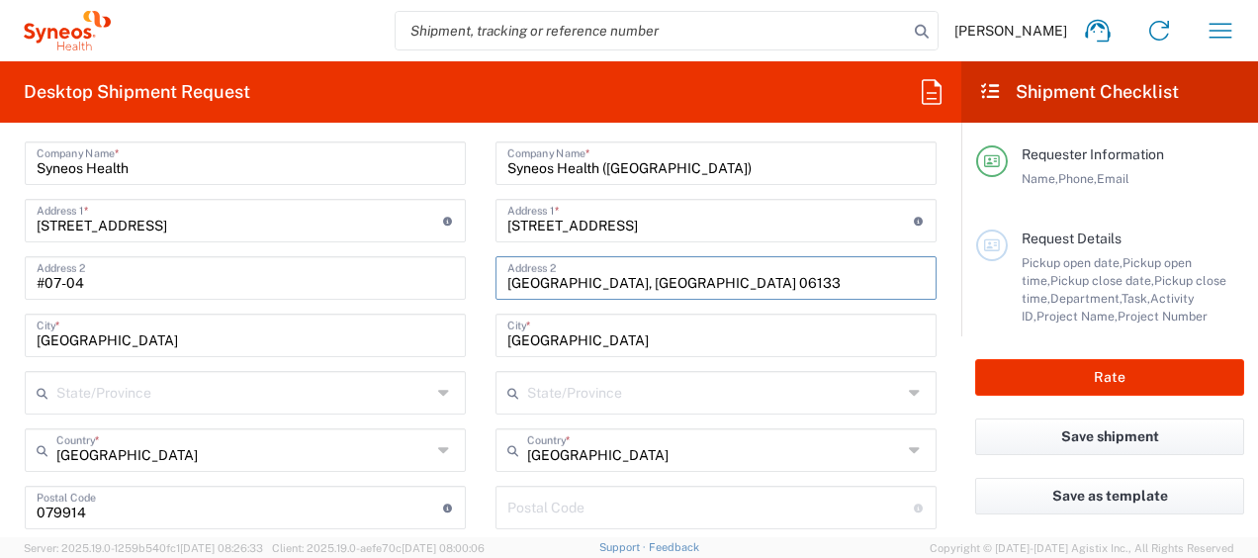
scroll to position [1014, 0]
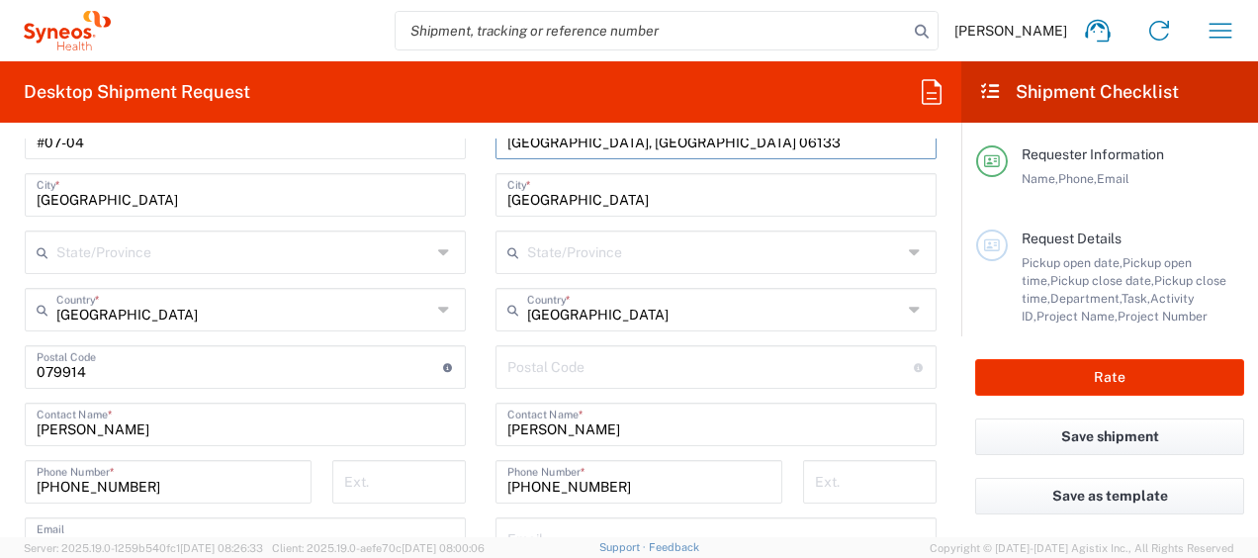
click at [518, 369] on input "undefined" at bounding box center [710, 365] width 407 height 35
paste input "06133"
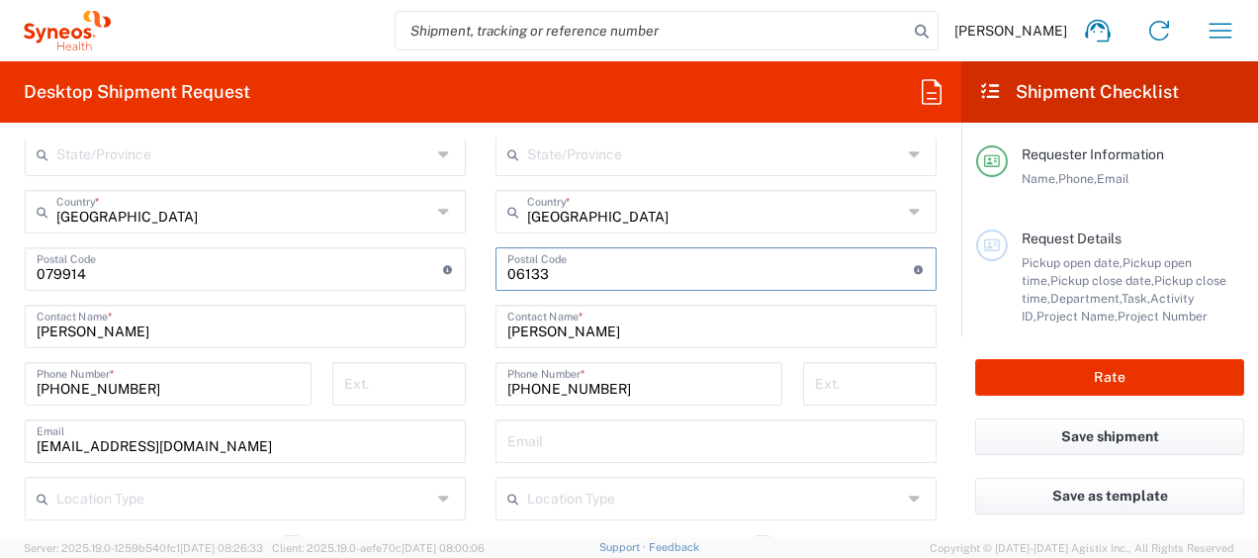
scroll to position [1113, 0]
type input "06133"
click at [1076, 363] on button "Rate" at bounding box center [1109, 377] width 269 height 37
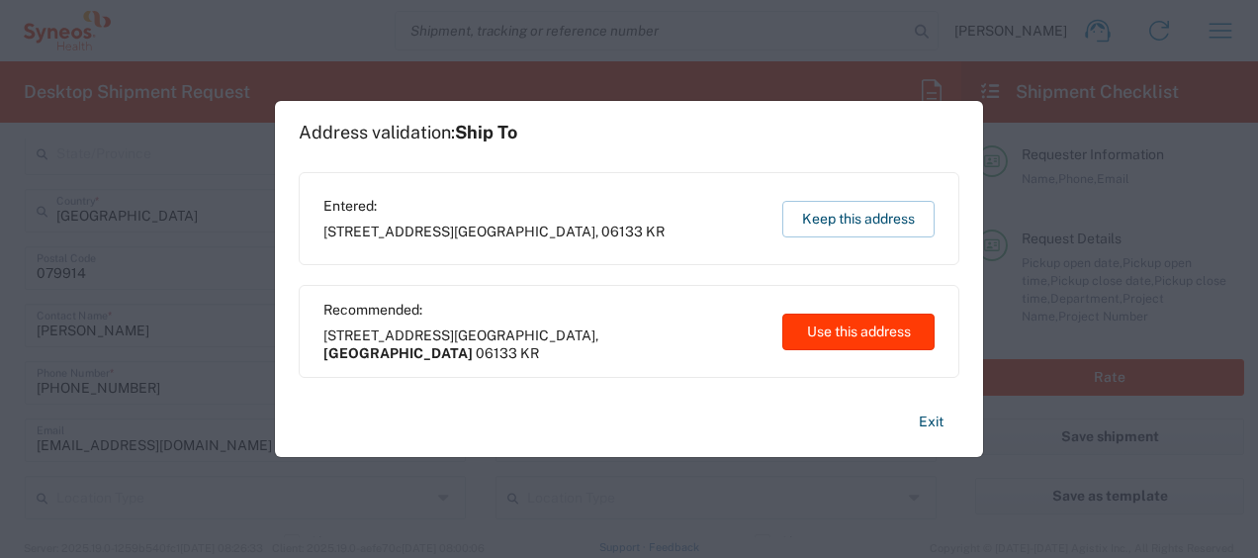
click at [883, 322] on button "Use this address" at bounding box center [858, 332] width 152 height 37
type input "[GEOGRAPHIC_DATA]"
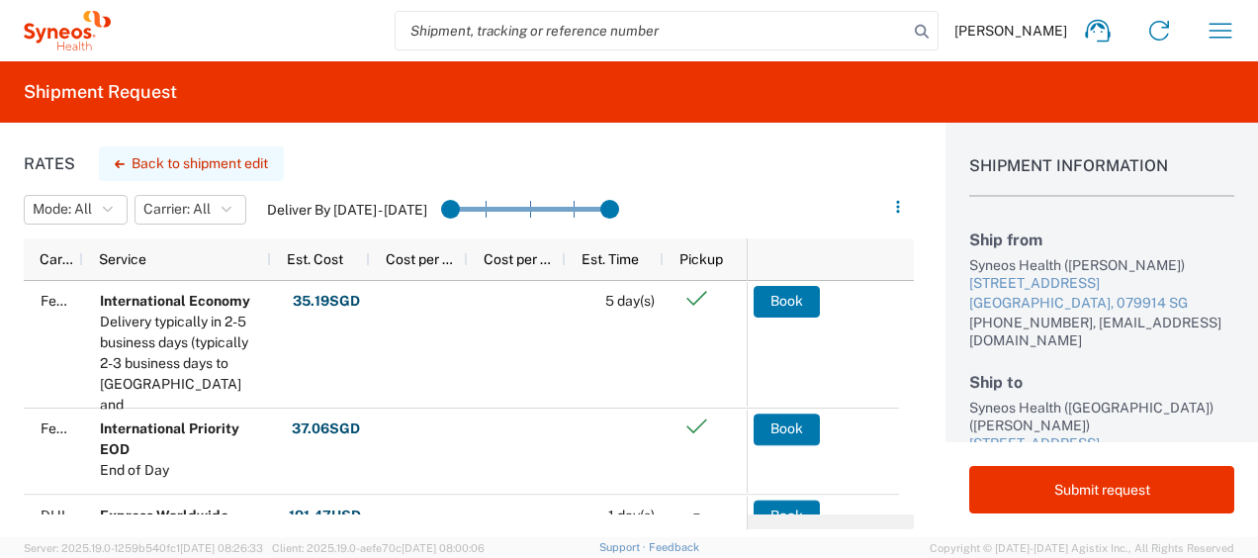
click at [137, 163] on button "Back to shipment edit" at bounding box center [191, 163] width 185 height 35
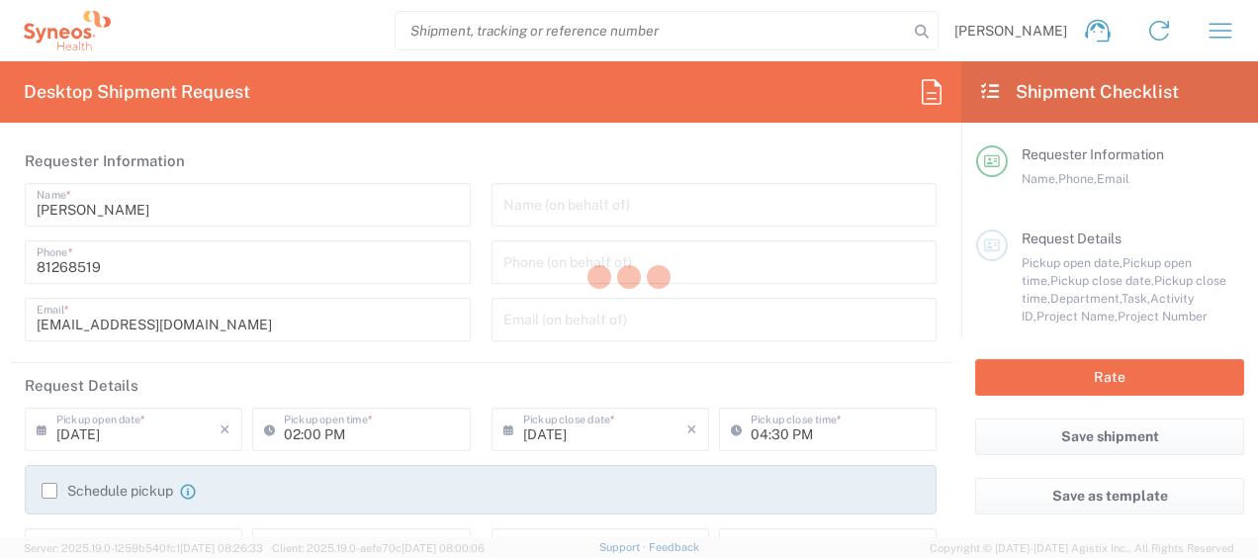
type input "[GEOGRAPHIC_DATA]"
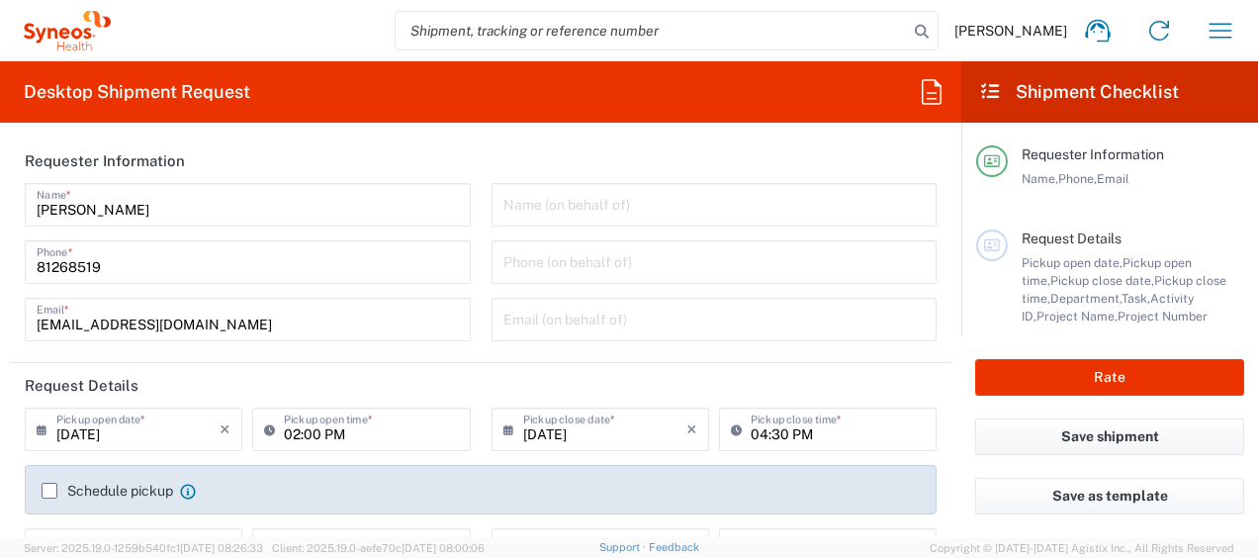
type input "3130 DEPARTMENTAL EXPENSE"
type input "3130"
type input "3130 DEPARTMENTAL EXPENSE"
type input "Medium Box"
click at [1044, 442] on button "Save shipment" at bounding box center [1109, 436] width 269 height 37
